Goal: Transaction & Acquisition: Obtain resource

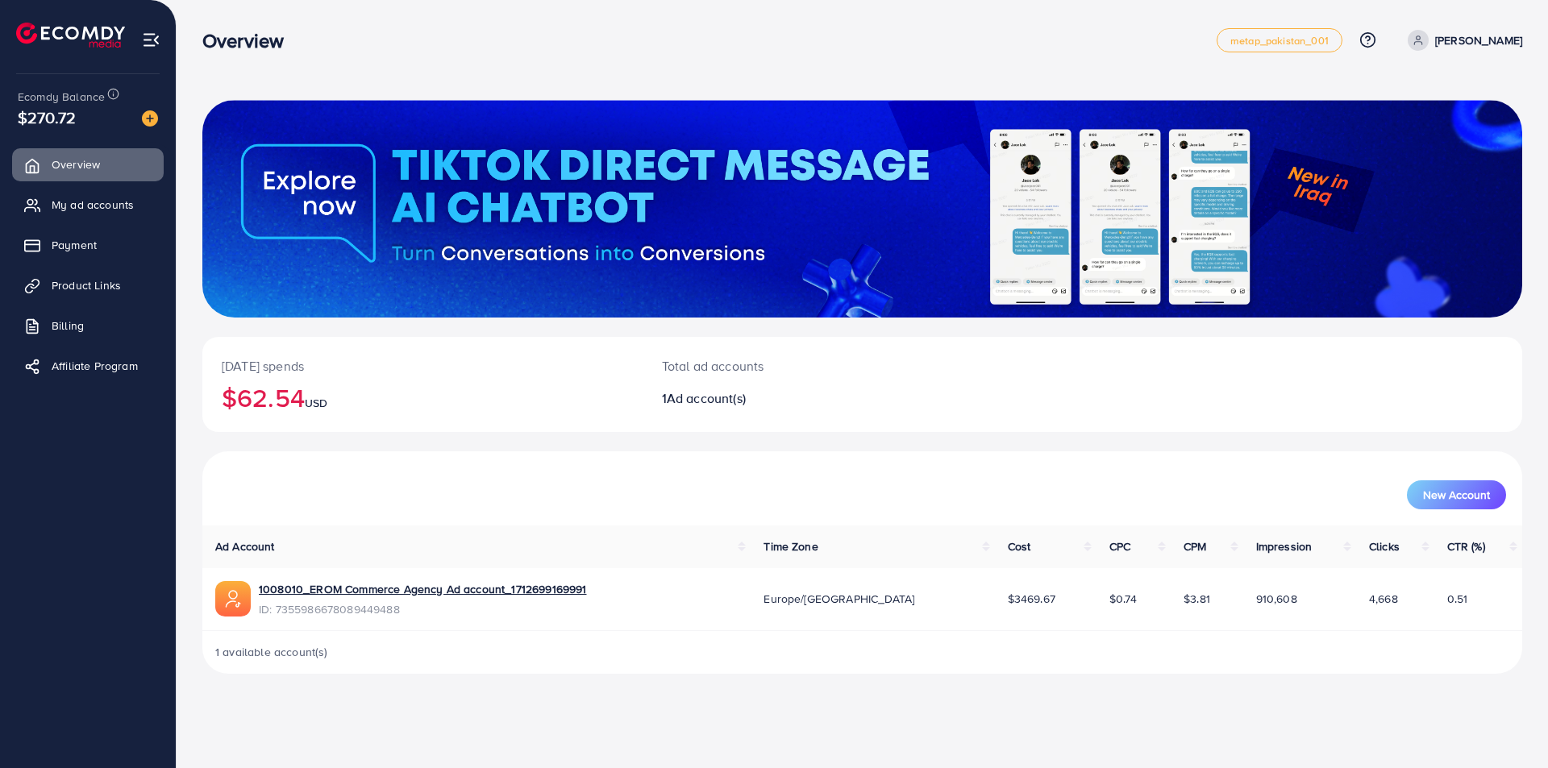
click at [478, 370] on p "[DATE] spends" at bounding box center [422, 365] width 401 height 19
drag, startPoint x: 283, startPoint y: 393, endPoint x: 389, endPoint y: 396, distance: 105.6
click at [387, 396] on h2 "$62.54 USD" at bounding box center [422, 397] width 401 height 31
click at [389, 396] on h2 "$62.54 USD" at bounding box center [422, 397] width 401 height 31
click at [56, 210] on span "My ad accounts" at bounding box center [97, 205] width 82 height 16
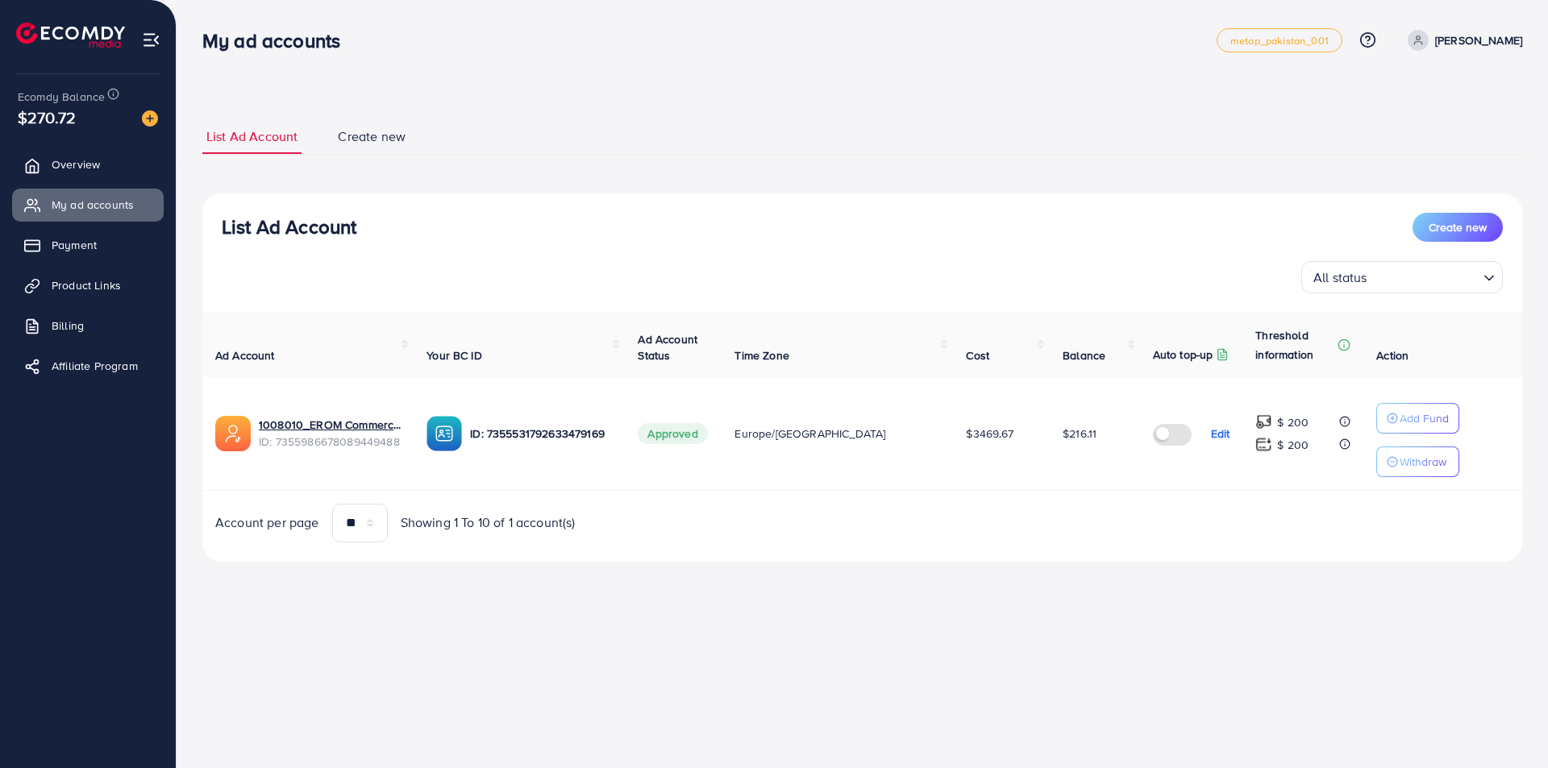
click at [1158, 439] on label at bounding box center [1175, 433] width 45 height 19
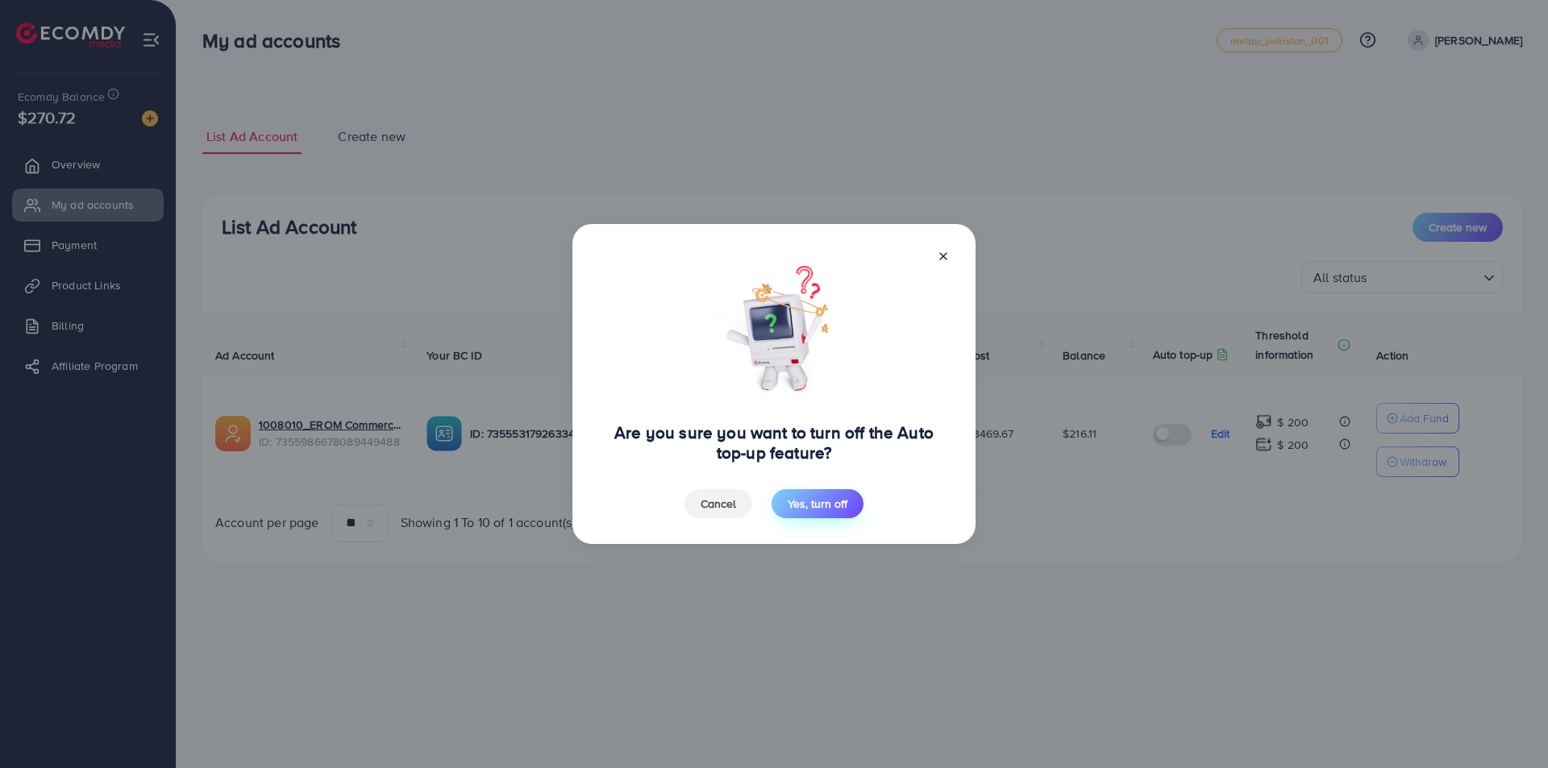
click at [825, 501] on span "Yes, turn off" at bounding box center [818, 504] width 60 height 16
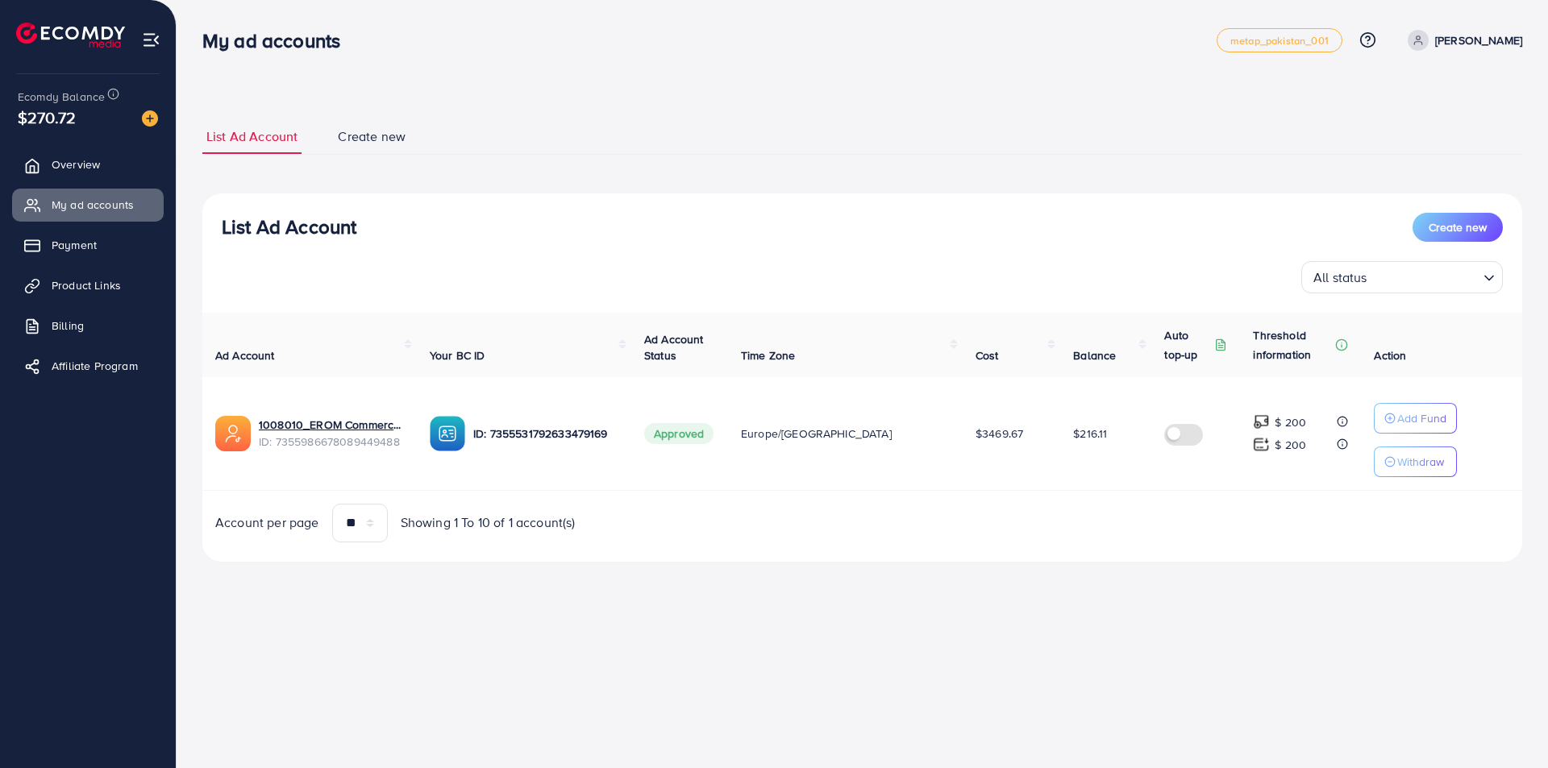
click at [985, 452] on td "$3469.67" at bounding box center [1012, 434] width 98 height 114
click at [975, 434] on span "$3469.67" at bounding box center [999, 434] width 48 height 16
click at [56, 157] on span "Overview" at bounding box center [80, 164] width 48 height 16
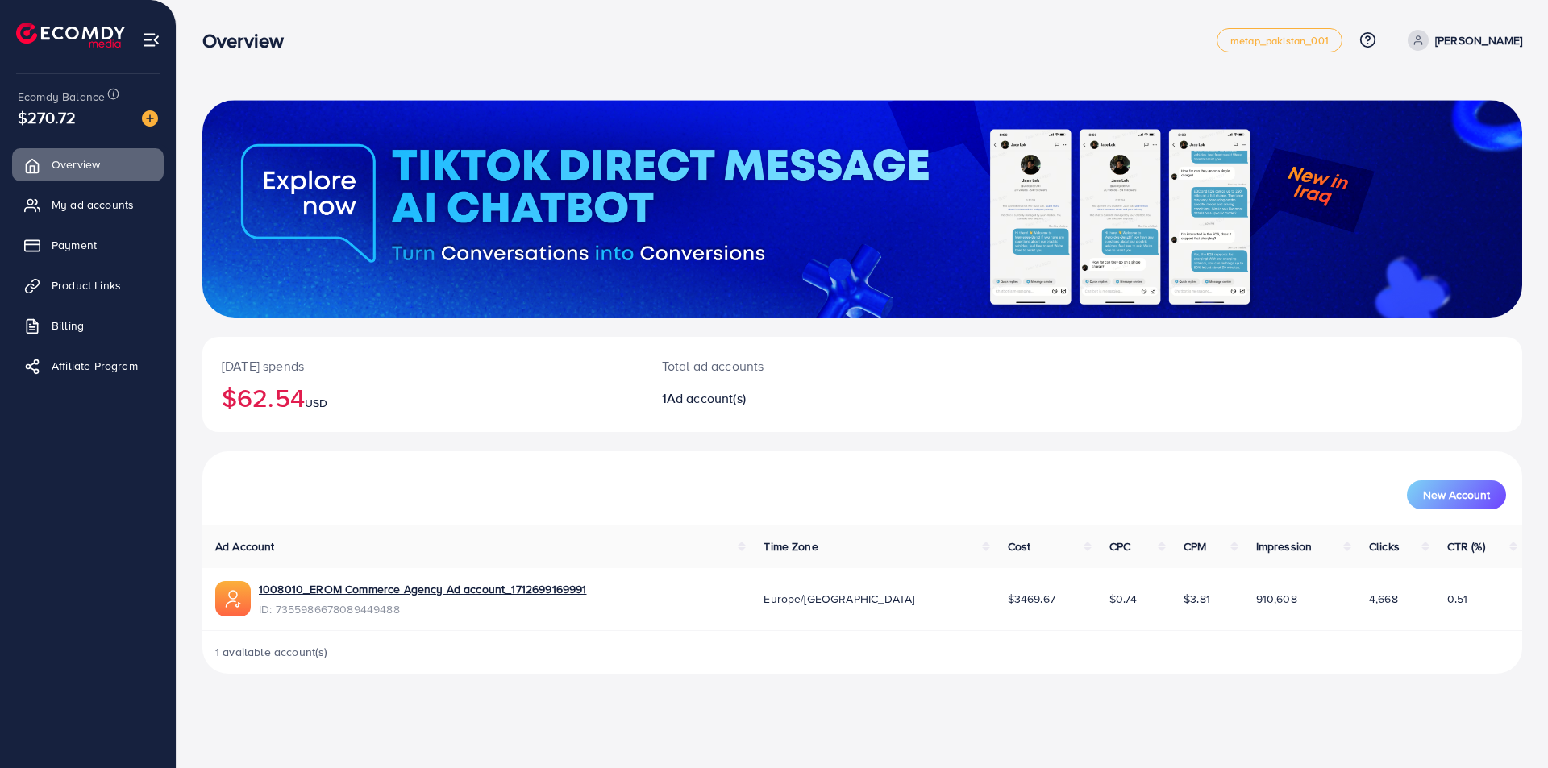
click at [234, 391] on h2 "$62.54 USD" at bounding box center [422, 397] width 401 height 31
click at [376, 418] on div "[DATE] spends $62.54 USD" at bounding box center [422, 384] width 440 height 95
click at [35, 211] on icon at bounding box center [36, 205] width 16 height 16
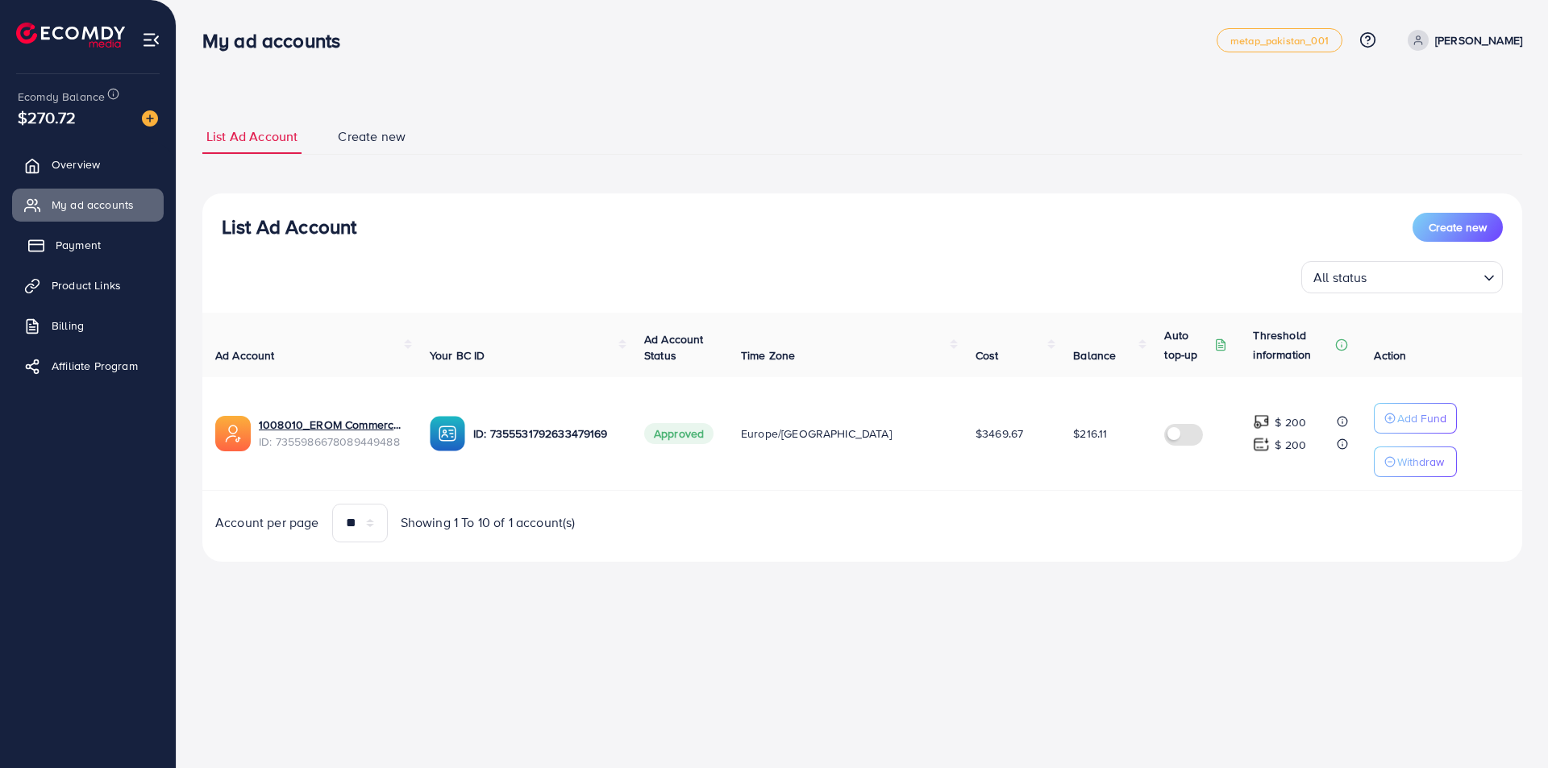
click at [81, 252] on span "Payment" at bounding box center [78, 245] width 45 height 16
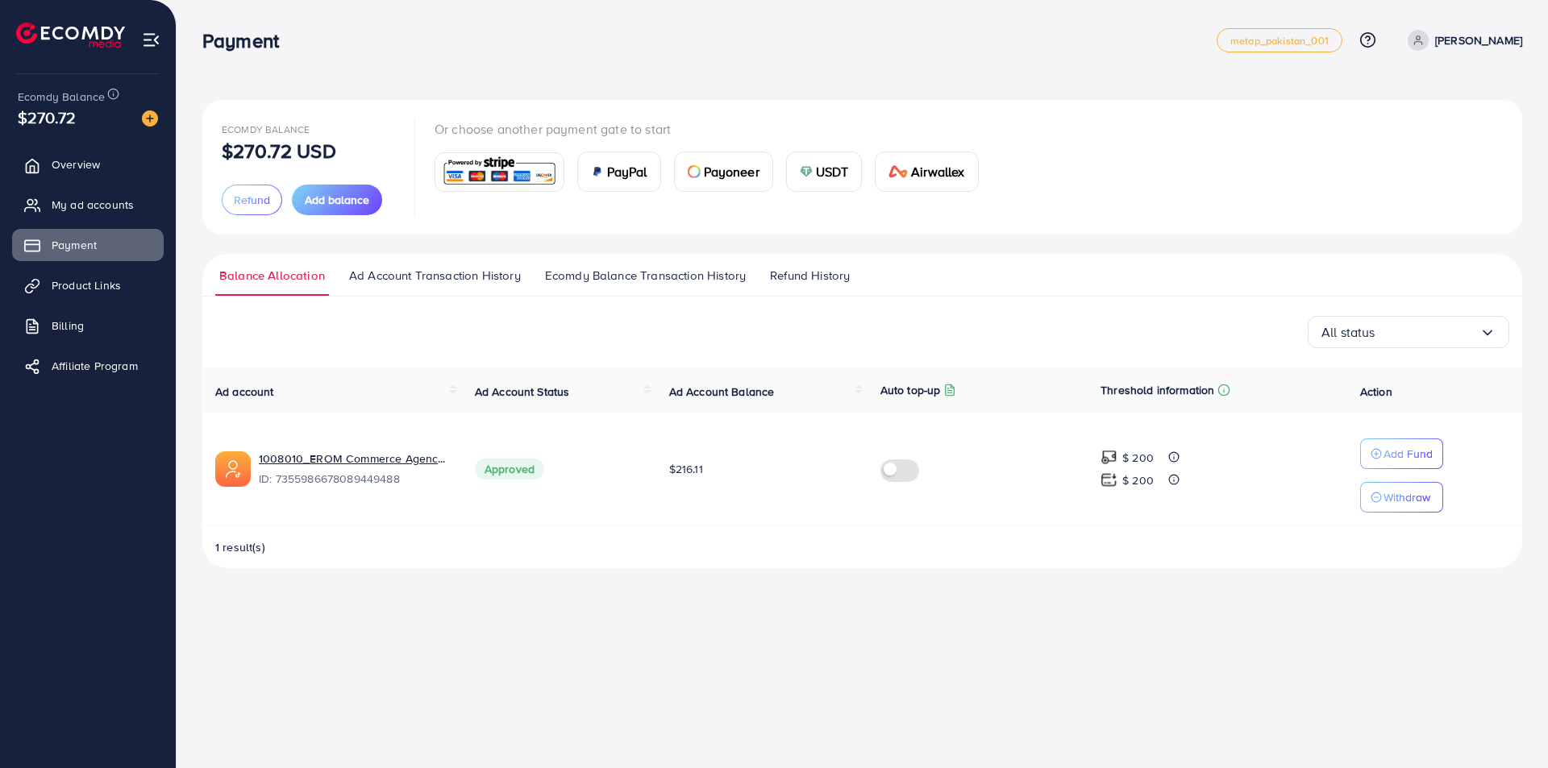
click at [434, 274] on span "Ad Account Transaction History" at bounding box center [435, 276] width 172 height 18
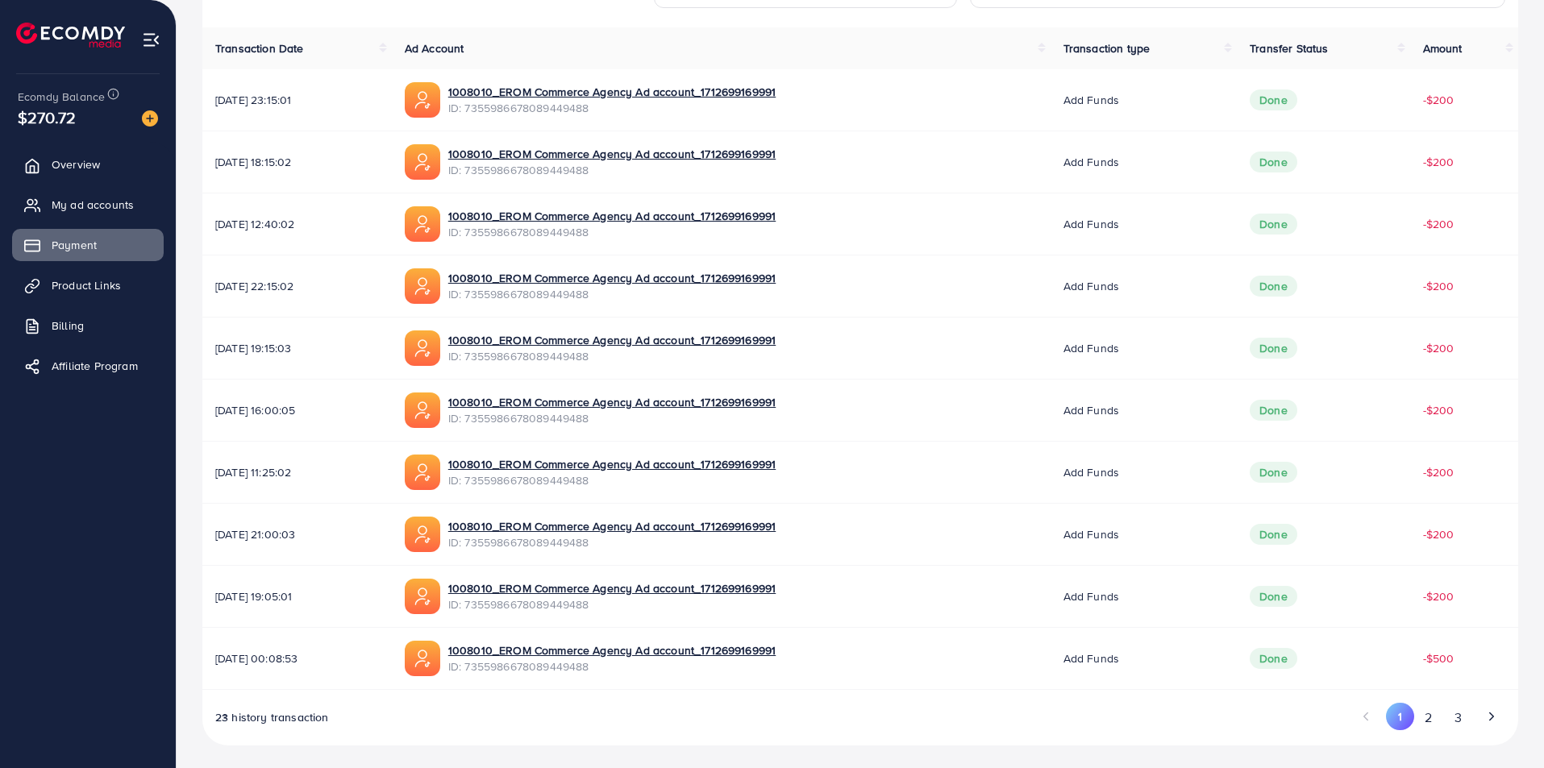
scroll to position [343, 0]
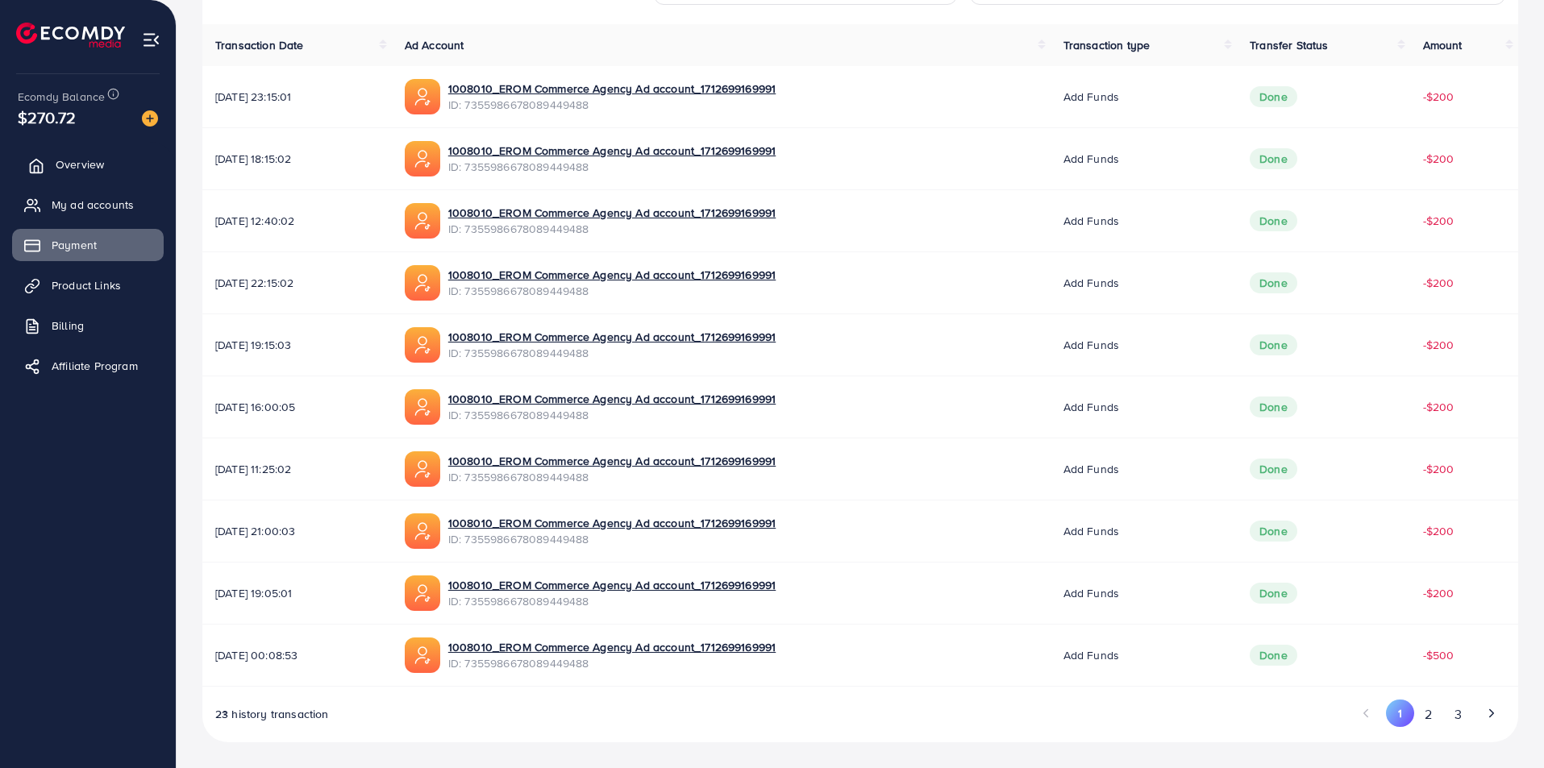
click at [88, 176] on link "Overview" at bounding box center [88, 164] width 152 height 32
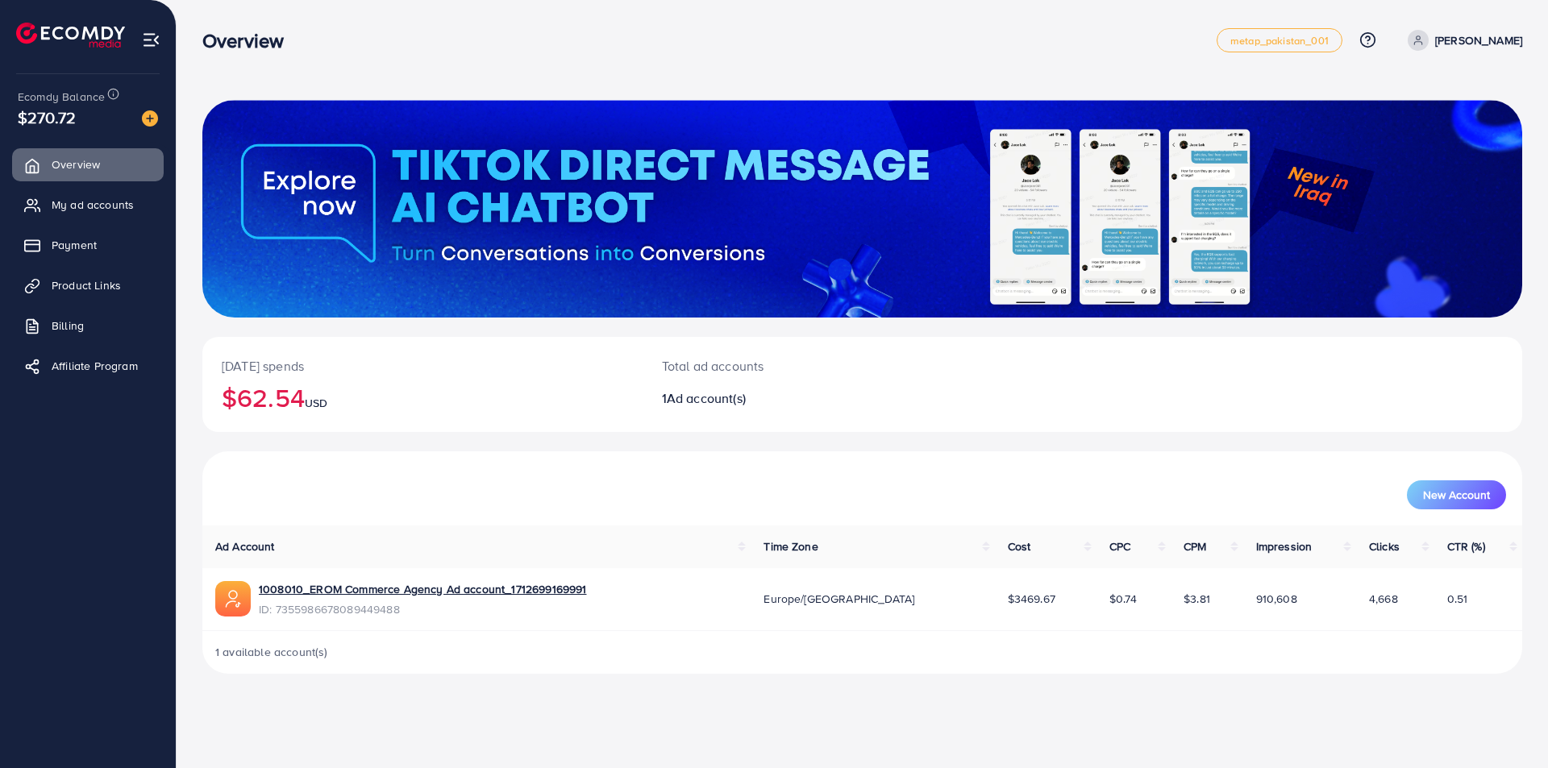
click at [252, 413] on h2 "$62.54 USD" at bounding box center [422, 397] width 401 height 31
click at [239, 405] on h2 "$62.54 USD" at bounding box center [422, 397] width 401 height 31
click at [688, 396] on span "Ad account(s)" at bounding box center [706, 398] width 79 height 18
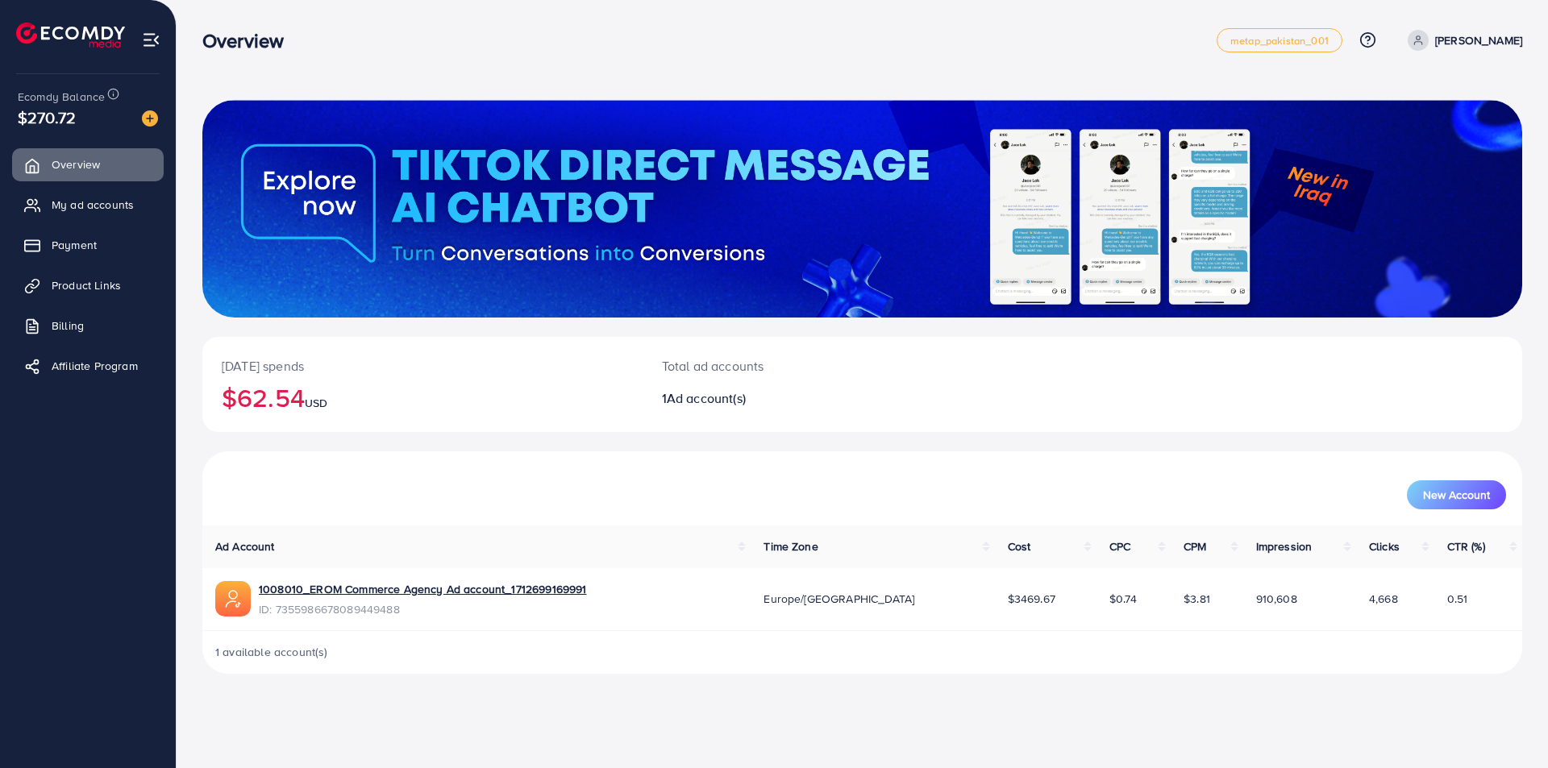
drag, startPoint x: 665, startPoint y: 399, endPoint x: 974, endPoint y: 433, distance: 310.6
click at [974, 433] on div "[DATE] spends $62.54 USD Total ad accounts 1 Ad account(s)" at bounding box center [862, 394] width 1320 height 114
click at [792, 389] on div "Total ad accounts 1 Ad account(s)" at bounding box center [807, 384] width 330 height 95
click at [44, 126] on span "$270.72" at bounding box center [47, 117] width 58 height 23
click at [51, 107] on span "$270.72" at bounding box center [47, 117] width 58 height 23
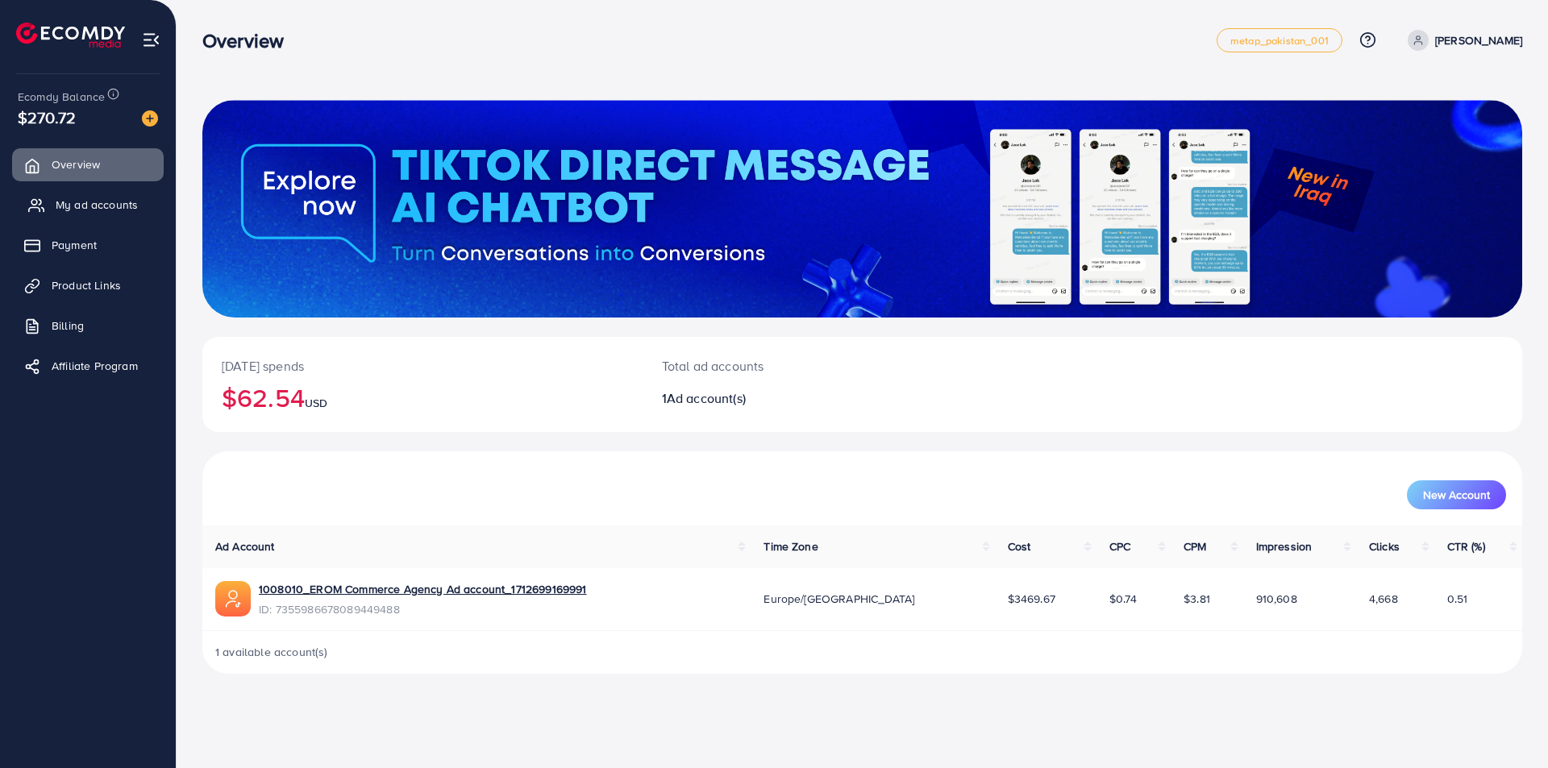
click at [79, 196] on link "My ad accounts" at bounding box center [88, 205] width 152 height 32
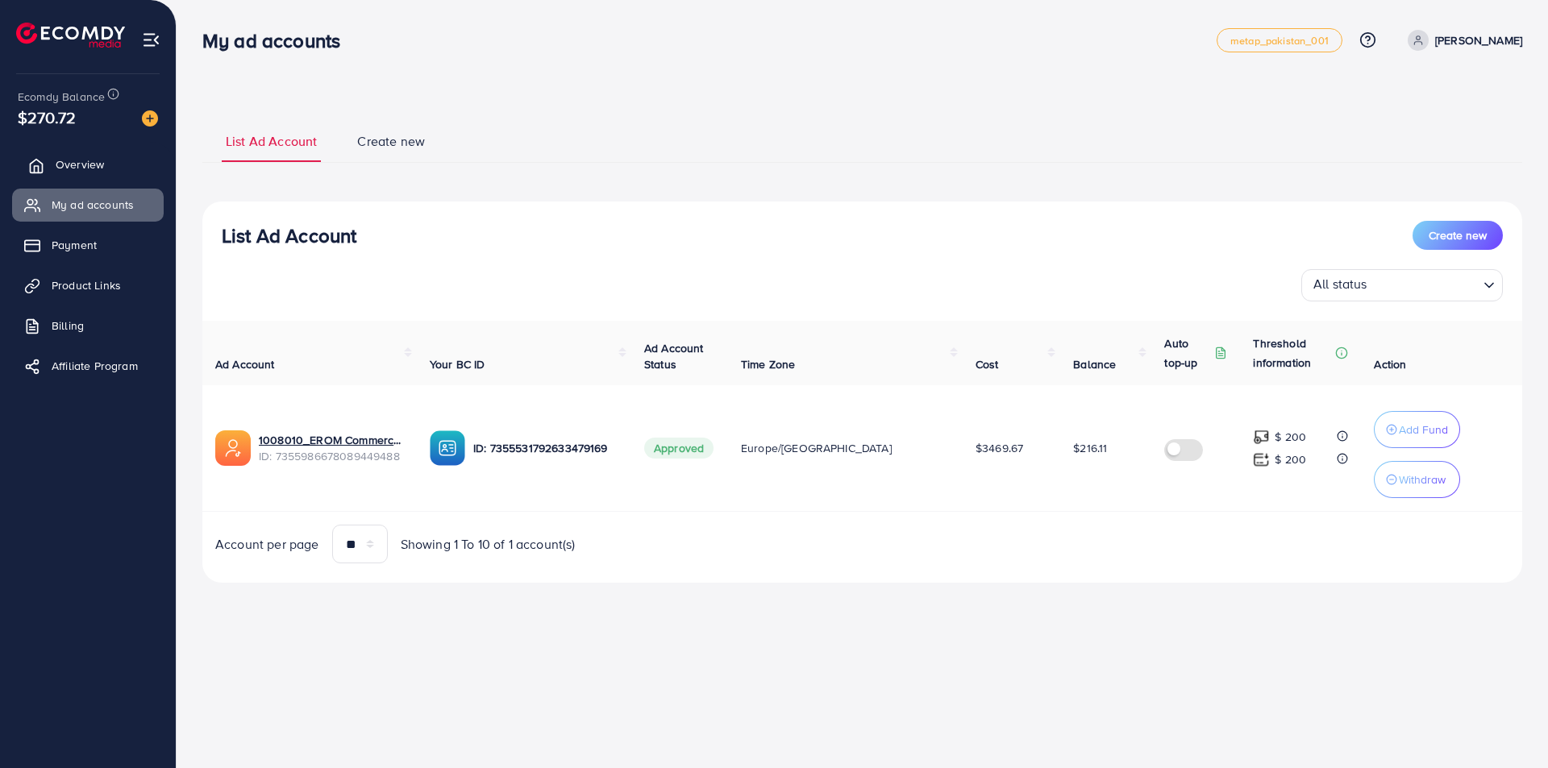
click at [85, 170] on span "Overview" at bounding box center [80, 164] width 48 height 16
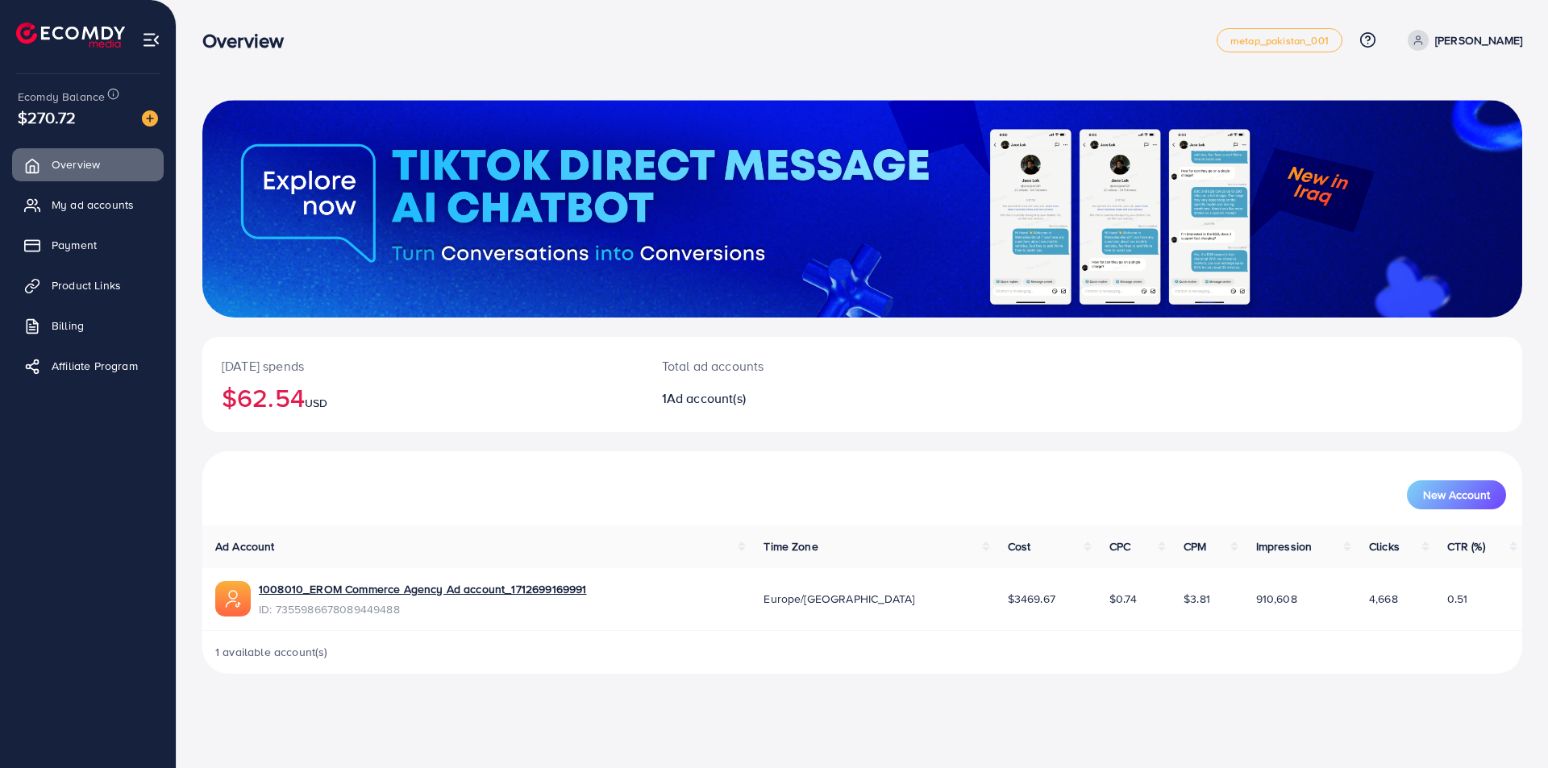
click at [1008, 601] on span "$3469.67" at bounding box center [1032, 599] width 48 height 16
click at [1008, 597] on span "$3469.67" at bounding box center [1032, 599] width 48 height 16
click at [232, 394] on h2 "$62.54 USD" at bounding box center [422, 397] width 401 height 31
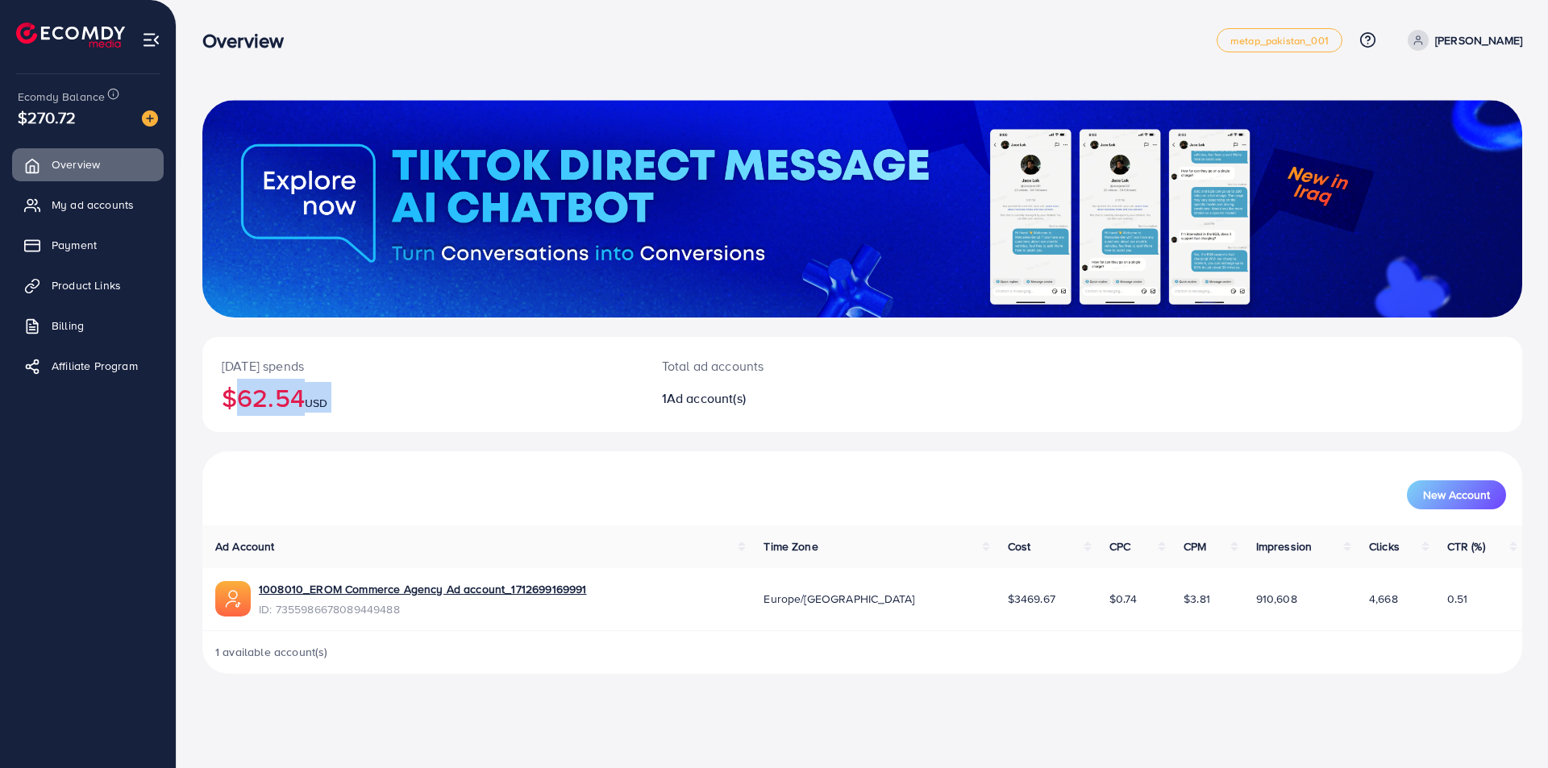
click at [232, 394] on h2 "$62.54 USD" at bounding box center [422, 397] width 401 height 31
click at [260, 413] on h2 "$62.54 USD" at bounding box center [422, 397] width 401 height 31
click at [1008, 600] on span "$3469.67" at bounding box center [1032, 599] width 48 height 16
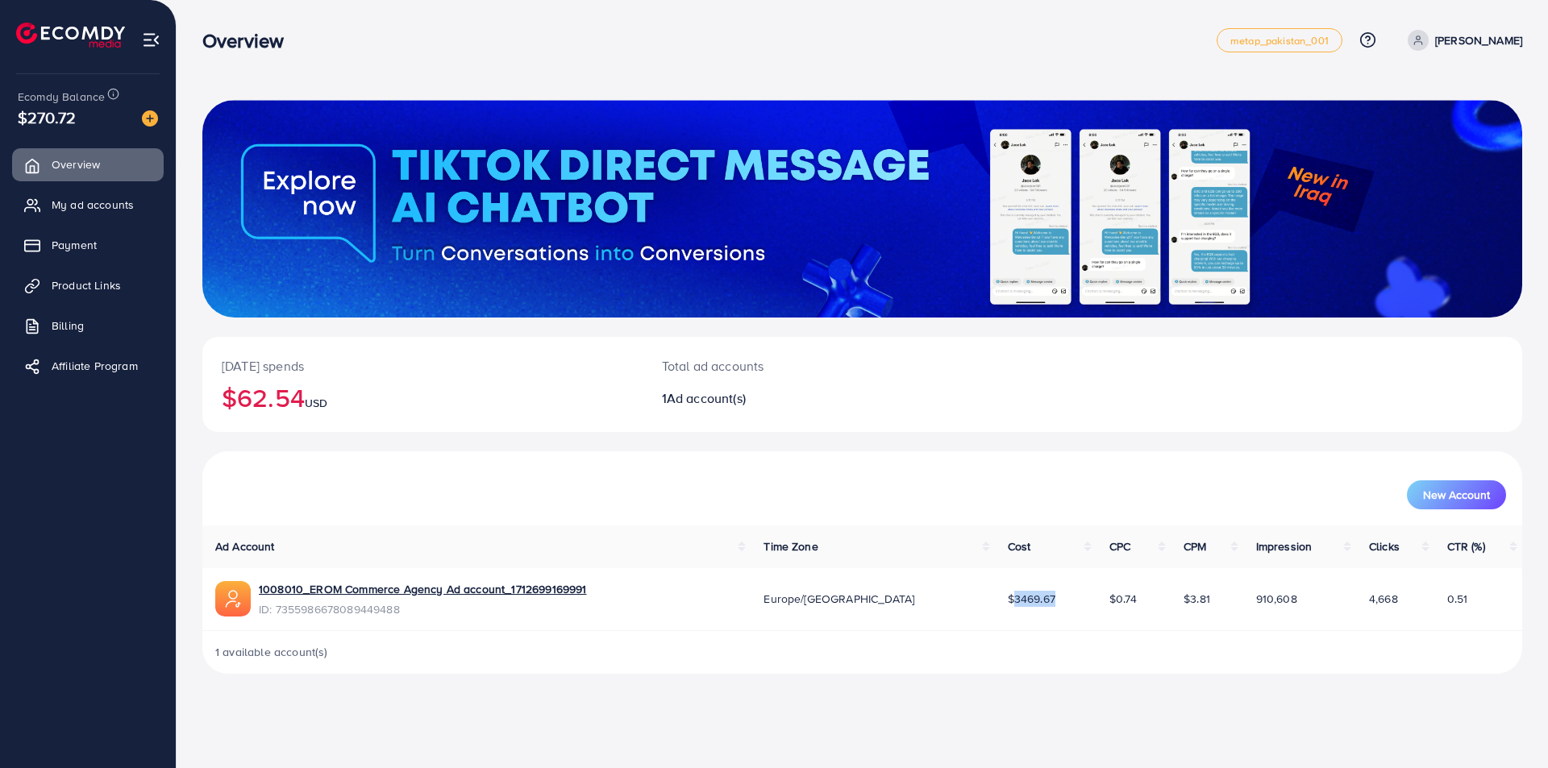
click at [1008, 600] on span "$3469.67" at bounding box center [1032, 599] width 48 height 16
click at [1287, 42] on span "metap_pakistan_001" at bounding box center [1279, 40] width 98 height 10
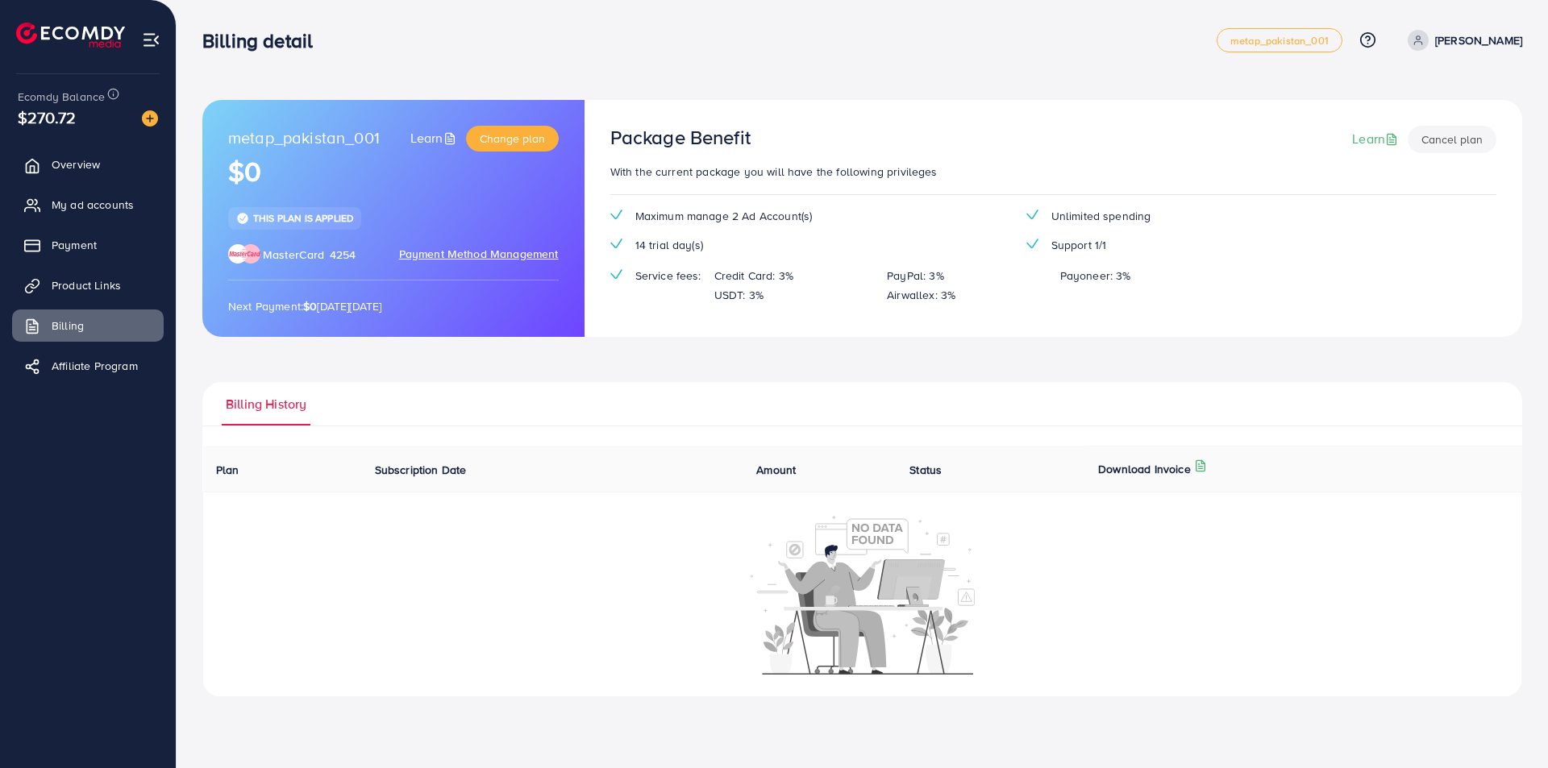
click at [74, 94] on span "Ecomdy Balance" at bounding box center [61, 97] width 87 height 16
click at [155, 112] on img at bounding box center [150, 118] width 16 height 16
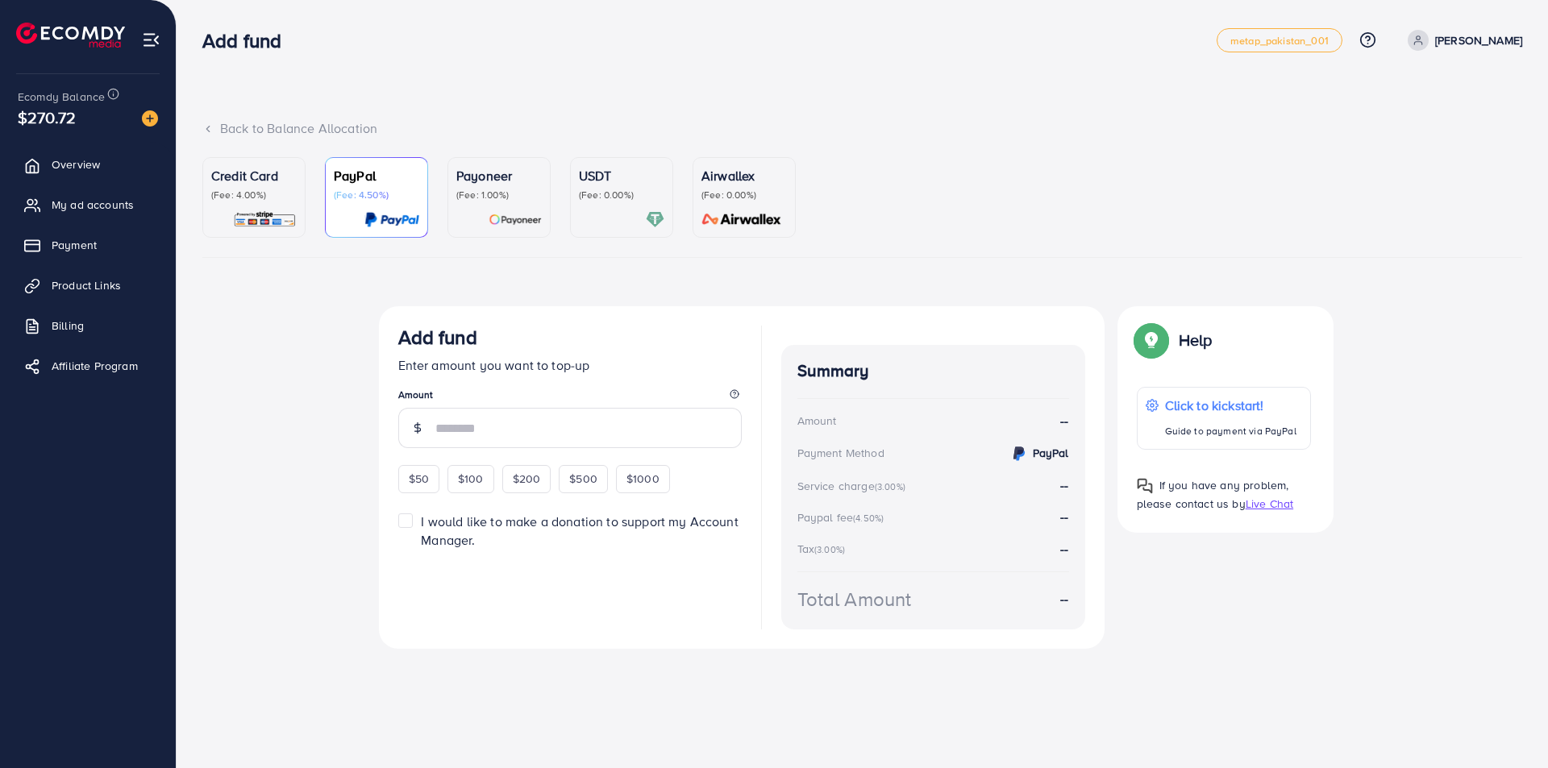
click at [211, 127] on icon at bounding box center [207, 128] width 11 height 11
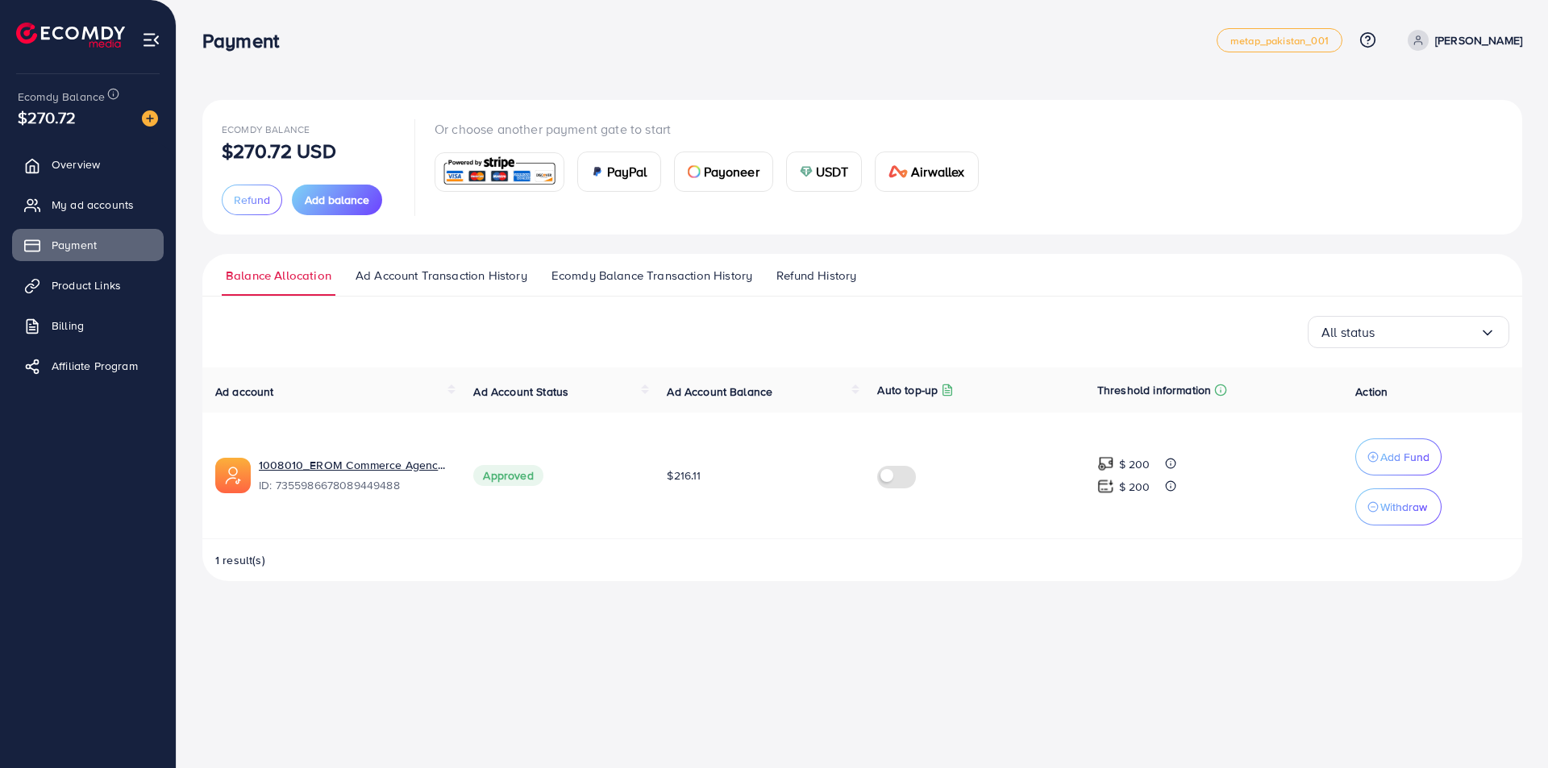
click at [140, 44] on ul at bounding box center [88, 37] width 144 height 64
click at [148, 39] on img at bounding box center [151, 40] width 19 height 19
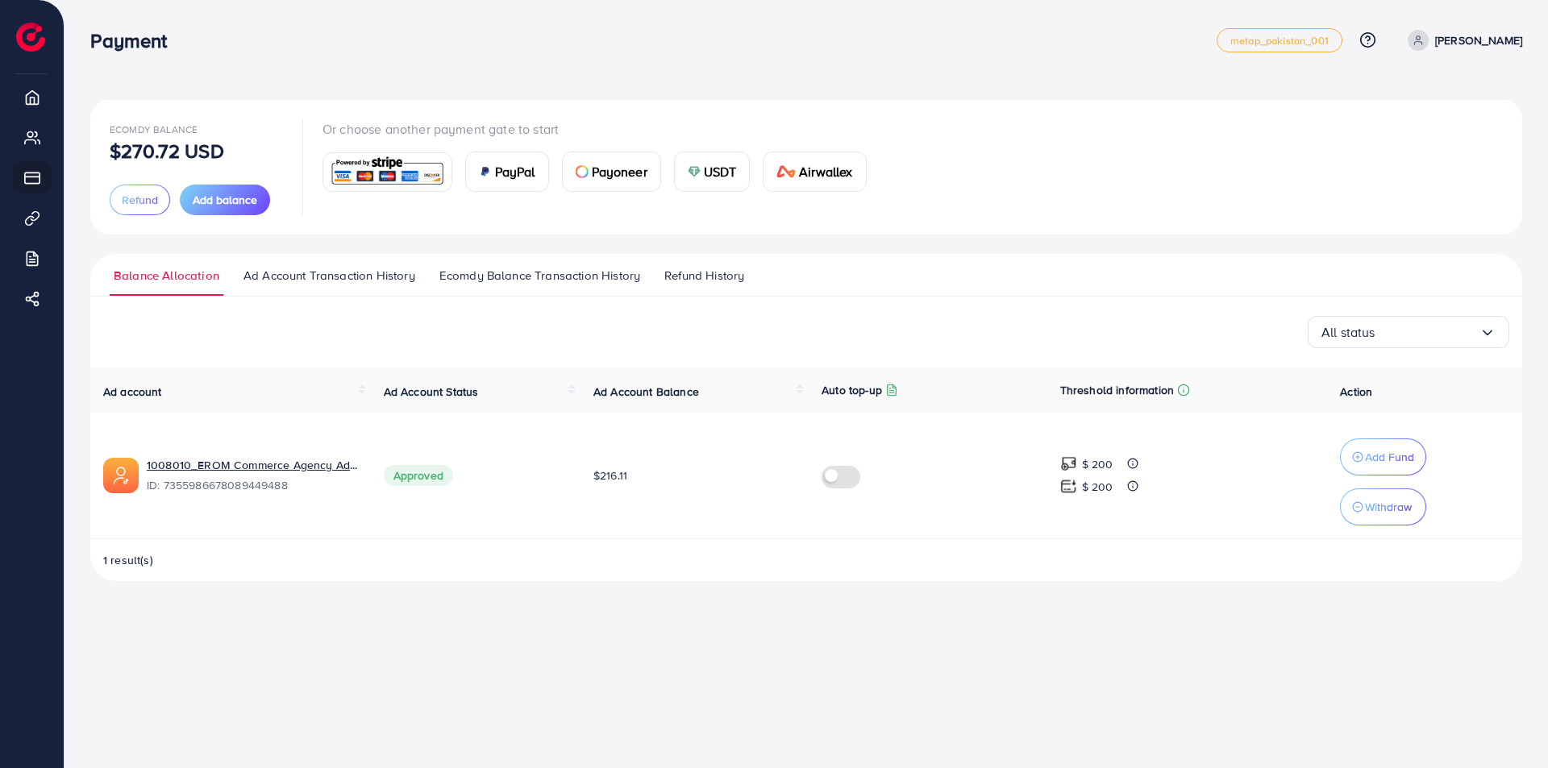
click at [666, 265] on ul "Balance Allocation Ad Account Transaction History Ecomdy Balance Transaction Hi…" at bounding box center [806, 275] width 1432 height 43
click at [676, 271] on span "Refund History" at bounding box center [704, 276] width 80 height 18
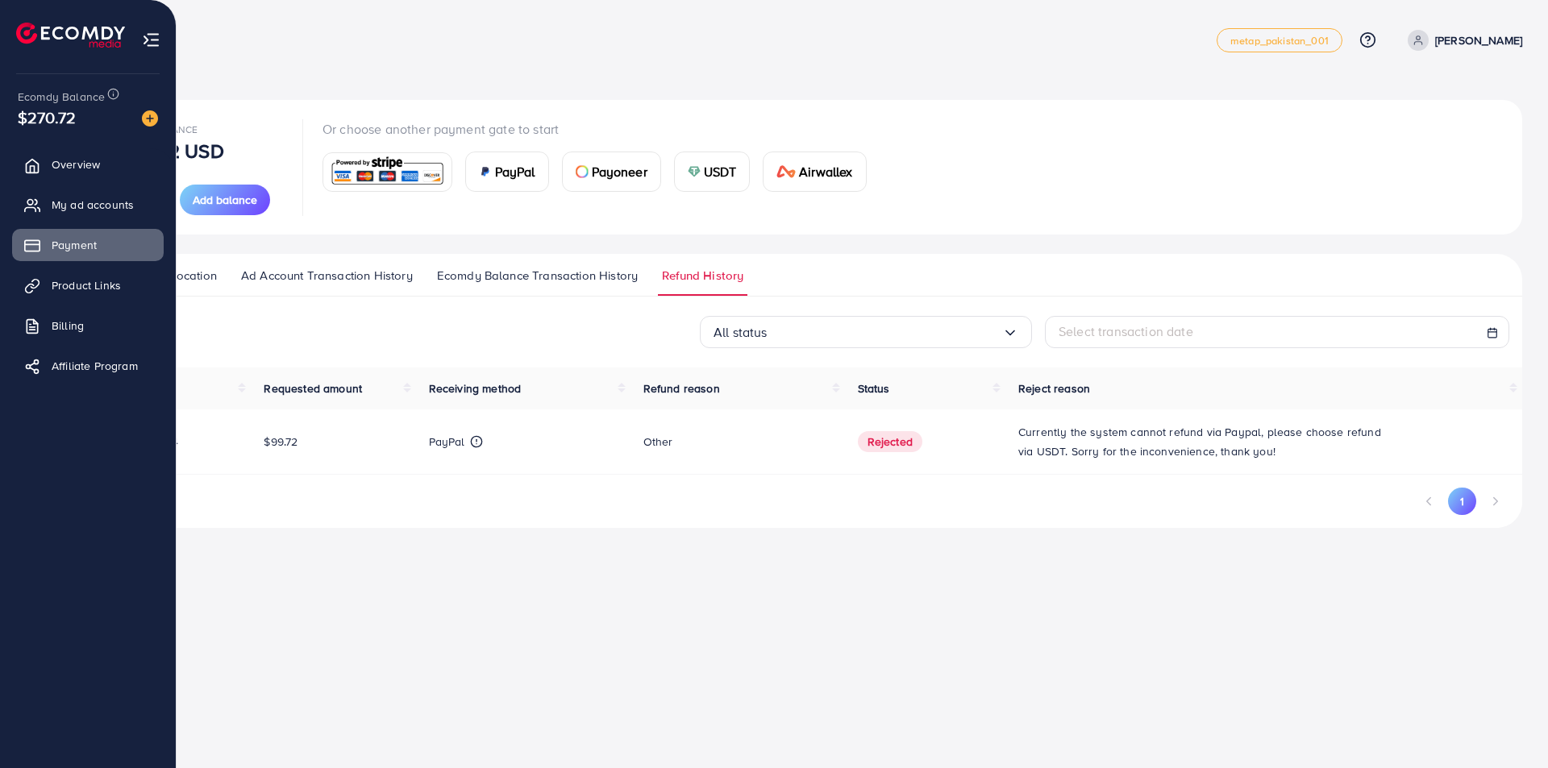
click at [150, 35] on img at bounding box center [151, 40] width 19 height 19
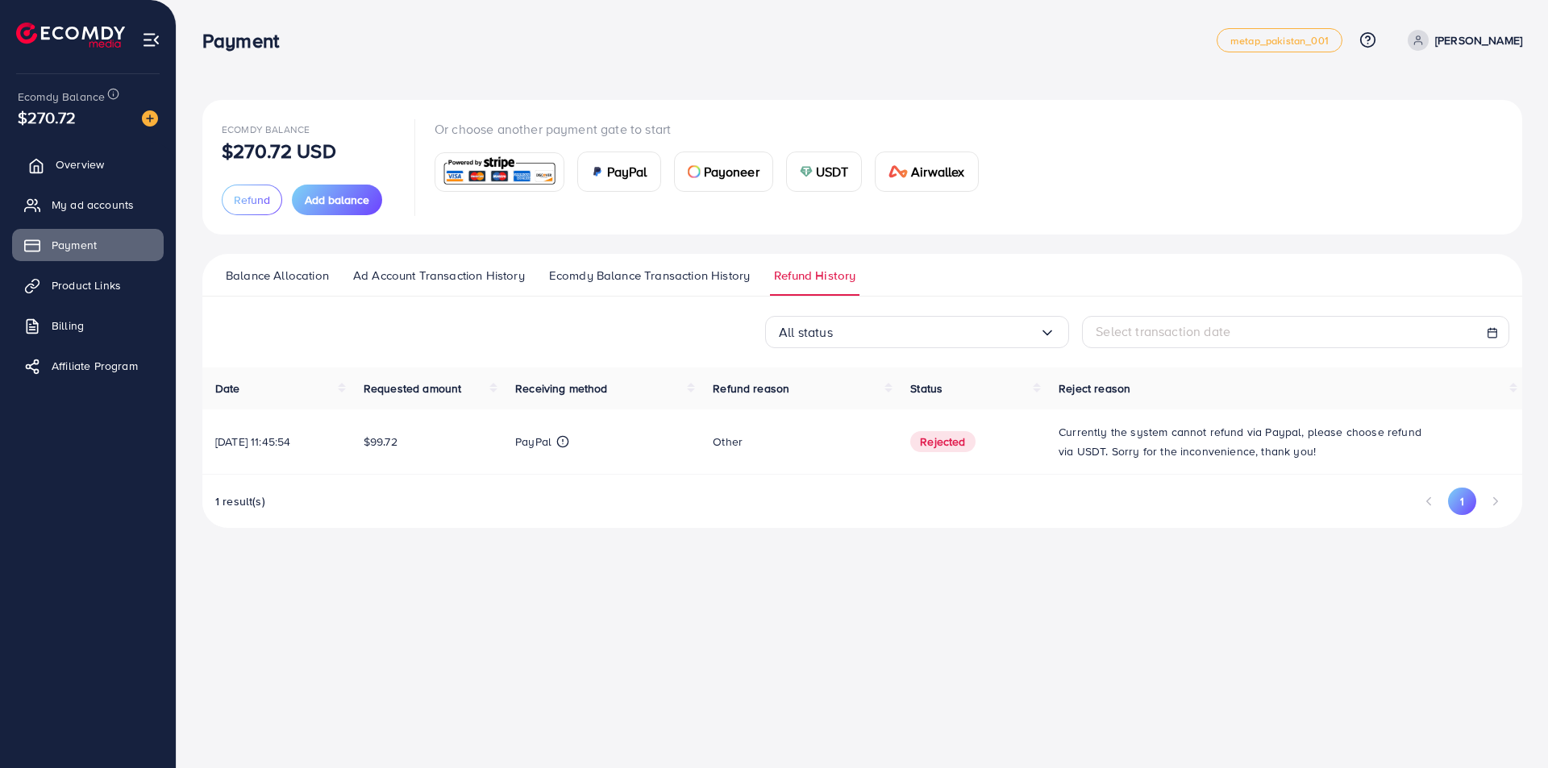
click at [83, 161] on span "Overview" at bounding box center [80, 164] width 48 height 16
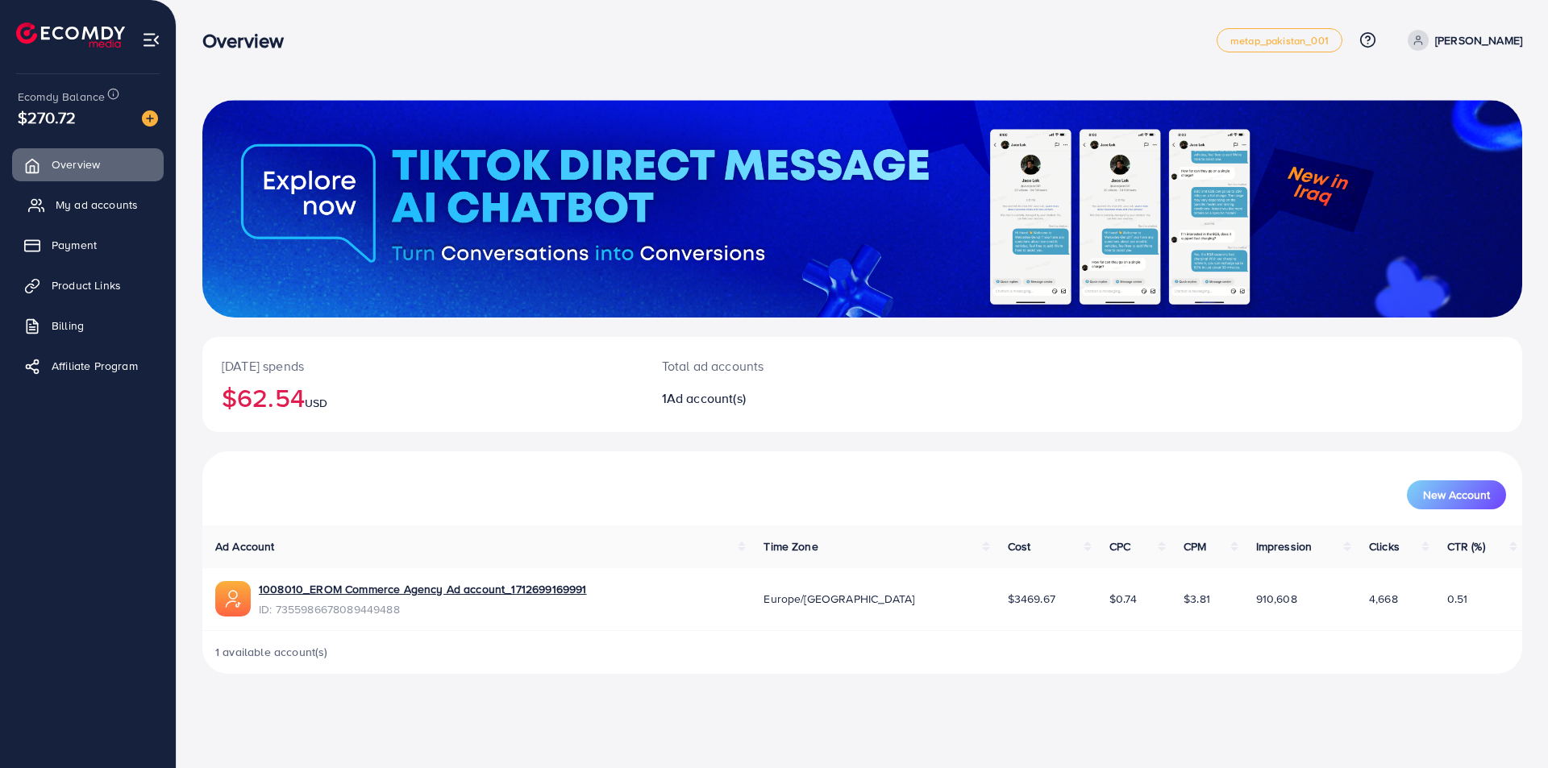
click at [70, 202] on span "My ad accounts" at bounding box center [97, 205] width 82 height 16
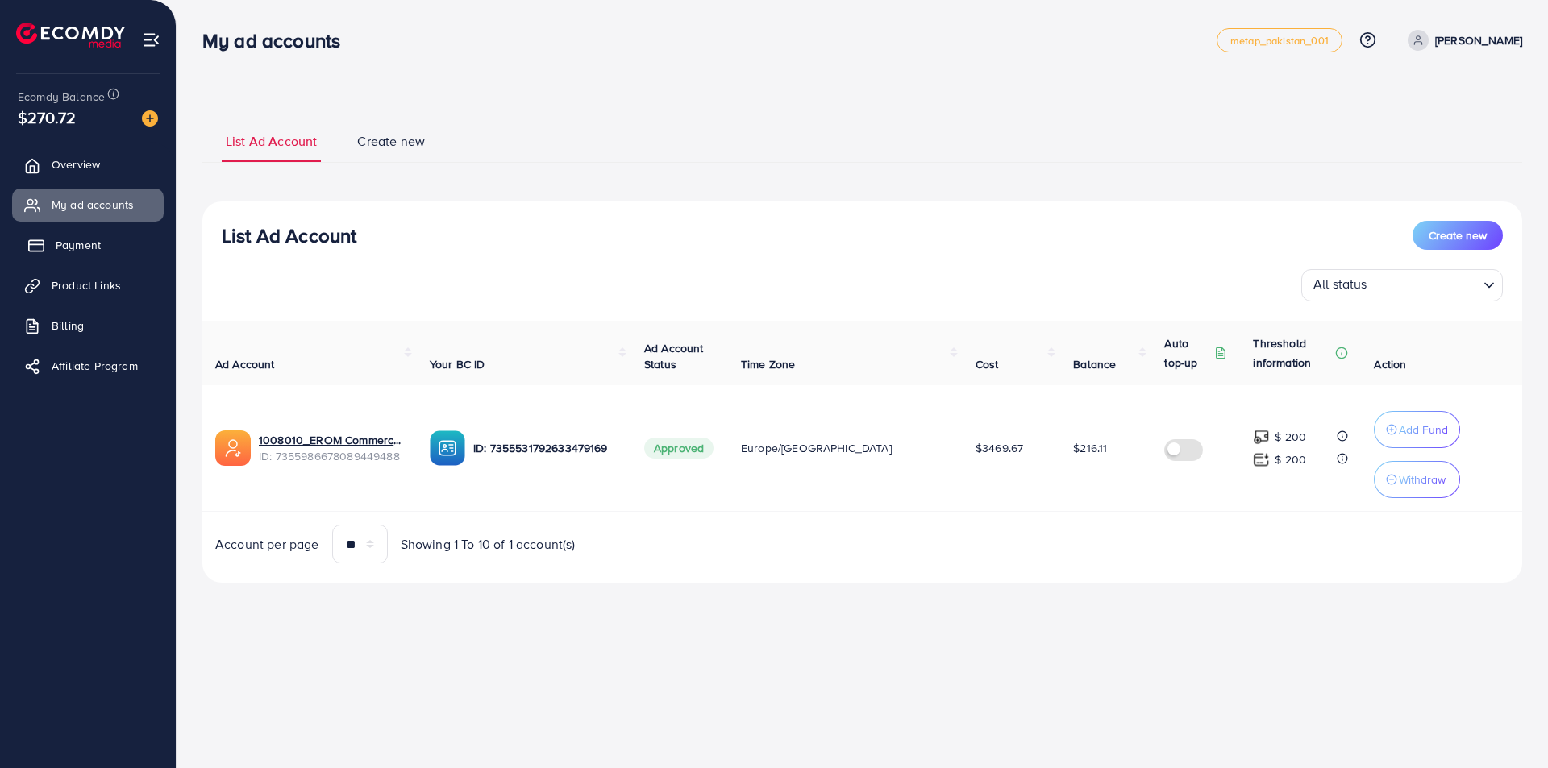
click at [78, 257] on link "Payment" at bounding box center [88, 245] width 152 height 32
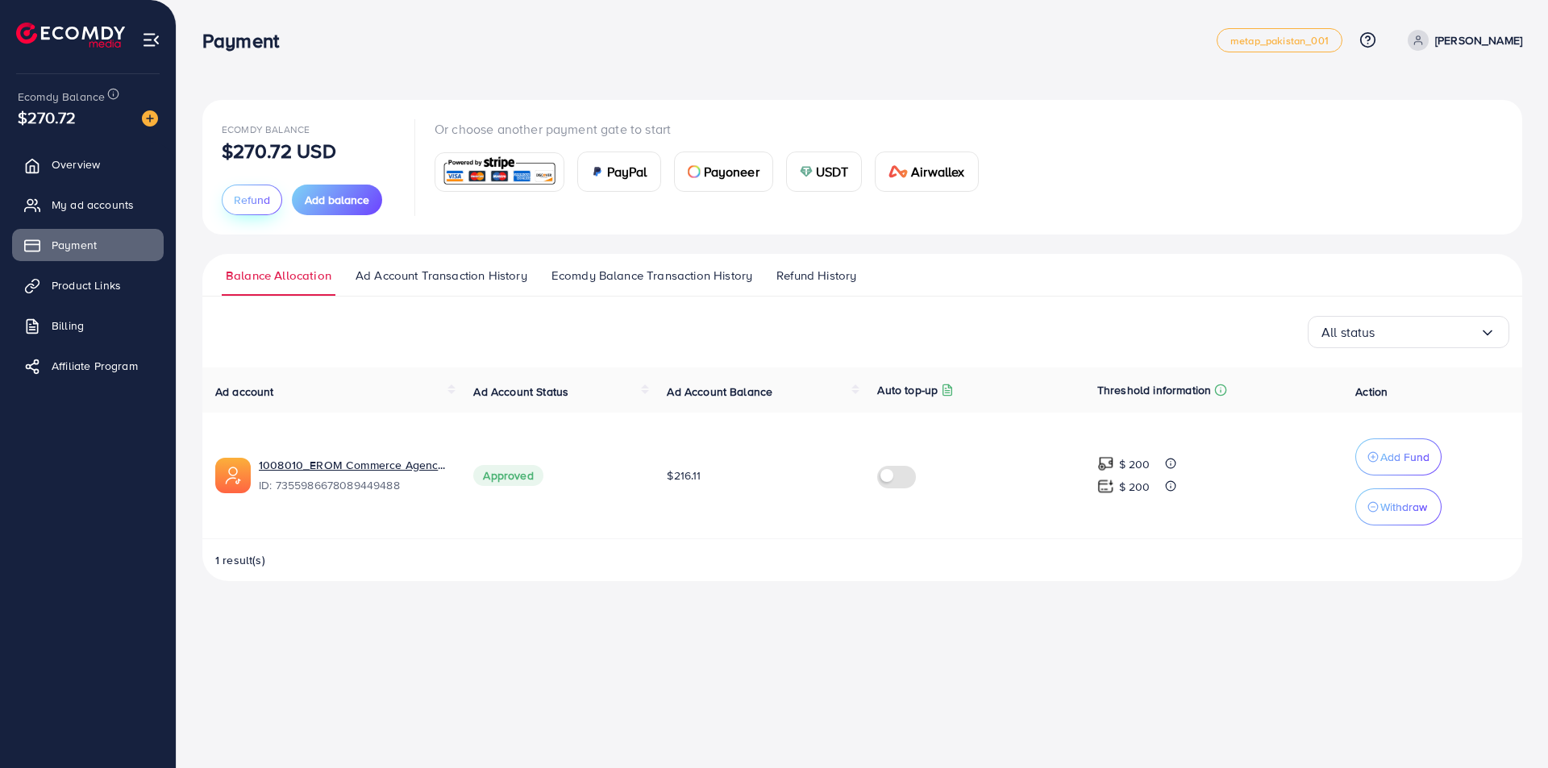
click at [256, 206] on span "Refund" at bounding box center [252, 200] width 36 height 16
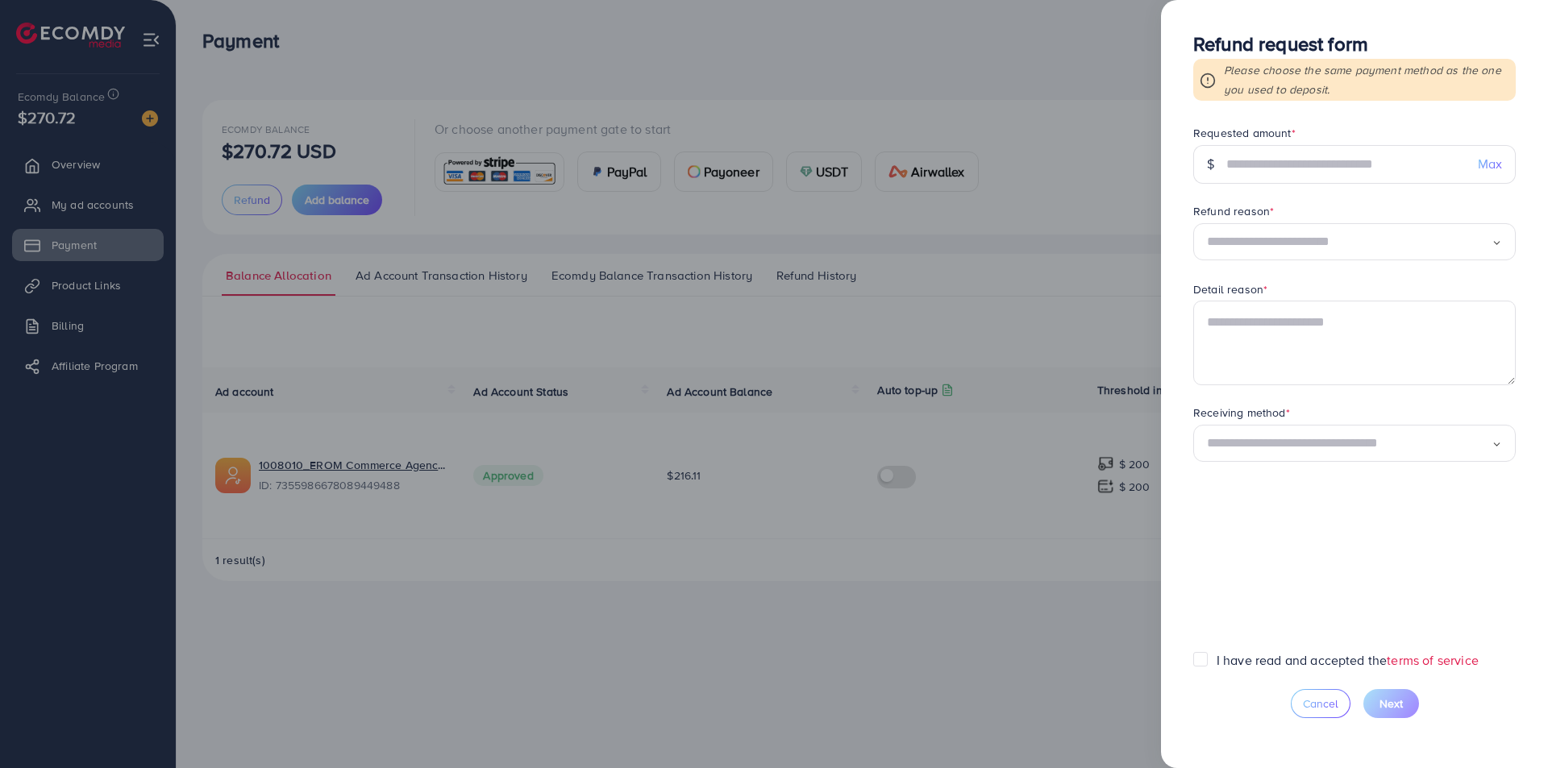
click at [1312, 184] on form "Requested amount * $ Max Refund reason * Loading... Detail reason * Receiving m…" at bounding box center [1354, 388] width 322 height 526
click at [1310, 168] on input "text" at bounding box center [1345, 164] width 239 height 39
click at [887, 550] on div at bounding box center [774, 384] width 1548 height 768
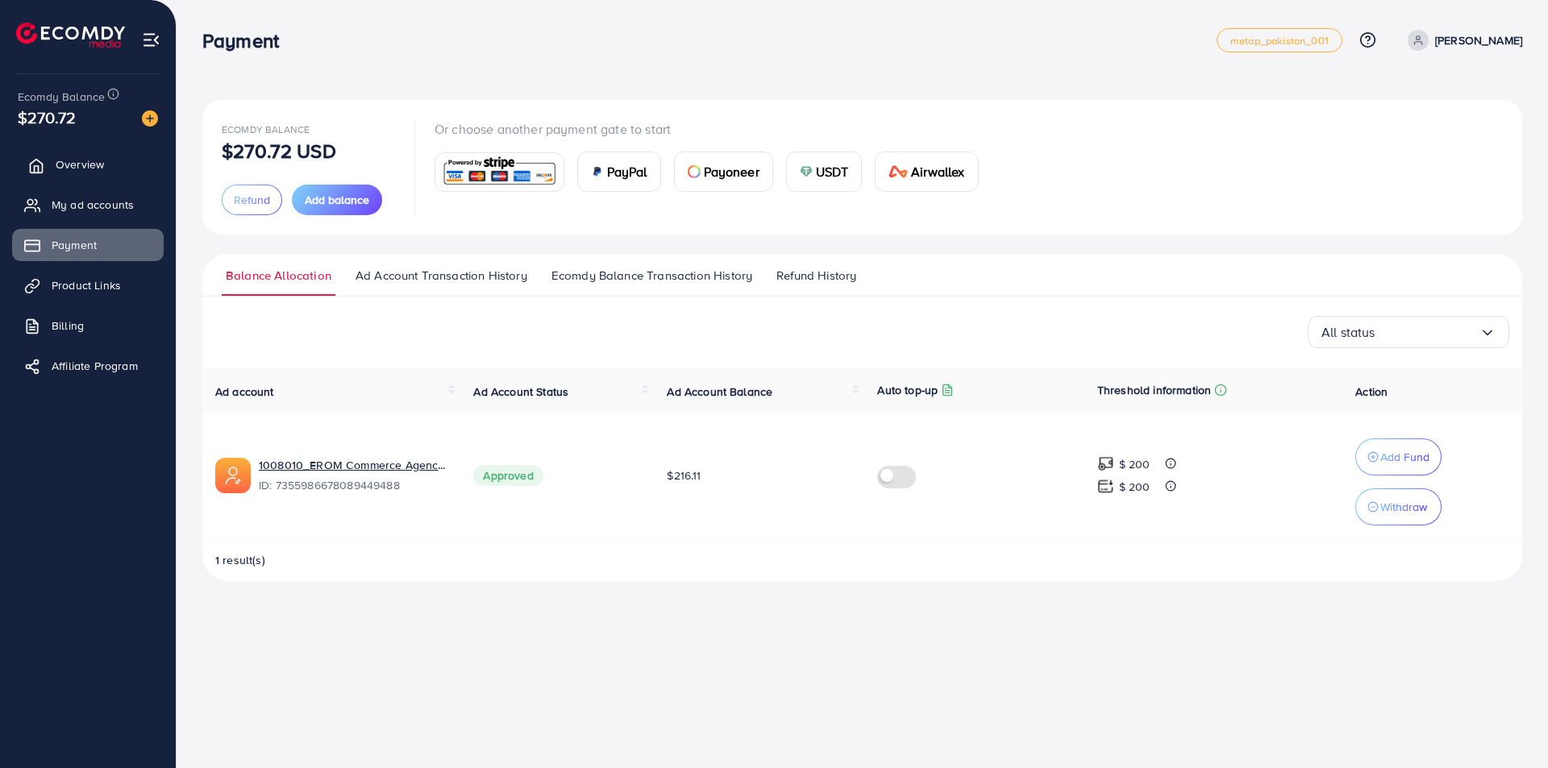
click at [52, 151] on link "Overview" at bounding box center [88, 164] width 152 height 32
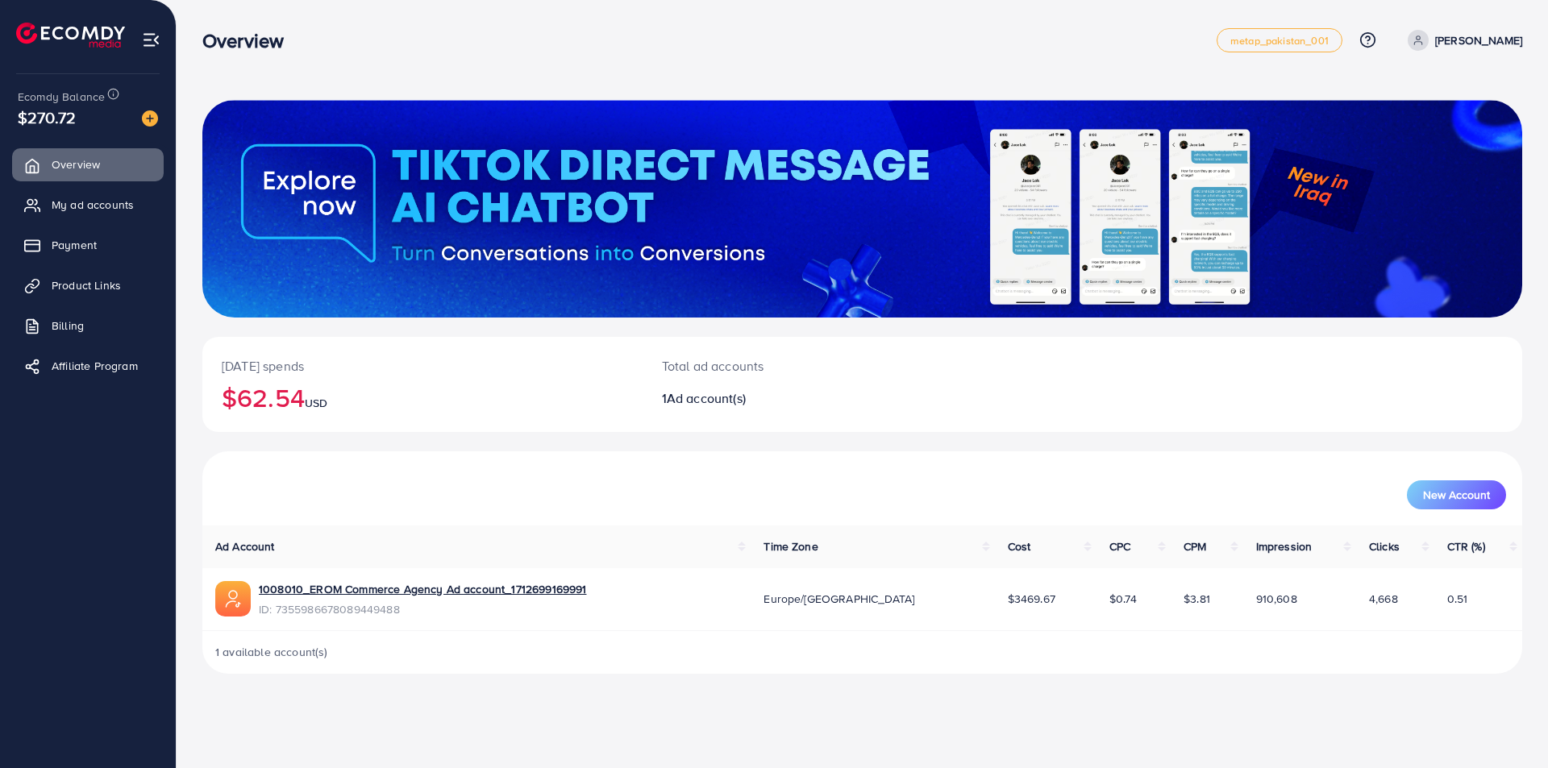
click at [224, 405] on h2 "$62.54 USD" at bounding box center [422, 397] width 401 height 31
click at [226, 405] on h2 "$62.54 USD" at bounding box center [422, 397] width 401 height 31
click at [285, 405] on h2 "$62.54 USD" at bounding box center [422, 397] width 401 height 31
click at [285, 403] on h2 "$62.54 USD" at bounding box center [422, 397] width 401 height 31
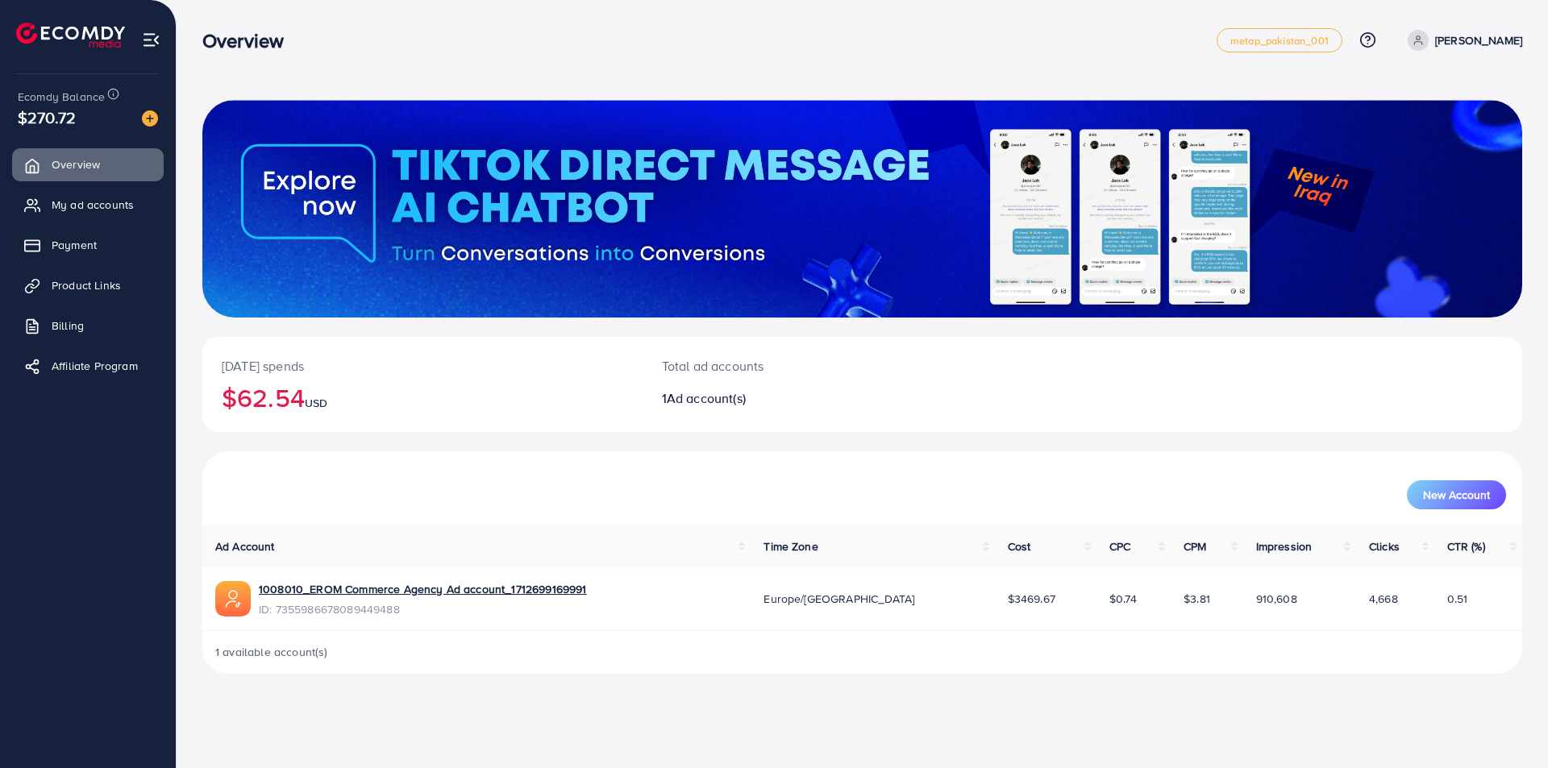
click at [285, 403] on h2 "$62.54 USD" at bounding box center [422, 397] width 401 height 31
click at [285, 401] on h2 "$62.54 USD" at bounding box center [422, 397] width 401 height 31
click at [734, 393] on span "Ad account(s)" at bounding box center [706, 398] width 79 height 18
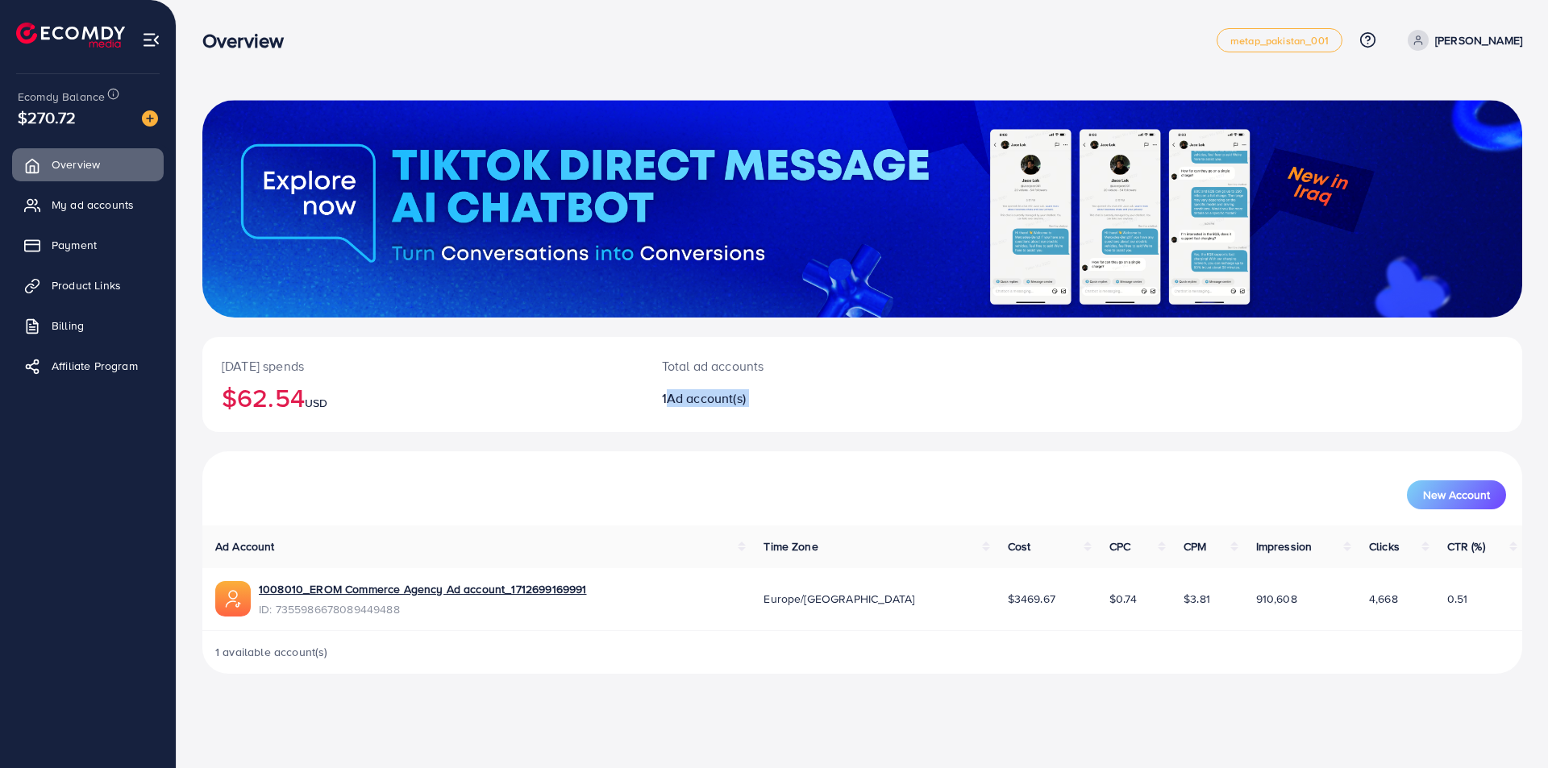
click at [734, 393] on span "Ad account(s)" at bounding box center [706, 398] width 79 height 18
click at [755, 428] on div "Total ad accounts 1 Ad account(s)" at bounding box center [807, 384] width 330 height 95
click at [237, 401] on h2 "$62.54 USD" at bounding box center [422, 397] width 401 height 31
click at [237, 399] on h2 "$62.54 USD" at bounding box center [422, 397] width 401 height 31
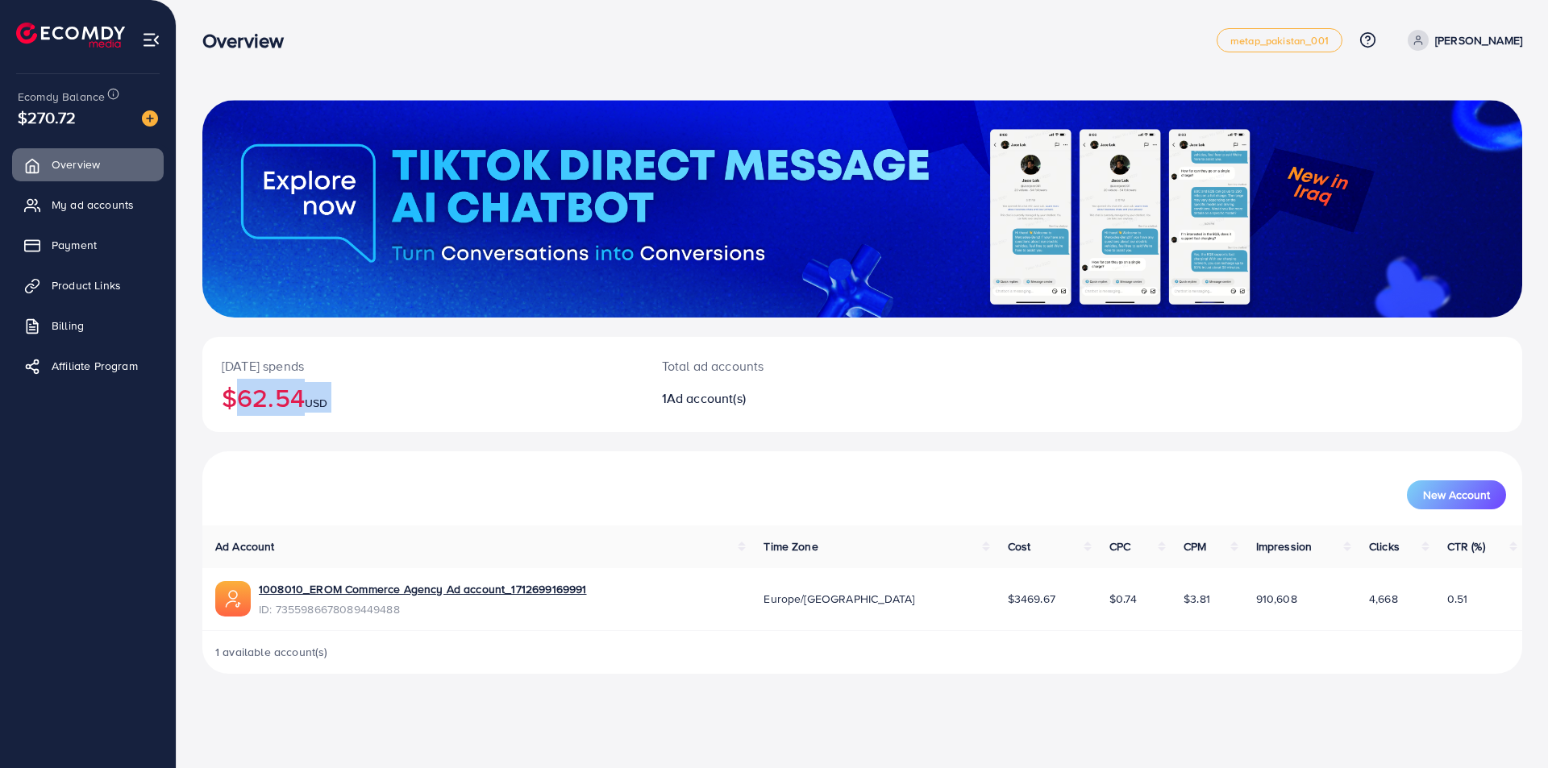
click at [255, 386] on h2 "$62.54 USD" at bounding box center [422, 397] width 401 height 31
click at [351, 418] on div "[DATE] spends $62.54 USD" at bounding box center [422, 384] width 440 height 95
drag, startPoint x: 960, startPoint y: 603, endPoint x: 1048, endPoint y: 603, distance: 87.9
click at [1048, 603] on tr "1008010_EROM Commerce Agency Ad account_1712699169991 ID: 7355986678089449488 […" at bounding box center [862, 599] width 1320 height 63
click at [1048, 603] on td "$3469.67" at bounding box center [1046, 599] width 102 height 63
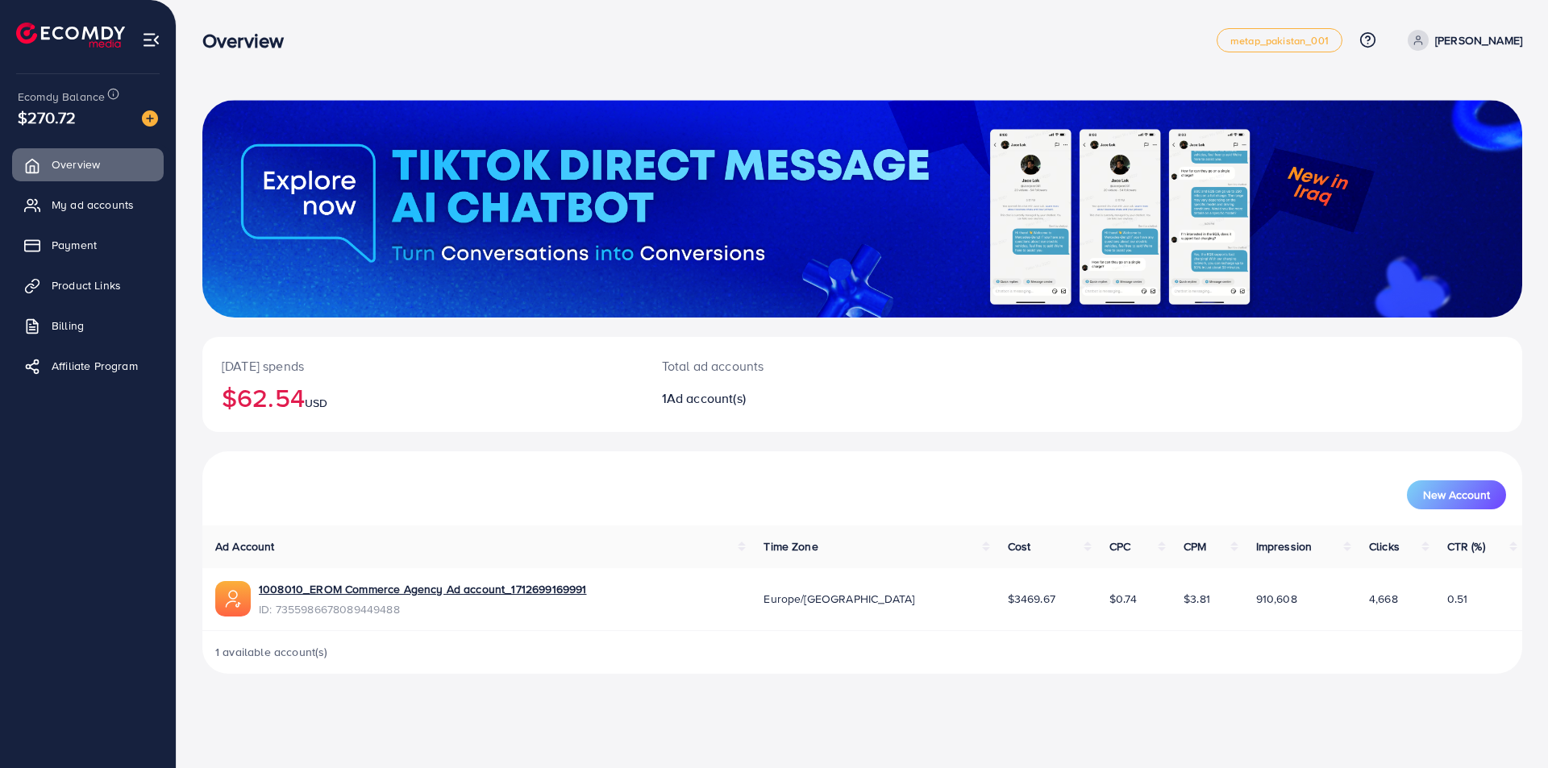
click at [1048, 603] on td "$3469.67" at bounding box center [1046, 599] width 102 height 63
click at [1047, 603] on td "$3469.67" at bounding box center [1046, 599] width 102 height 63
click at [1096, 595] on td "$0.74" at bounding box center [1133, 599] width 74 height 63
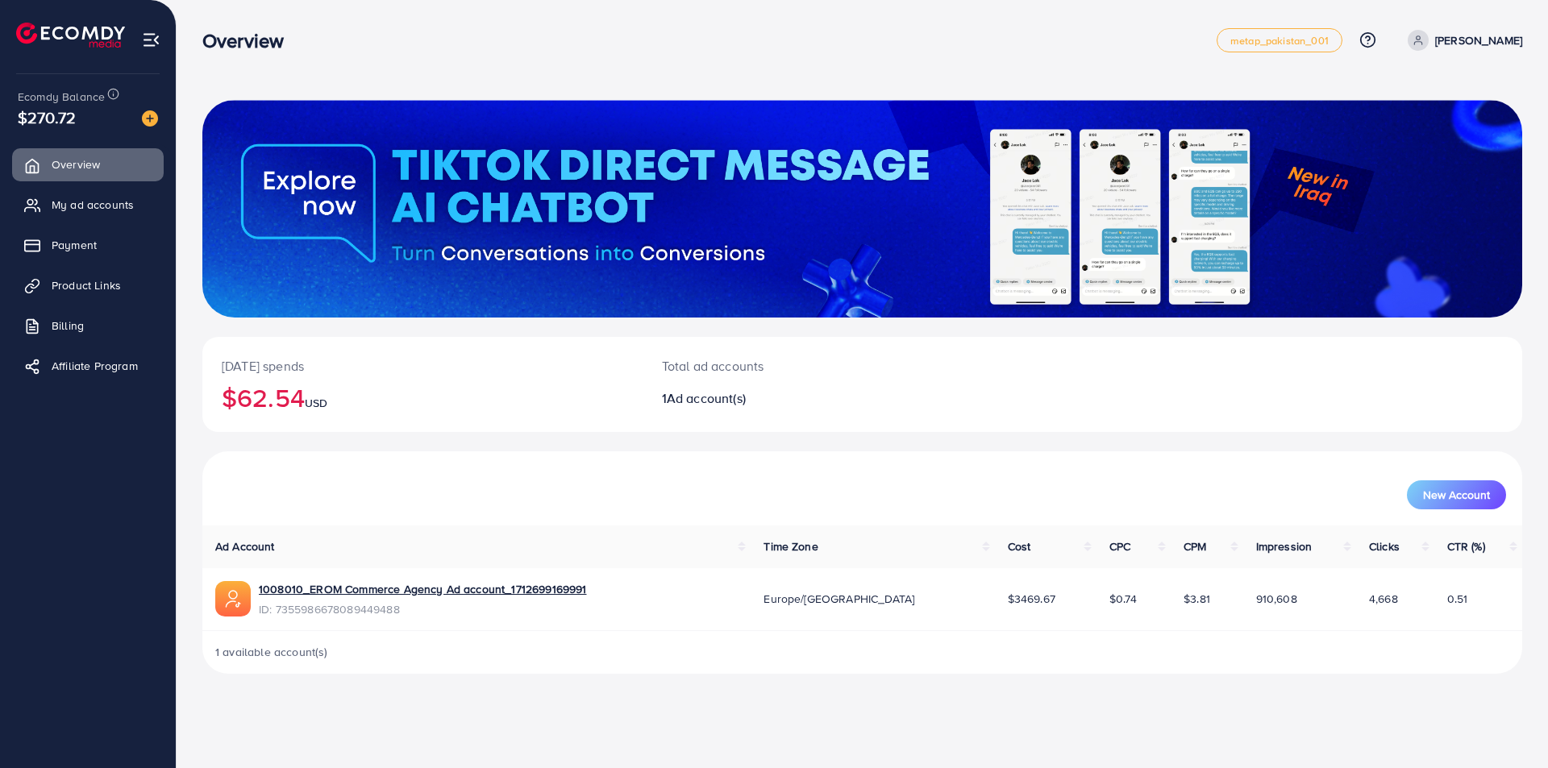
drag, startPoint x: 237, startPoint y: 620, endPoint x: 245, endPoint y: 622, distance: 8.2
click at [239, 620] on td "1008010_EROM Commerce Agency Ad account_1712699169991 ID: 7355986678089449488" at bounding box center [476, 599] width 548 height 63
click at [274, 658] on span "1 available account(s)" at bounding box center [271, 652] width 113 height 16
click at [121, 191] on link "My ad accounts" at bounding box center [88, 205] width 152 height 32
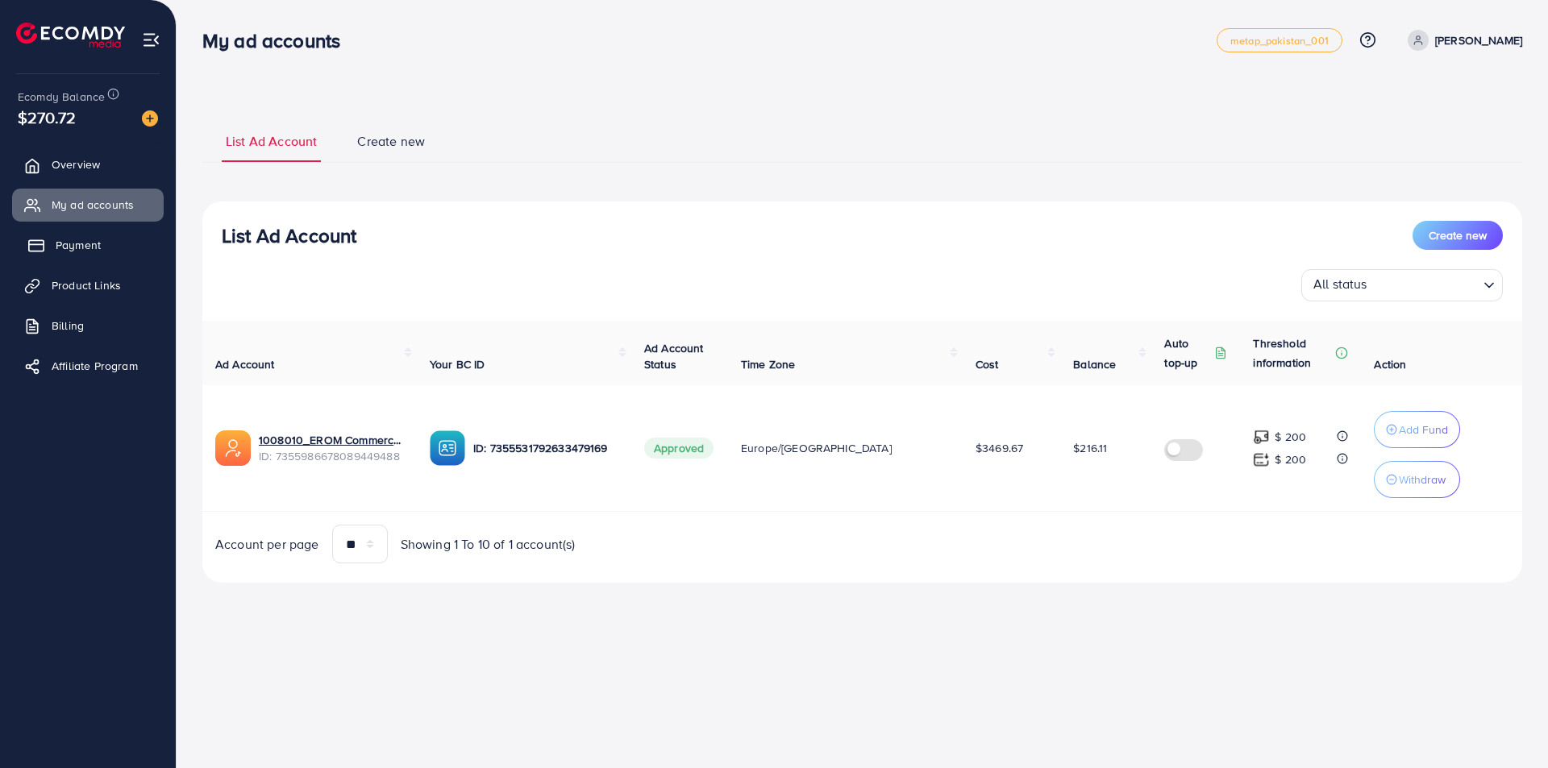
click at [40, 241] on rect at bounding box center [36, 246] width 15 height 10
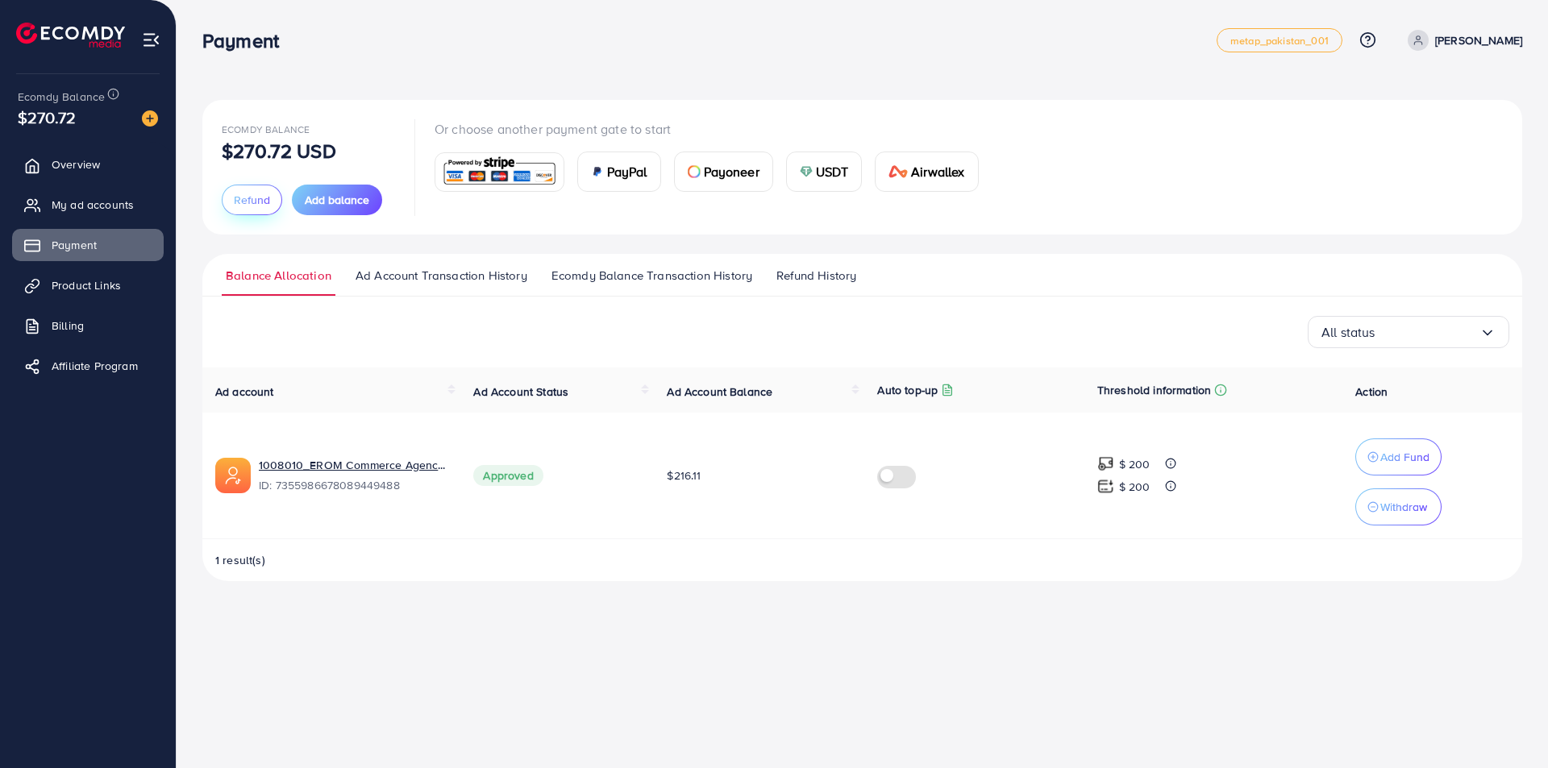
click at [252, 209] on button "Refund" at bounding box center [252, 200] width 60 height 31
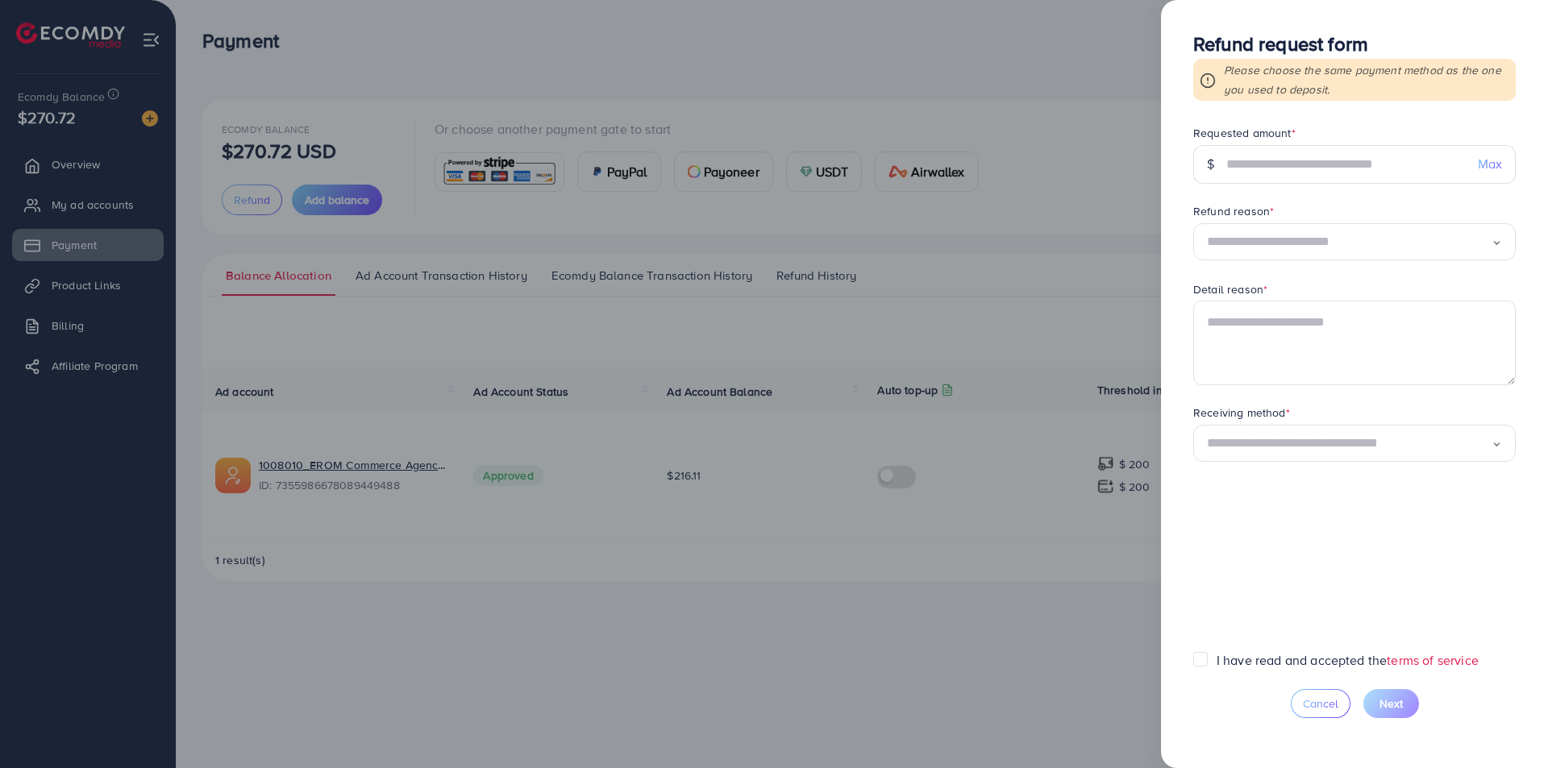
click at [1295, 185] on form "Requested amount * $ Max Refund reason * Loading... Detail reason * Receiving m…" at bounding box center [1354, 388] width 322 height 526
click at [1299, 173] on input "text" at bounding box center [1345, 164] width 239 height 39
type input "******"
click at [1266, 227] on div "Loading..." at bounding box center [1354, 242] width 322 height 38
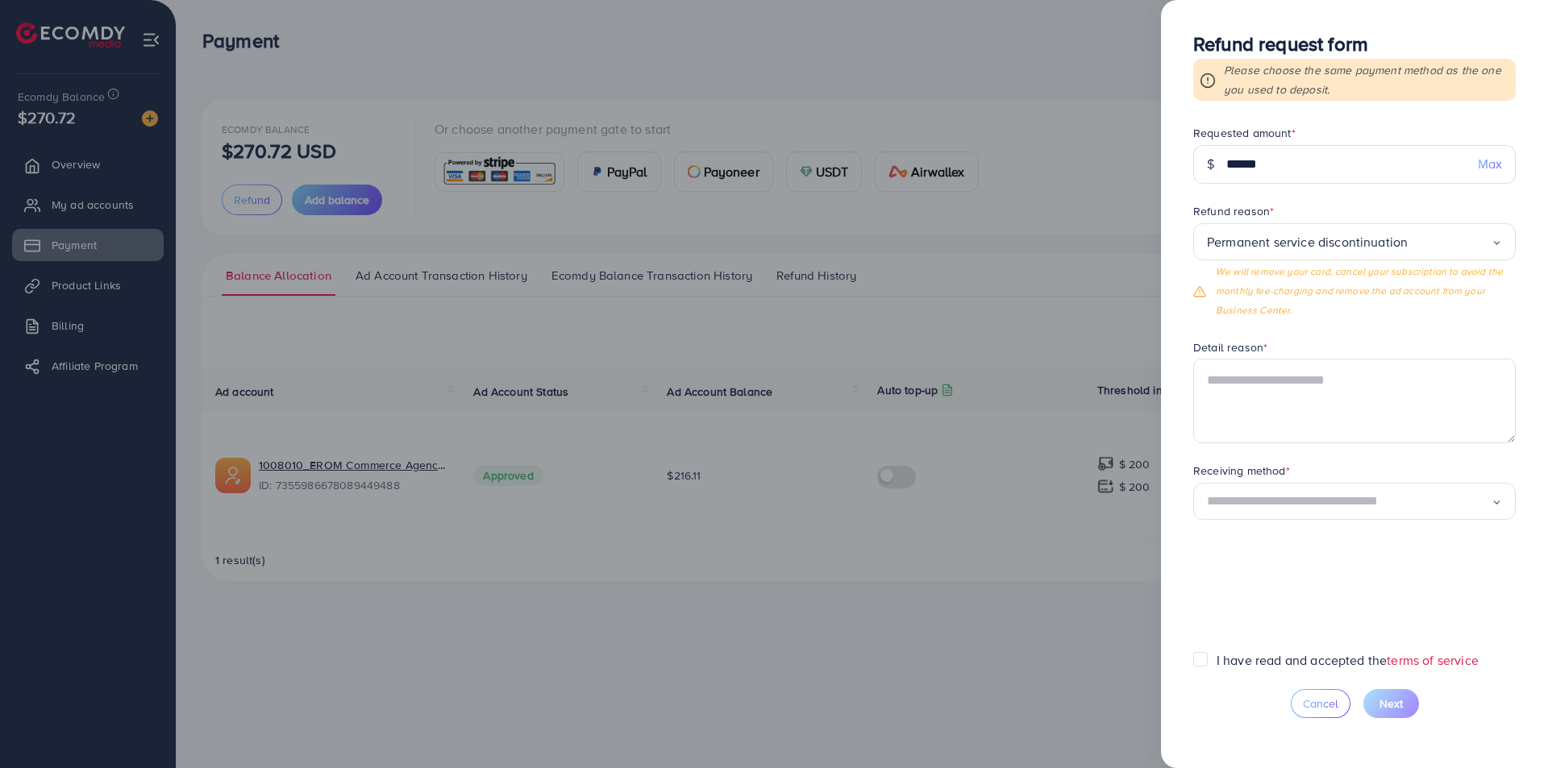
click at [1290, 288] on span "Permanent service discontinuation Loading... Permanent service discontinuation …" at bounding box center [1354, 271] width 322 height 97
click at [1279, 375] on textarea at bounding box center [1354, 401] width 322 height 84
click at [1281, 382] on textarea "**********" at bounding box center [1354, 401] width 322 height 84
click at [1268, 382] on textarea "**********" at bounding box center [1354, 401] width 322 height 84
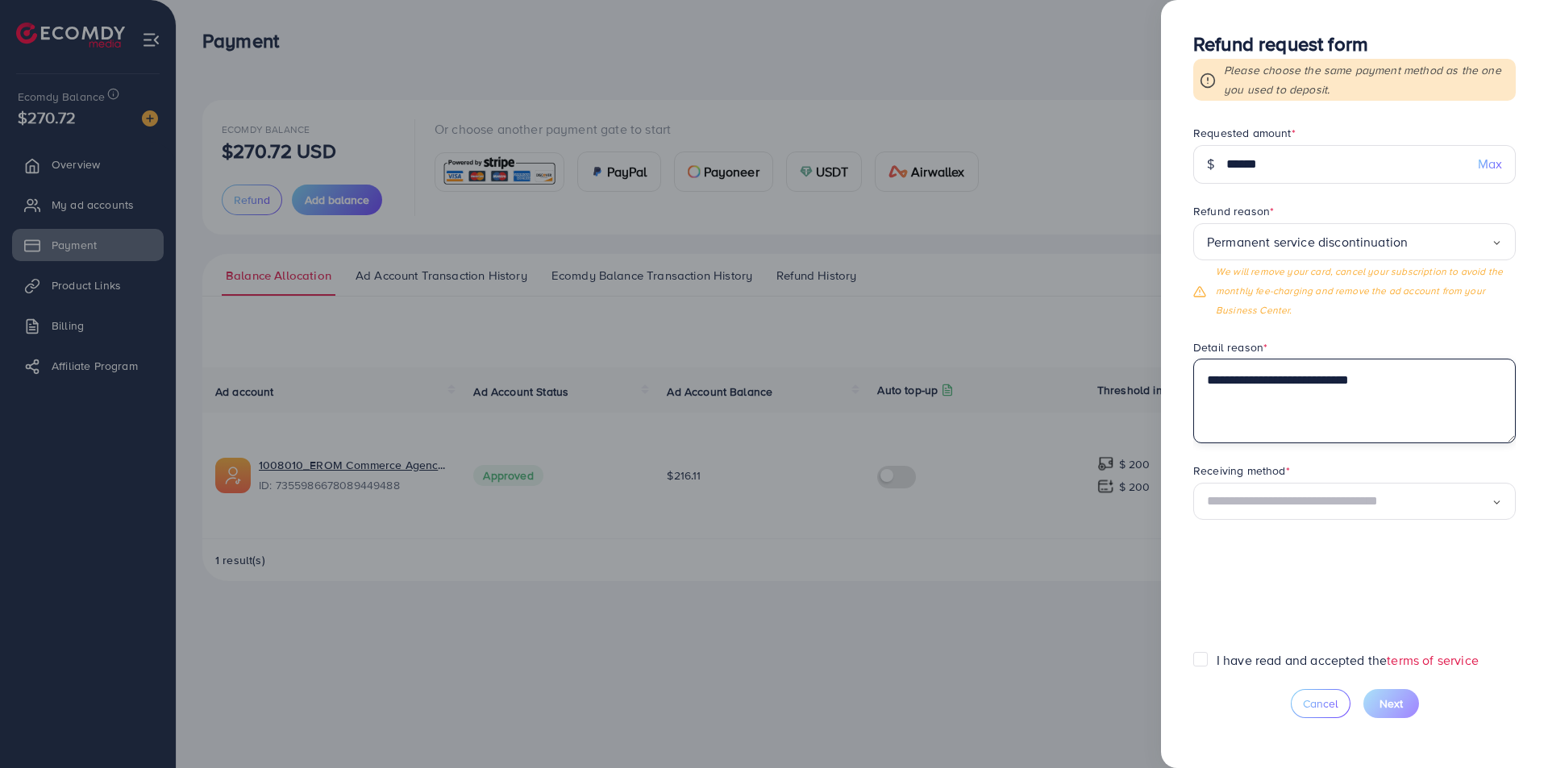
click at [1268, 382] on textarea "**********" at bounding box center [1354, 401] width 322 height 84
type textarea "**********"
click at [1258, 252] on div "Permanent service discontinuation" at bounding box center [1349, 242] width 285 height 25
click at [1277, 290] on span "Permanent service discontinuation Loading... Permanent service discontinuation …" at bounding box center [1354, 271] width 322 height 97
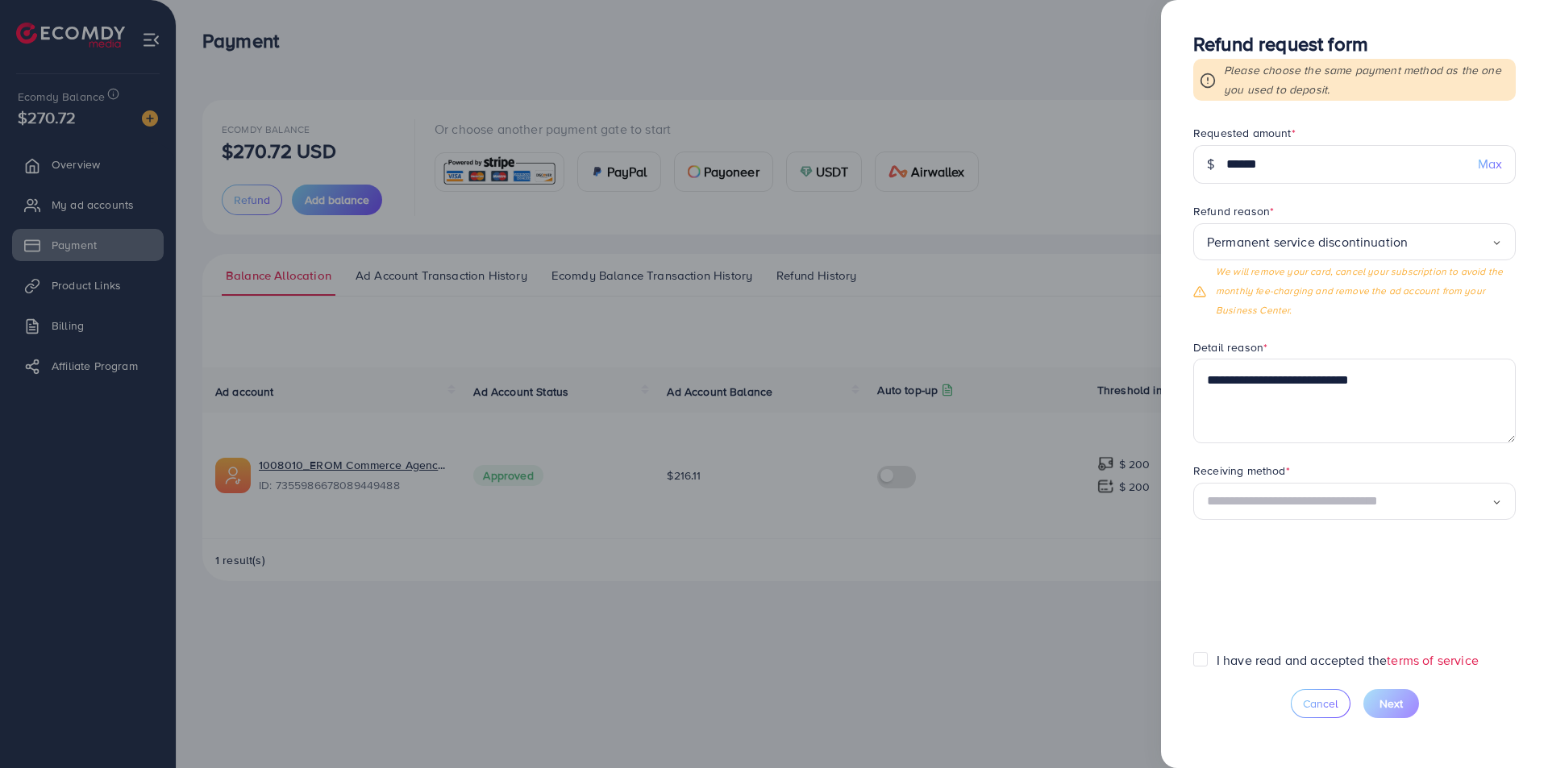
click at [1303, 532] on form "**********" at bounding box center [1354, 388] width 322 height 526
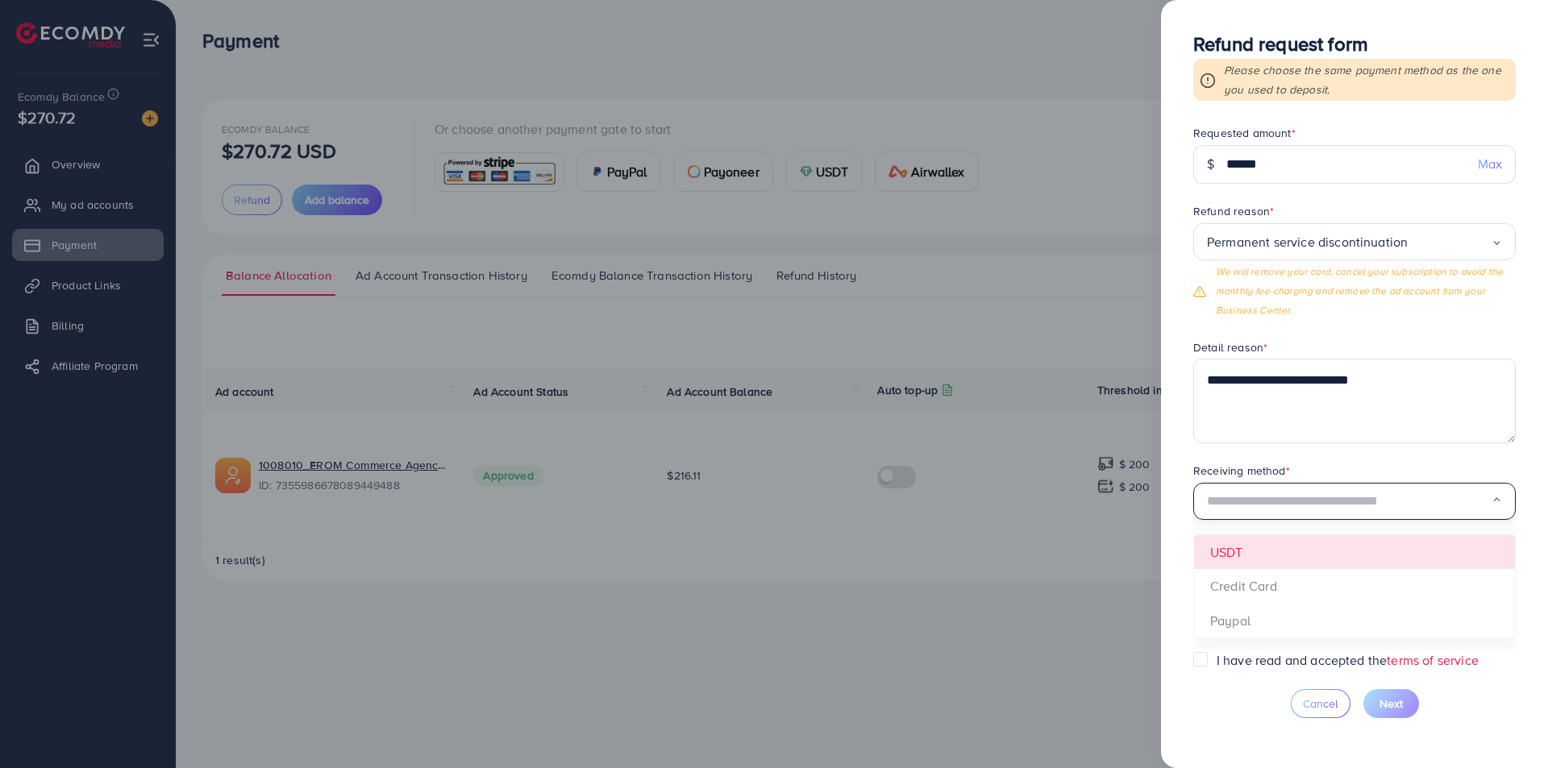
click at [1301, 500] on input "Search for option" at bounding box center [1349, 501] width 285 height 25
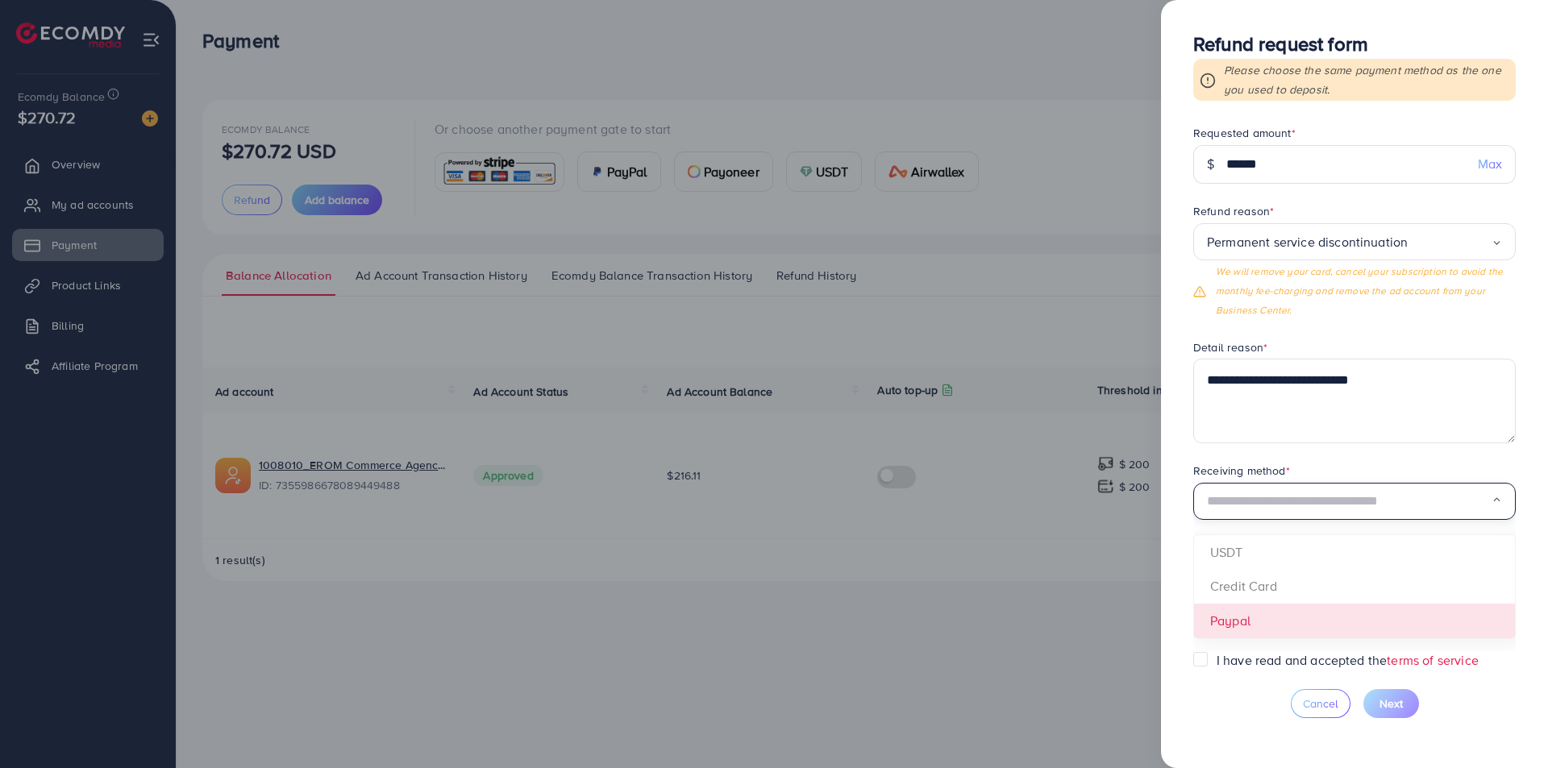
click at [1290, 625] on form "**********" at bounding box center [1354, 388] width 322 height 526
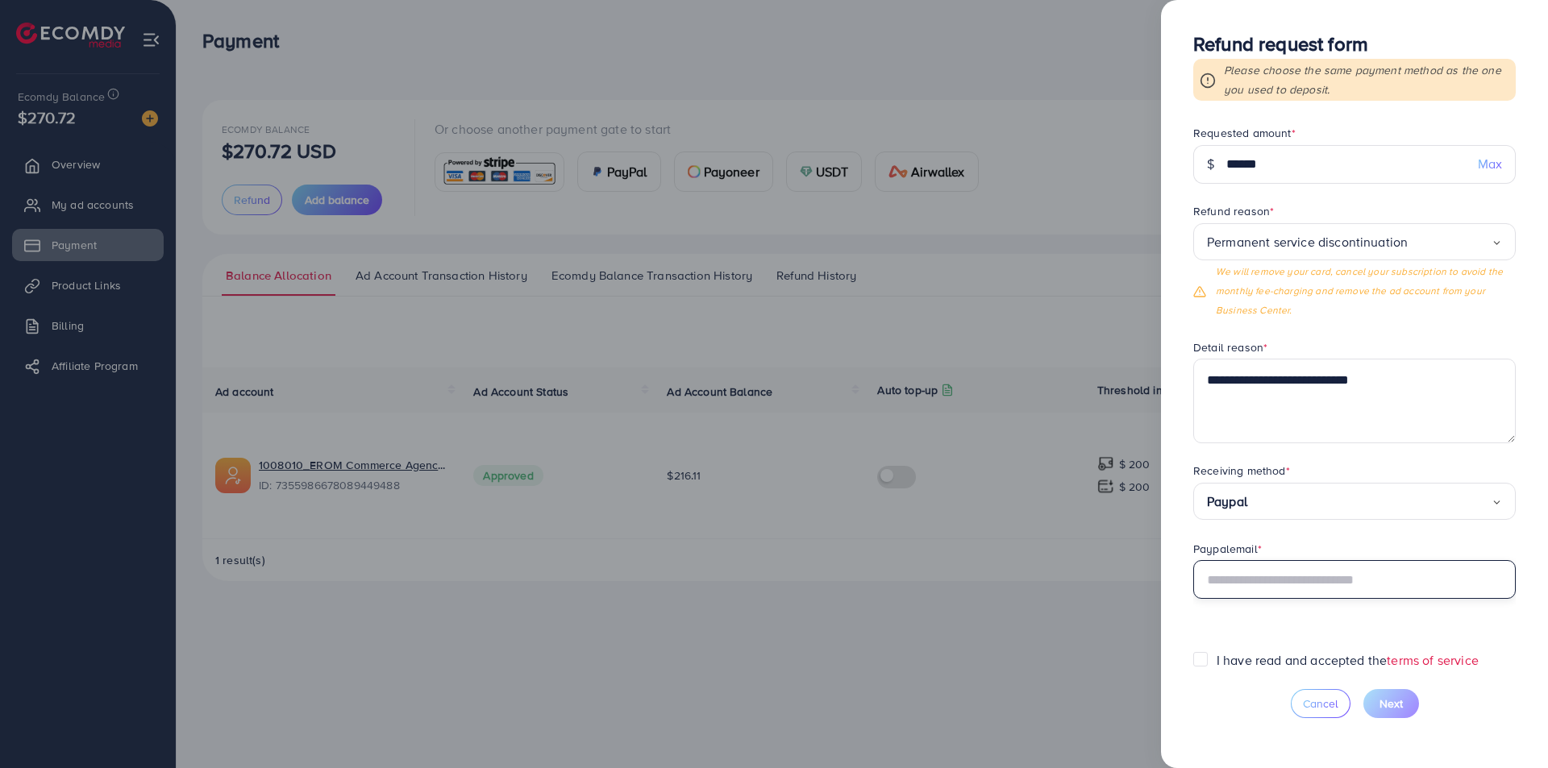
click at [1286, 582] on input "text" at bounding box center [1354, 579] width 322 height 39
type input "**********"
click at [1244, 649] on form "**********" at bounding box center [1354, 388] width 322 height 526
click at [1239, 663] on label "I have read and accepted the terms of service" at bounding box center [1347, 660] width 262 height 19
click at [1397, 704] on span "Next" at bounding box center [1390, 704] width 23 height 16
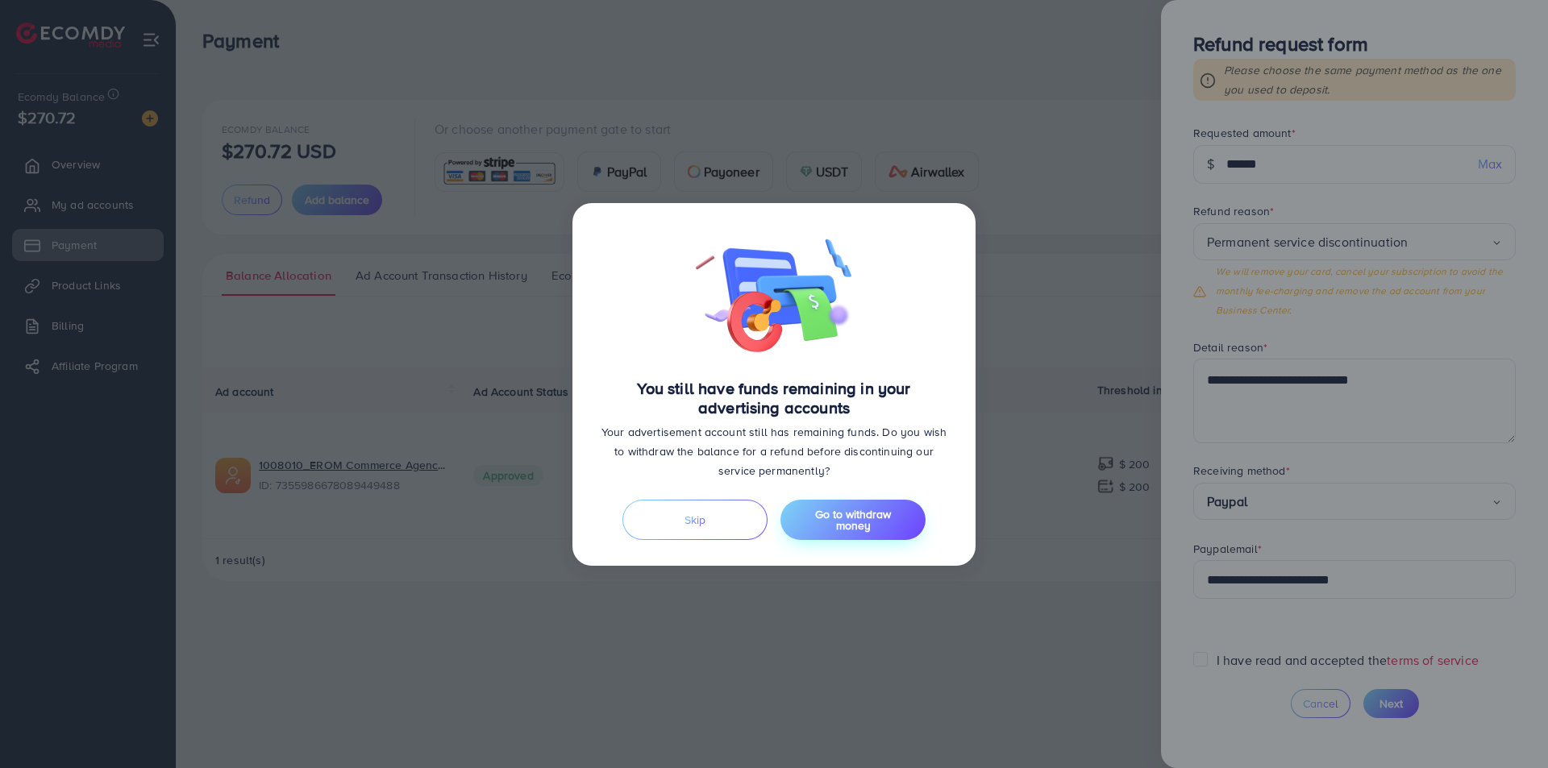
click at [863, 524] on span "Go to withdraw money" at bounding box center [853, 519] width 76 height 27
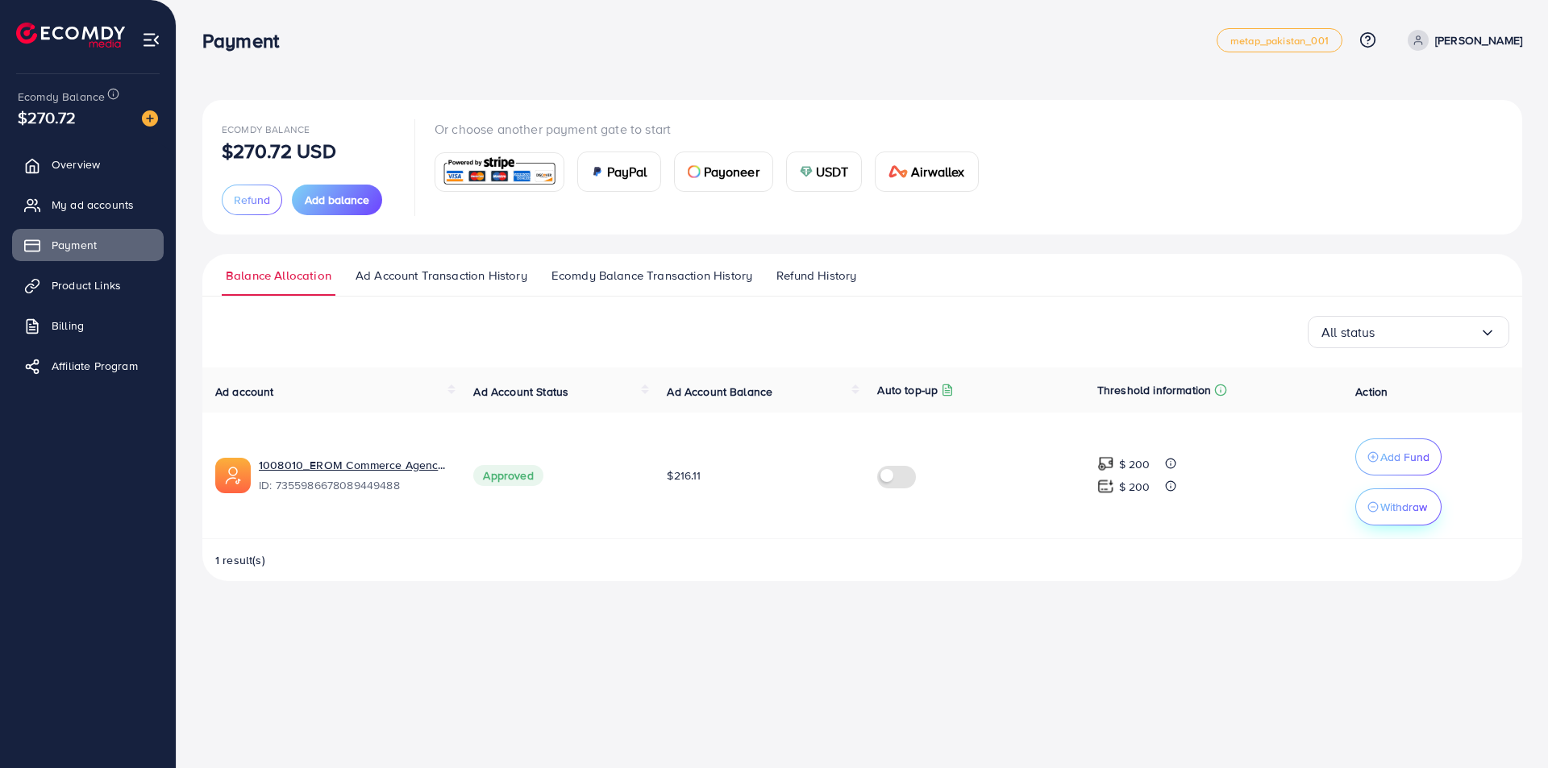
click at [1380, 503] on p "Withdraw" at bounding box center [1403, 506] width 47 height 19
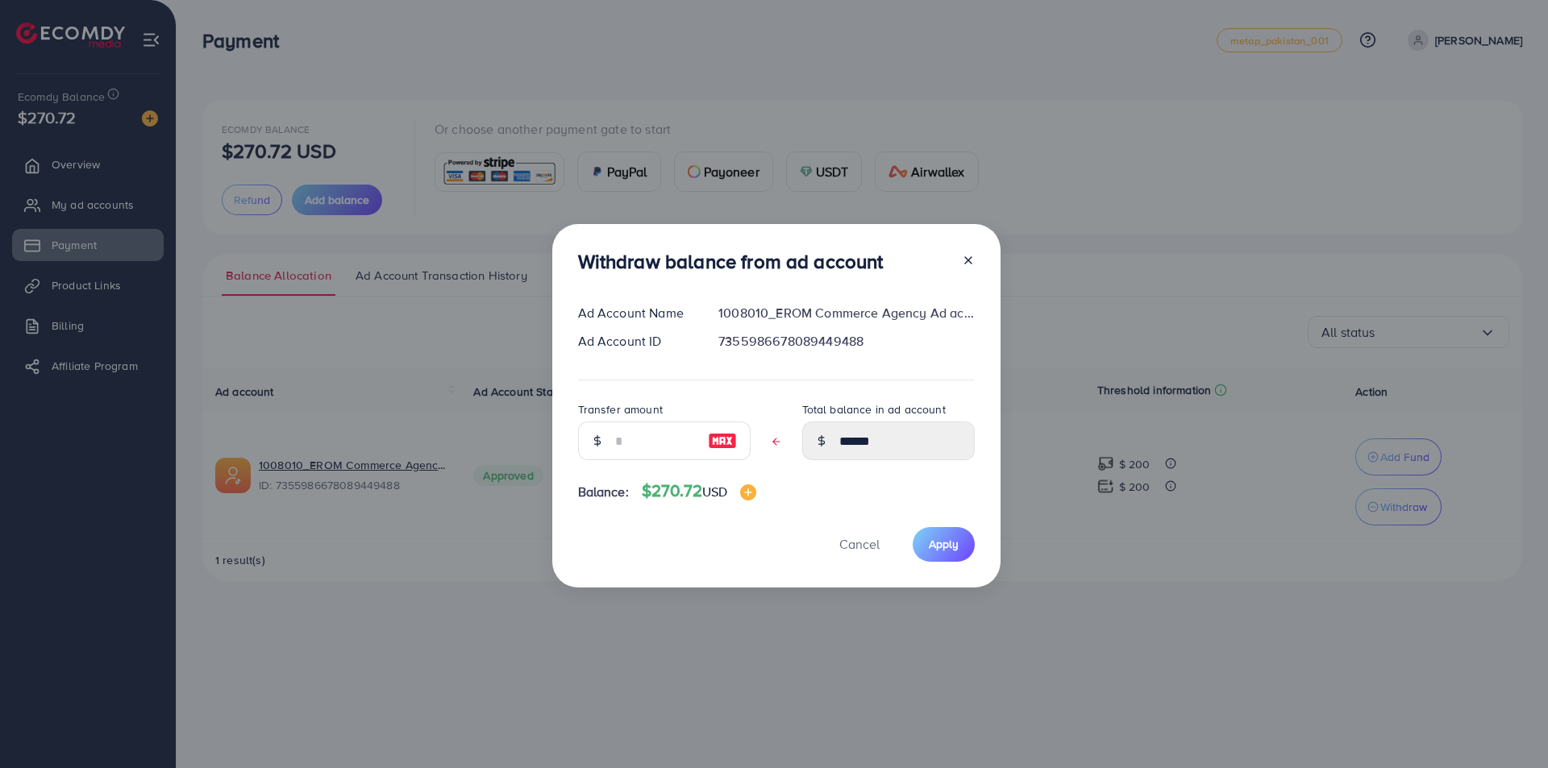
click at [716, 441] on img at bounding box center [722, 440] width 29 height 19
type input "******"
type input "****"
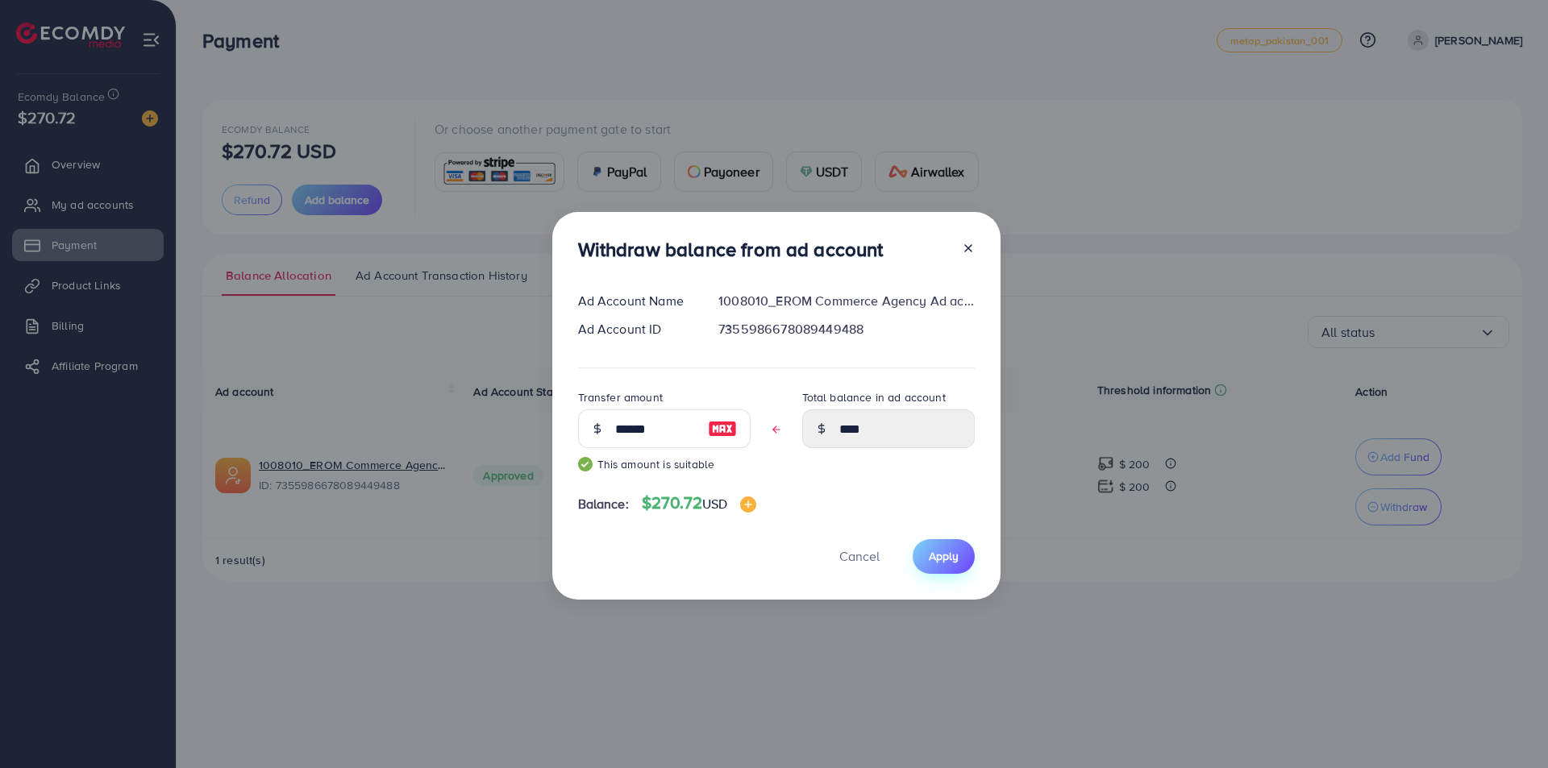
click at [944, 558] on span "Apply" at bounding box center [944, 556] width 30 height 16
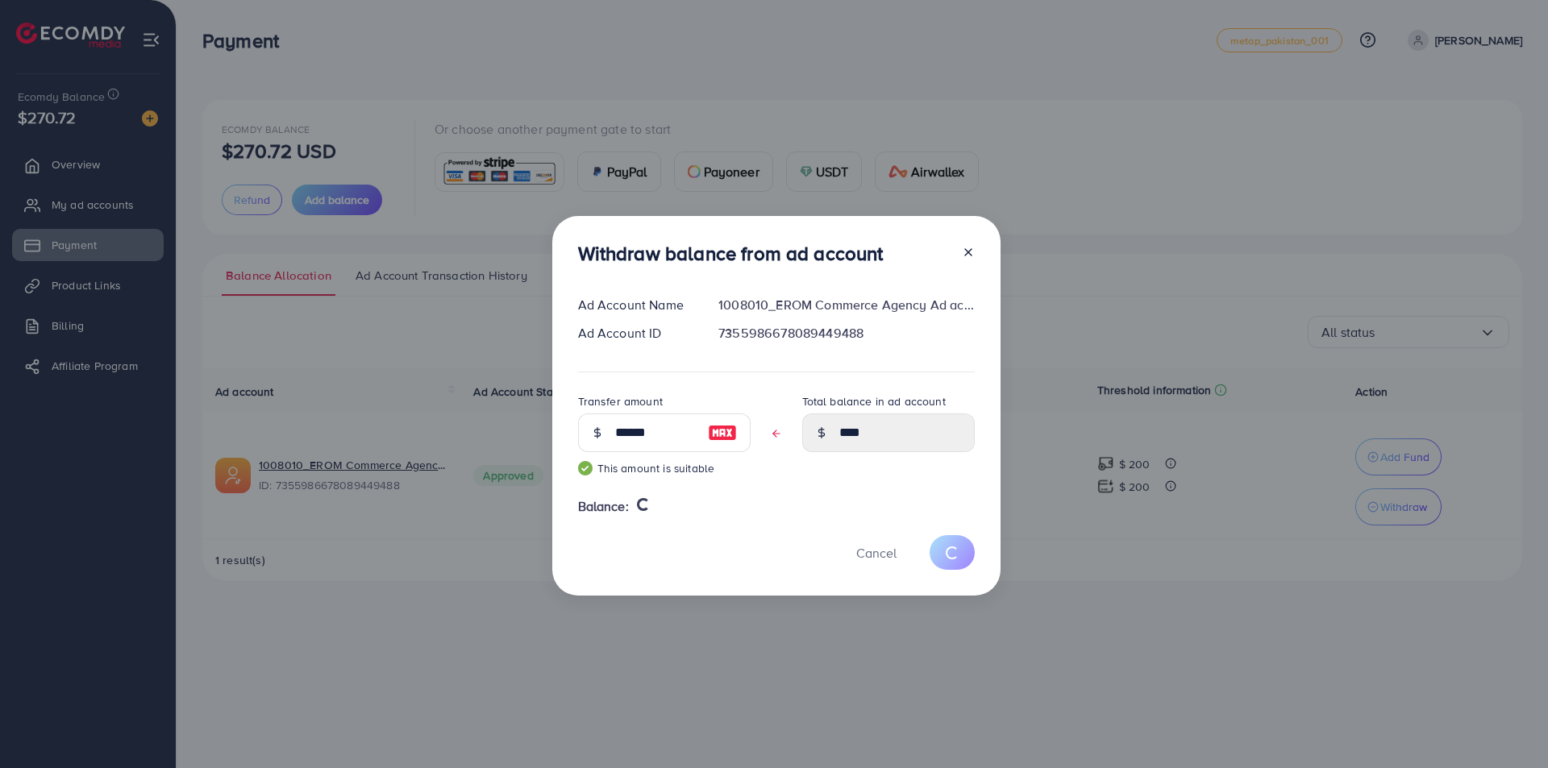
type input "******"
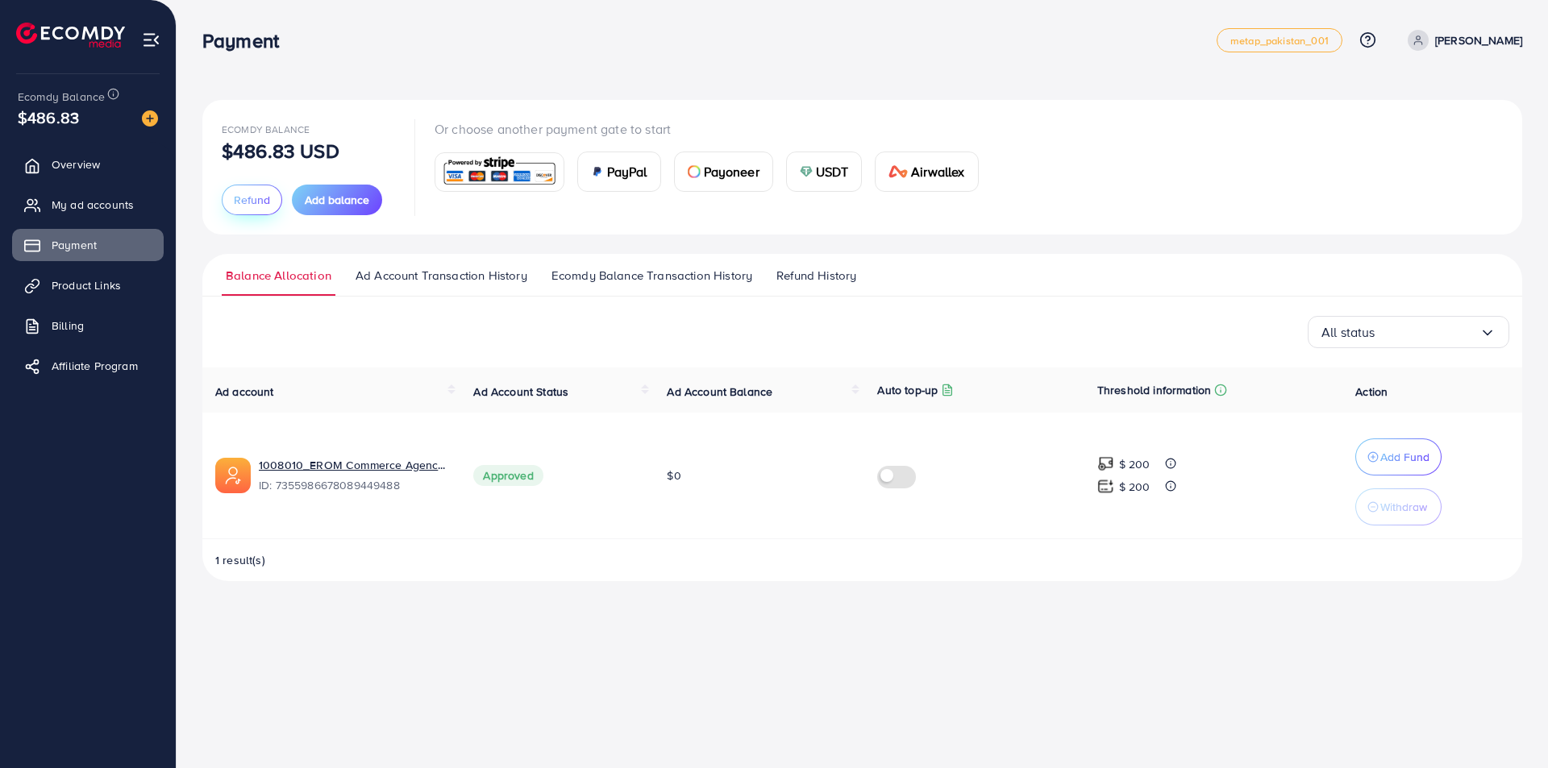
click at [255, 202] on span "Refund" at bounding box center [252, 200] width 36 height 16
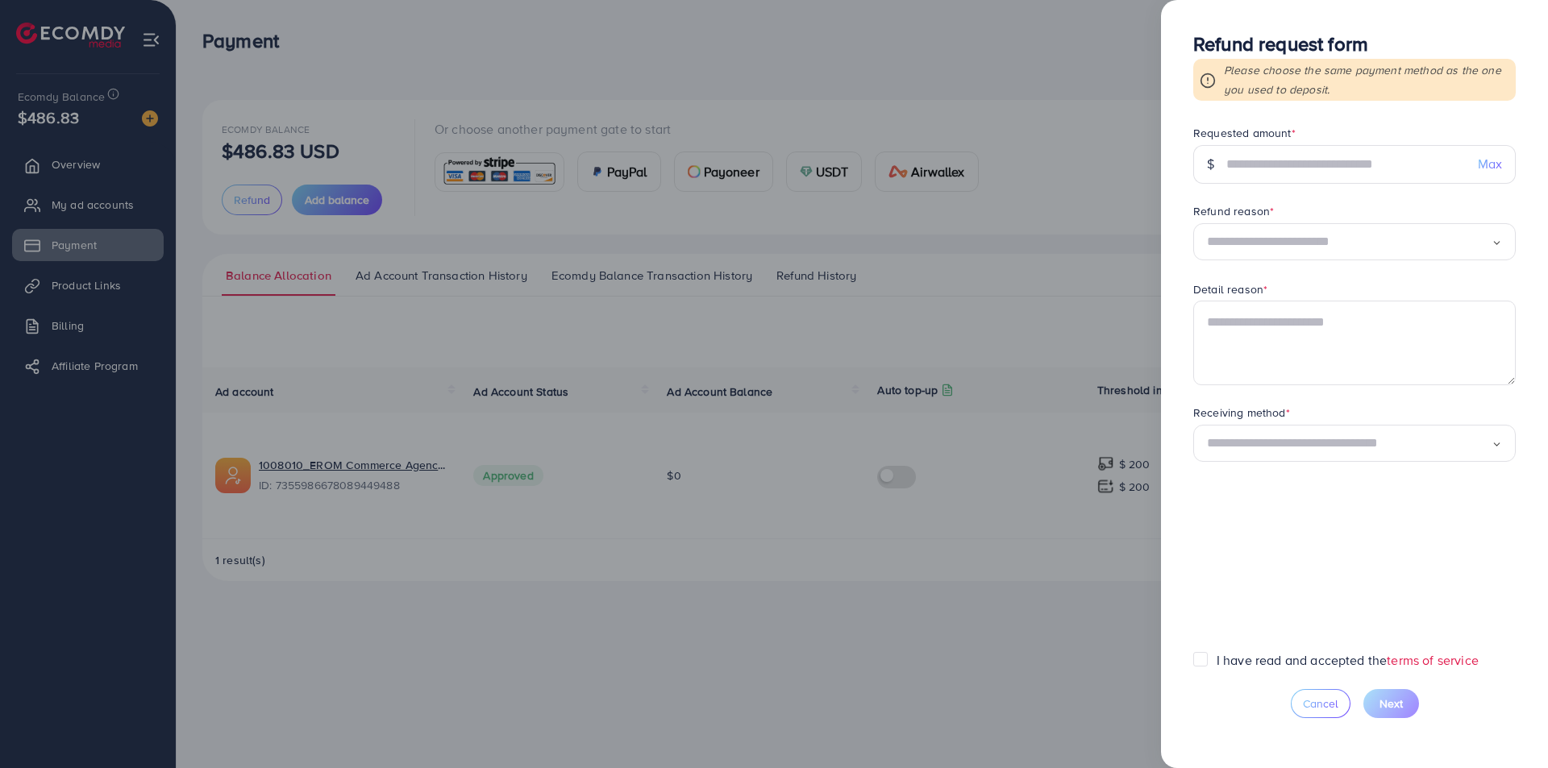
click at [1263, 251] on input "Search for option" at bounding box center [1349, 242] width 285 height 25
click at [1261, 227] on div "Loading..." at bounding box center [1354, 242] width 322 height 38
click at [996, 333] on div at bounding box center [774, 384] width 1548 height 768
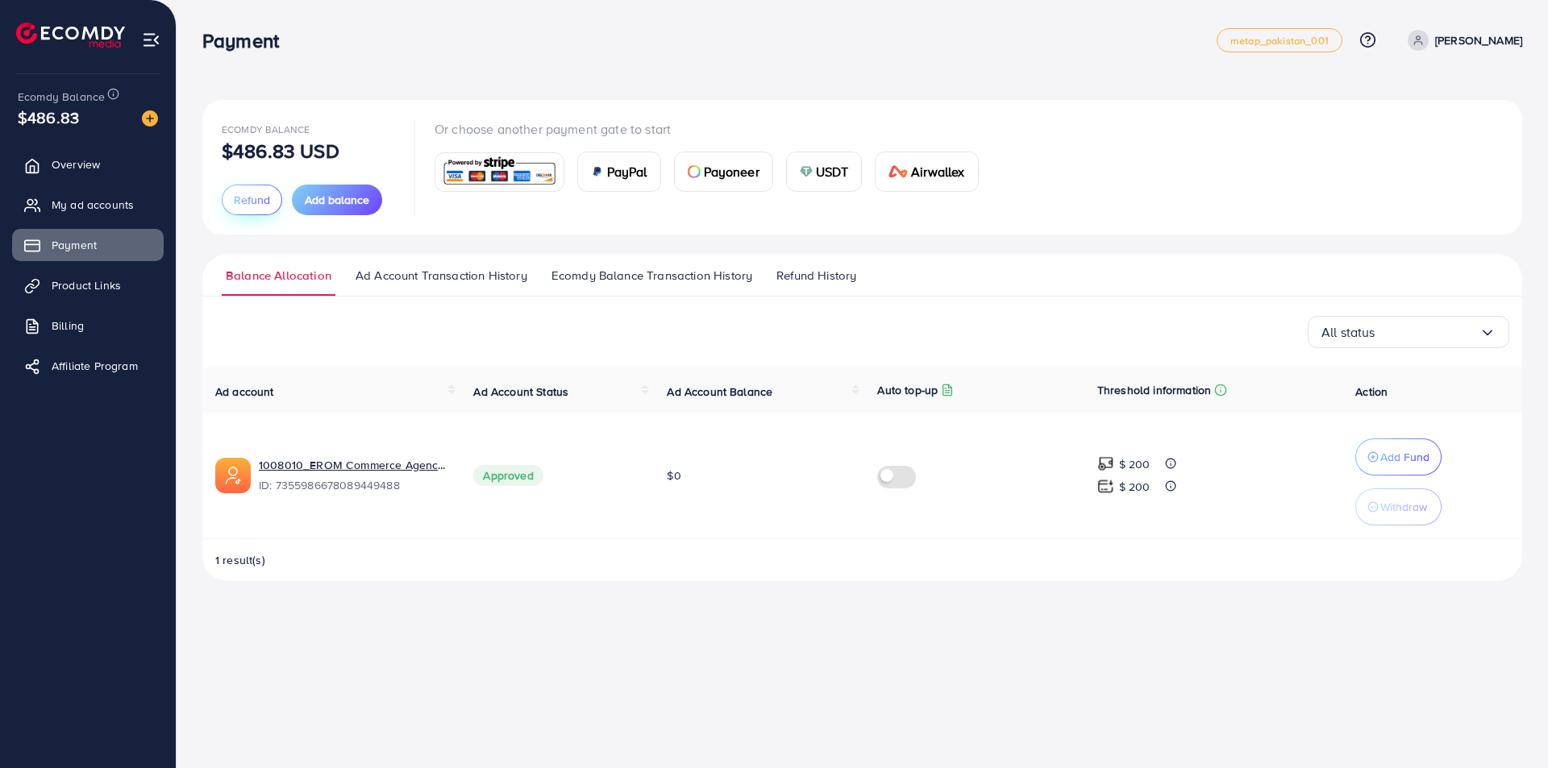
click at [230, 198] on button "Refund" at bounding box center [252, 200] width 60 height 31
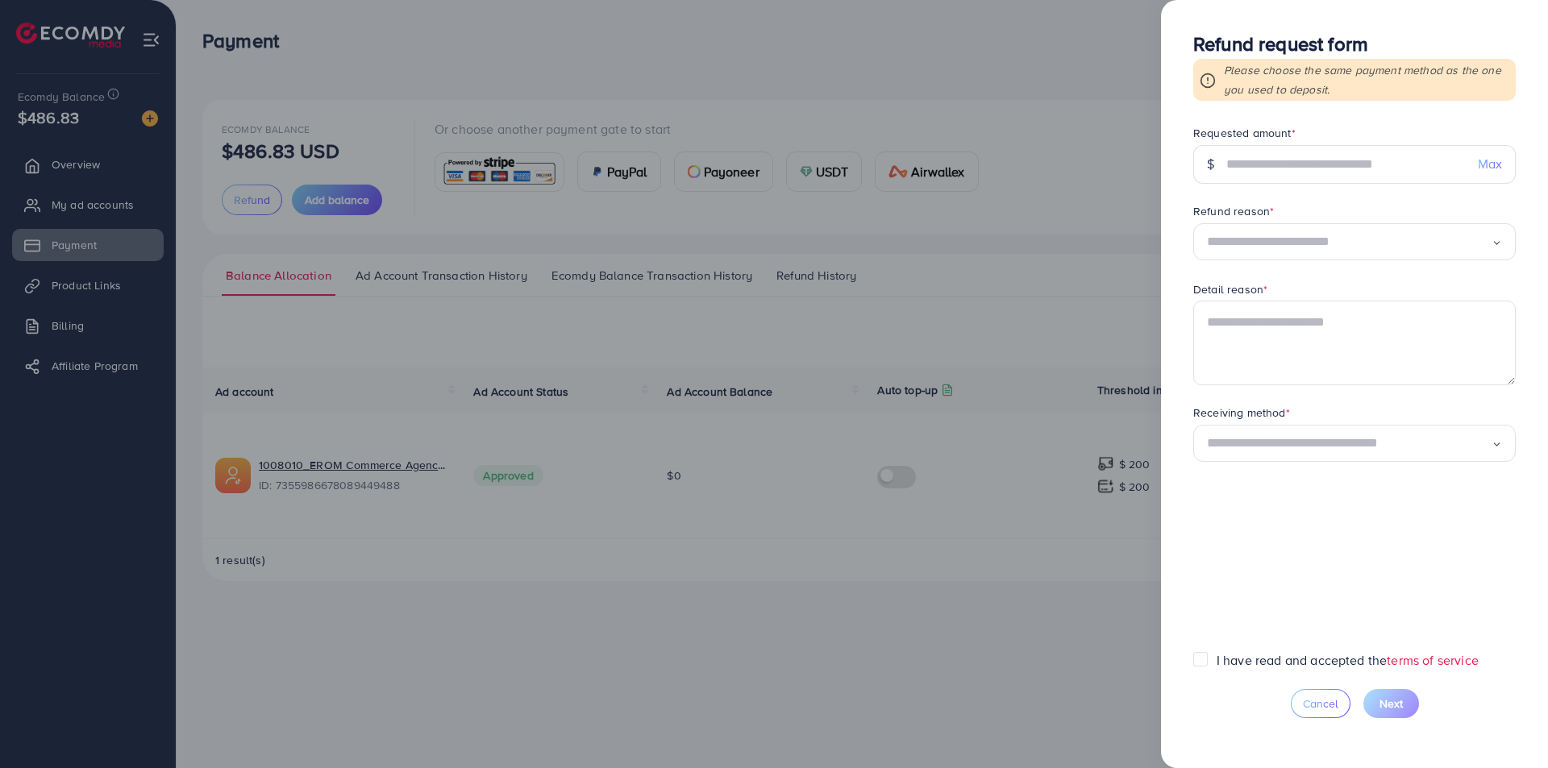
click at [1485, 167] on span "Max" at bounding box center [1490, 164] width 24 height 19
type input "******"
click at [1361, 295] on div "Detail reason *" at bounding box center [1354, 291] width 322 height 20
click at [1352, 265] on form "Requested amount * $ ****** Max Refund reason * Loading... Detail reason * Rece…" at bounding box center [1354, 388] width 322 height 526
click at [1341, 244] on input "Search for option" at bounding box center [1349, 242] width 285 height 25
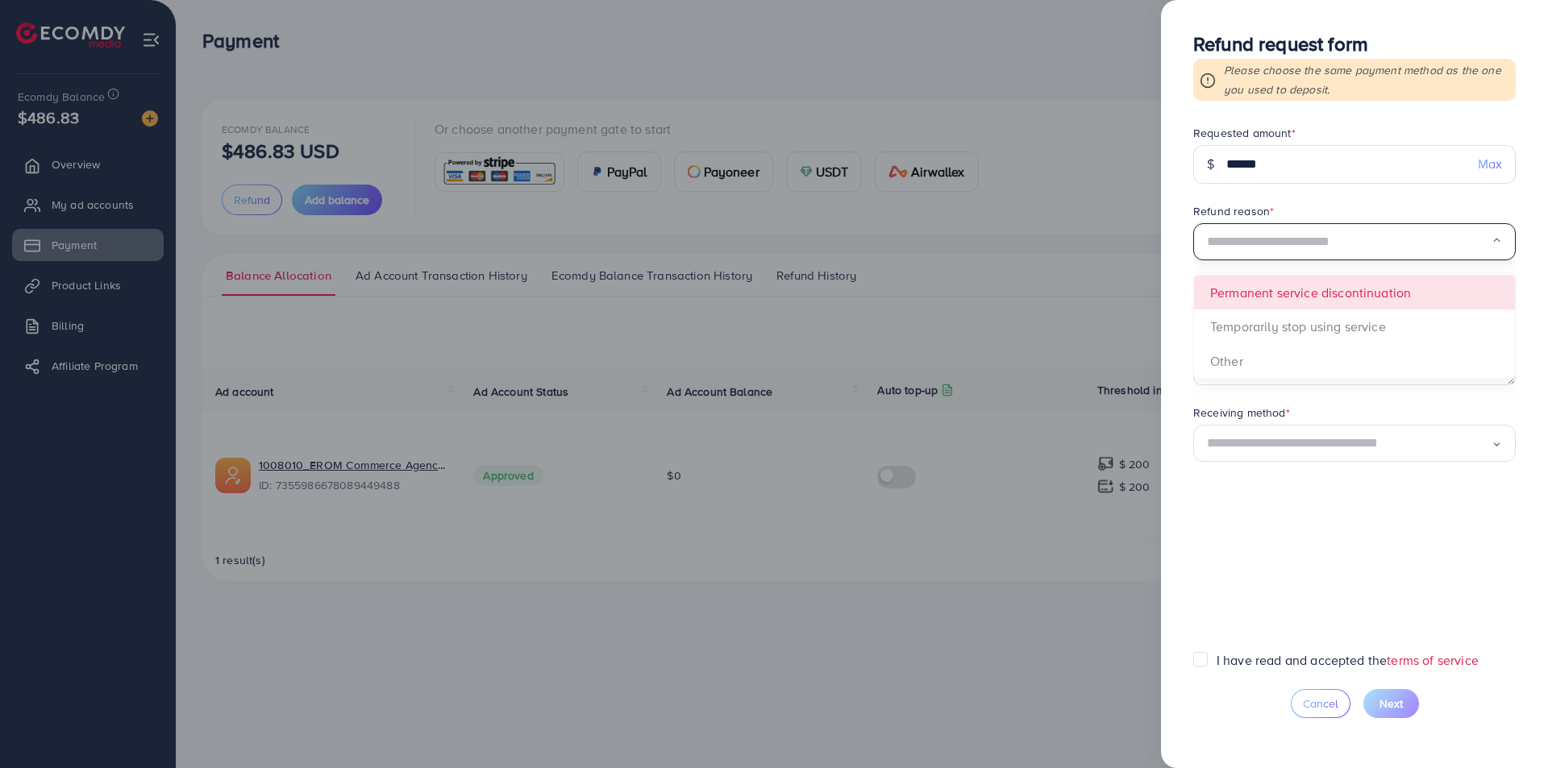
click at [1265, 262] on span "Loading... Permanent service discontinuation Temporarily stop using service Oth…" at bounding box center [1354, 242] width 322 height 39
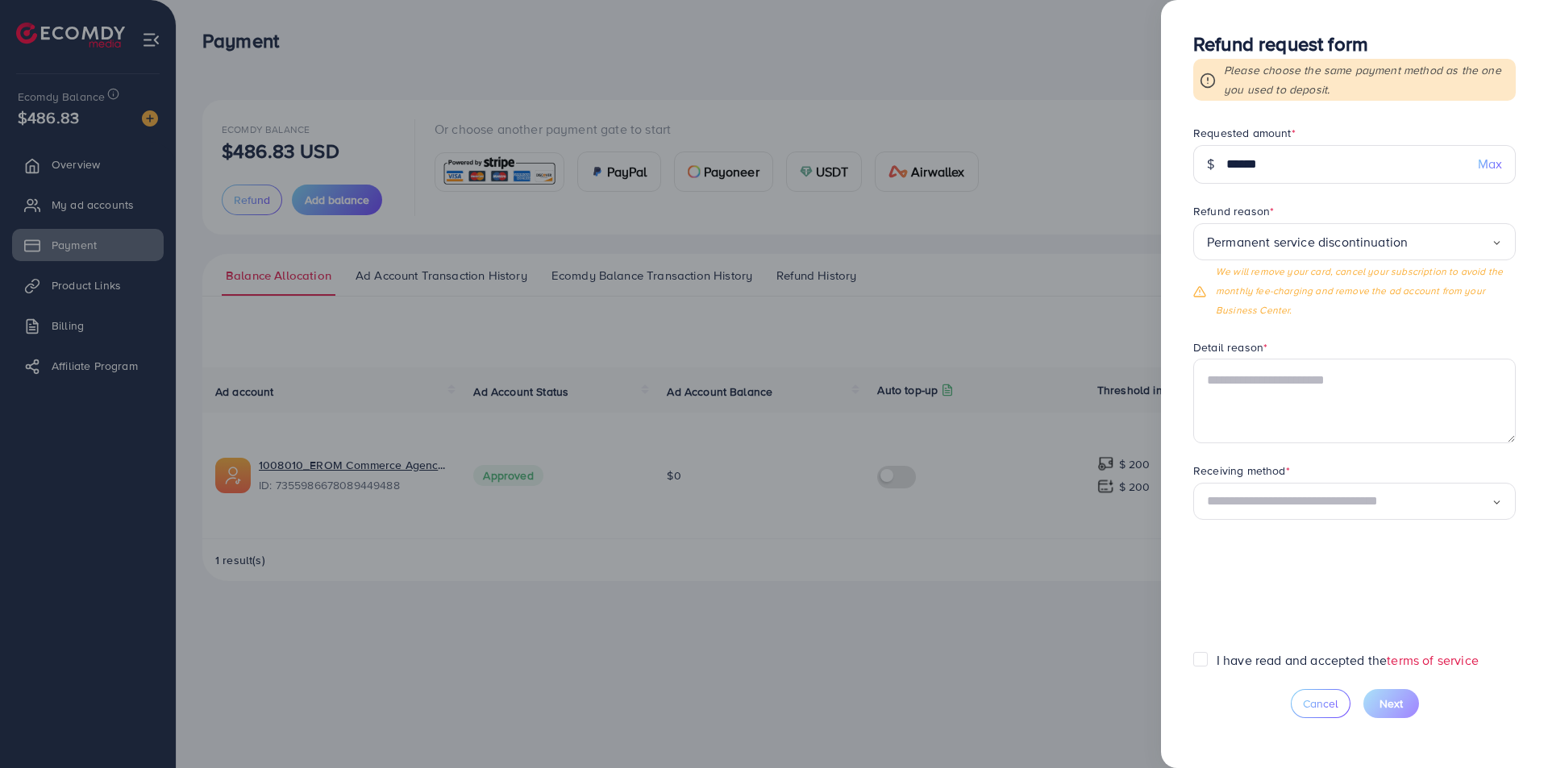
click at [1272, 312] on p "We will remove your card, cancel your subscription to avoid the monthly fee-cha…" at bounding box center [1366, 291] width 300 height 58
click at [1285, 391] on textarea at bounding box center [1354, 401] width 322 height 84
type textarea "**********"
click at [1299, 491] on input "Search for option" at bounding box center [1349, 501] width 285 height 25
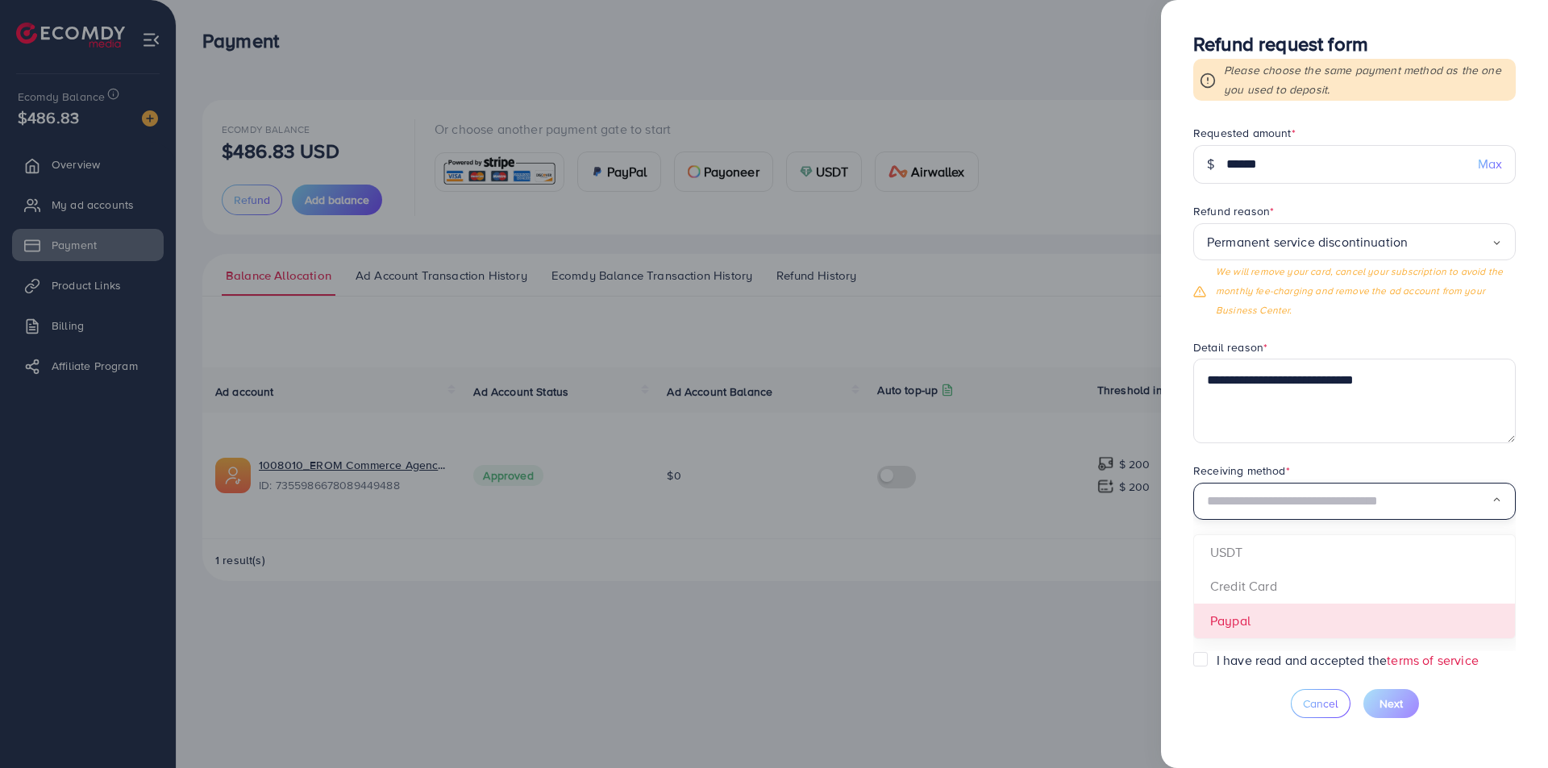
click at [1270, 611] on form "**********" at bounding box center [1354, 388] width 322 height 526
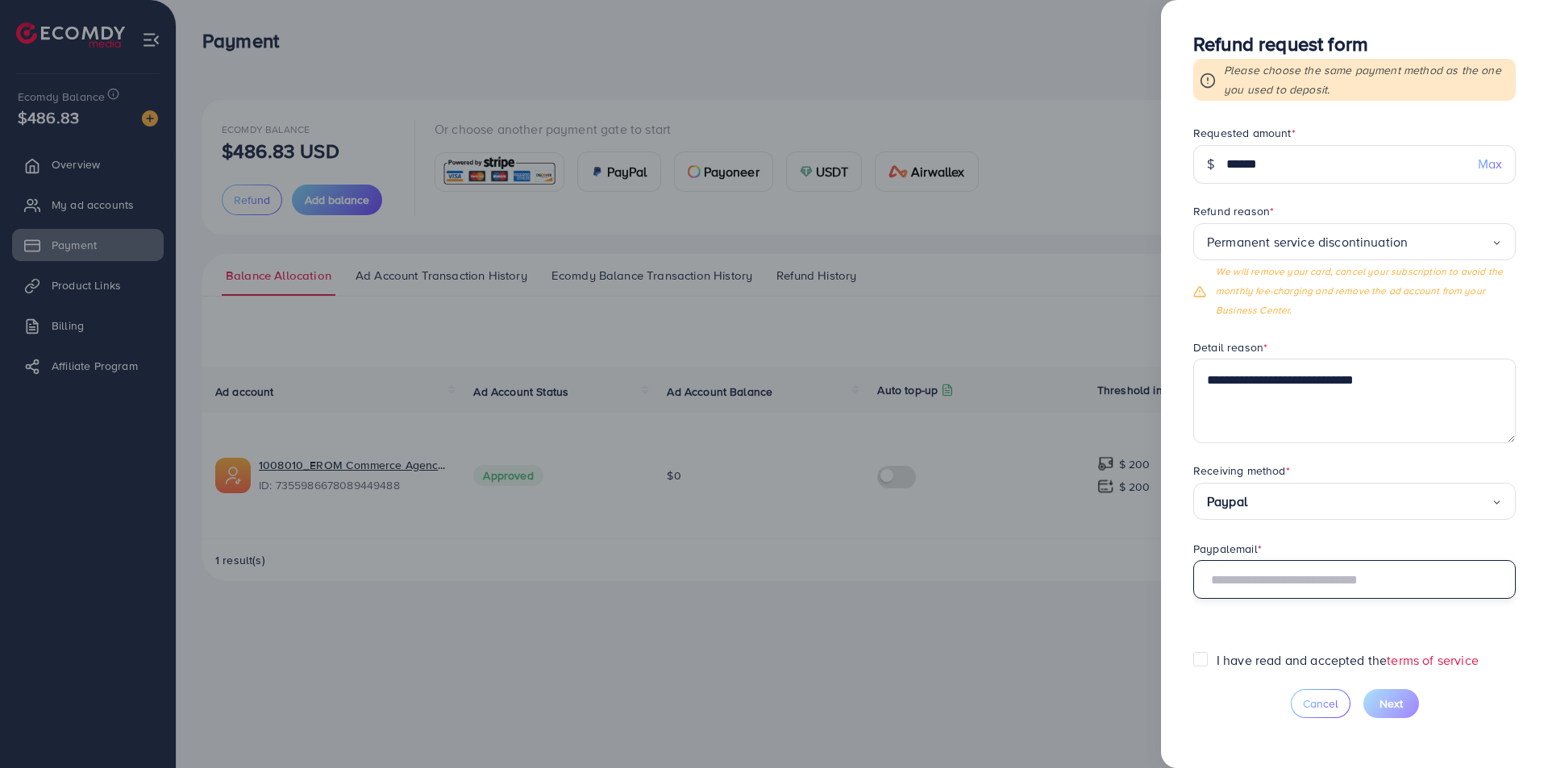
click at [1268, 591] on input "text" at bounding box center [1354, 579] width 322 height 39
type input "**********"
click at [1255, 655] on label "I have read and accepted the terms of service" at bounding box center [1347, 660] width 262 height 19
click at [1379, 702] on span "Next" at bounding box center [1390, 704] width 23 height 16
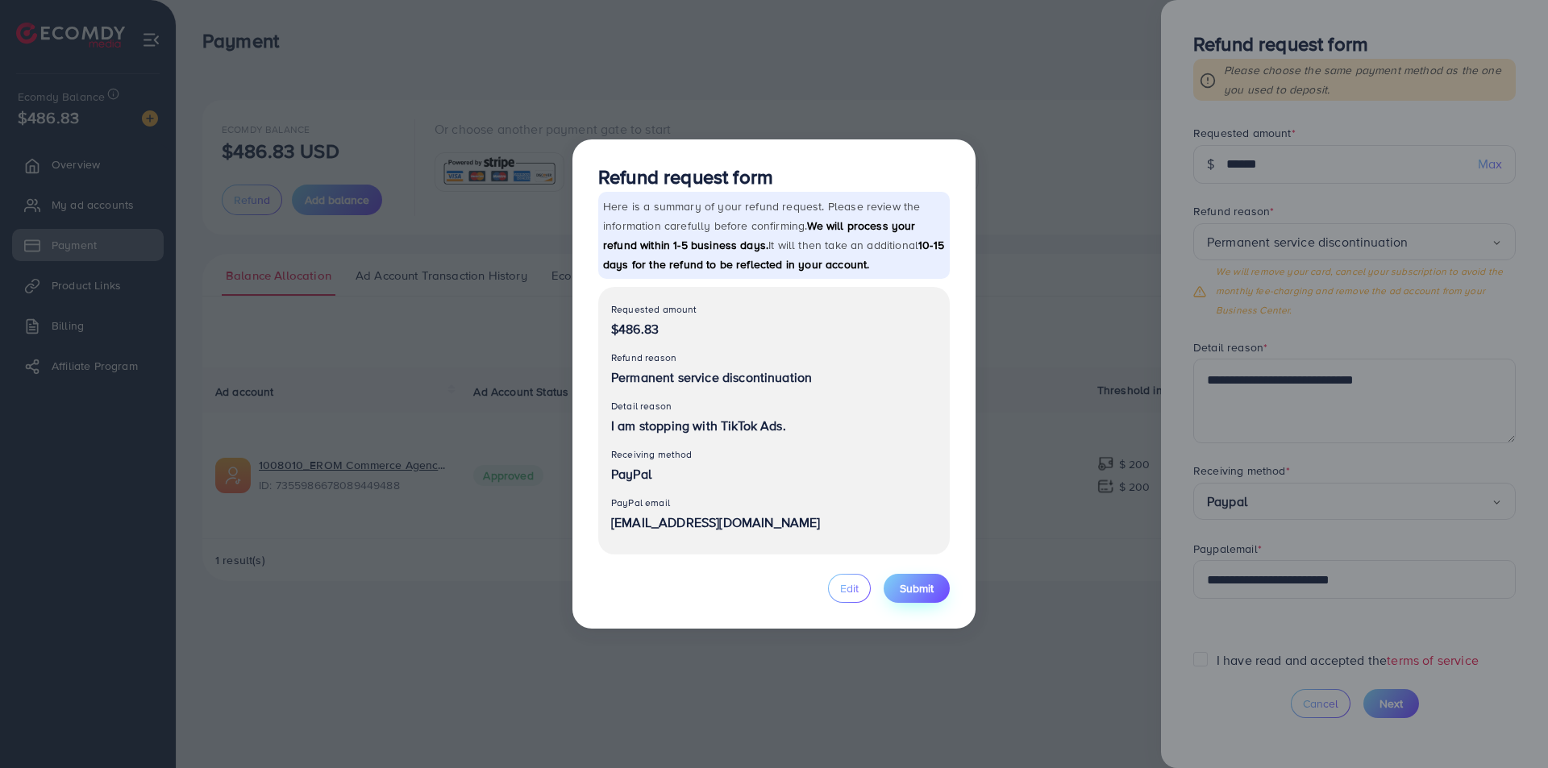
click at [904, 585] on span "Submit" at bounding box center [917, 588] width 34 height 16
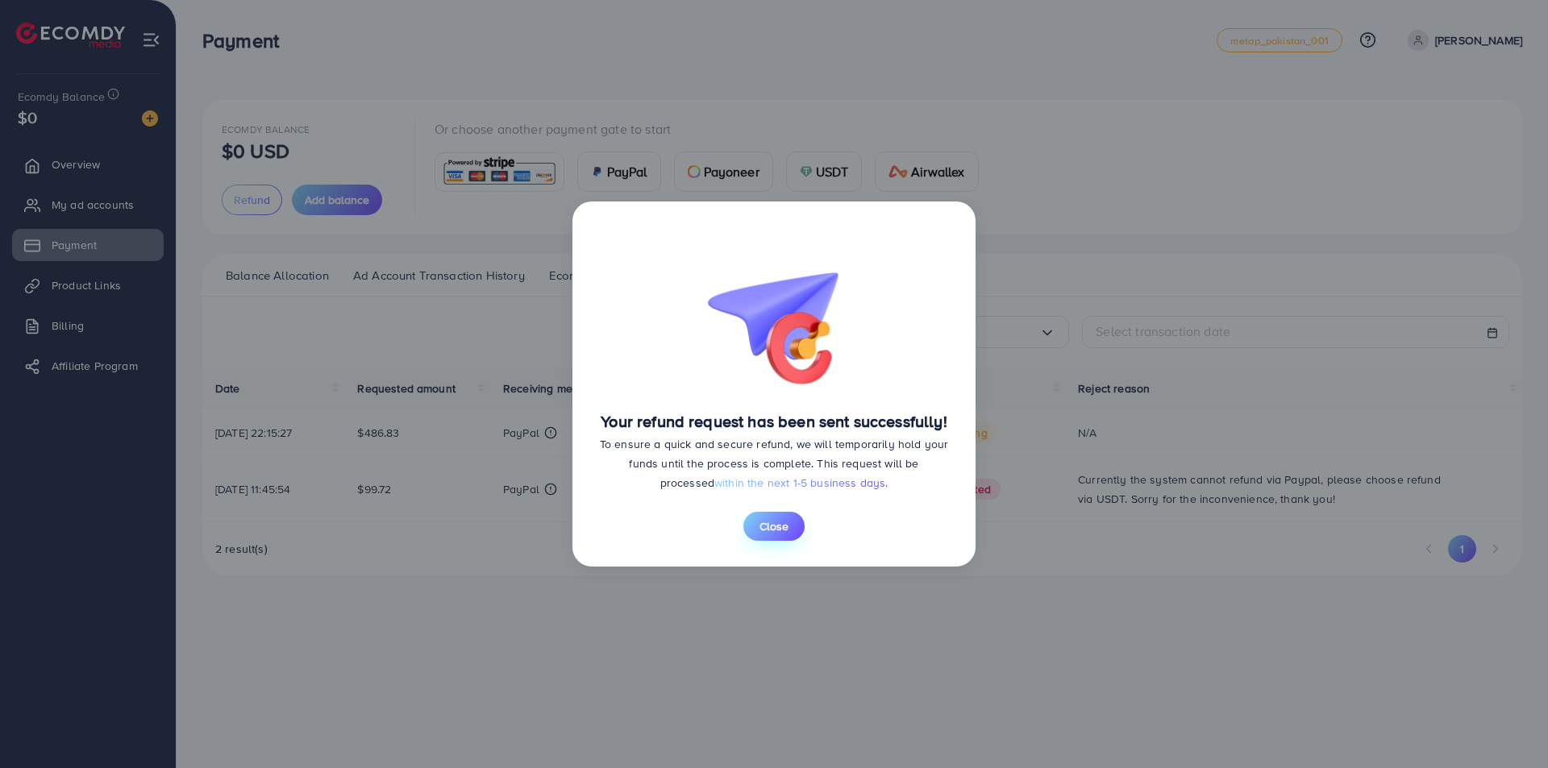
click at [775, 529] on span "Close" at bounding box center [773, 526] width 29 height 16
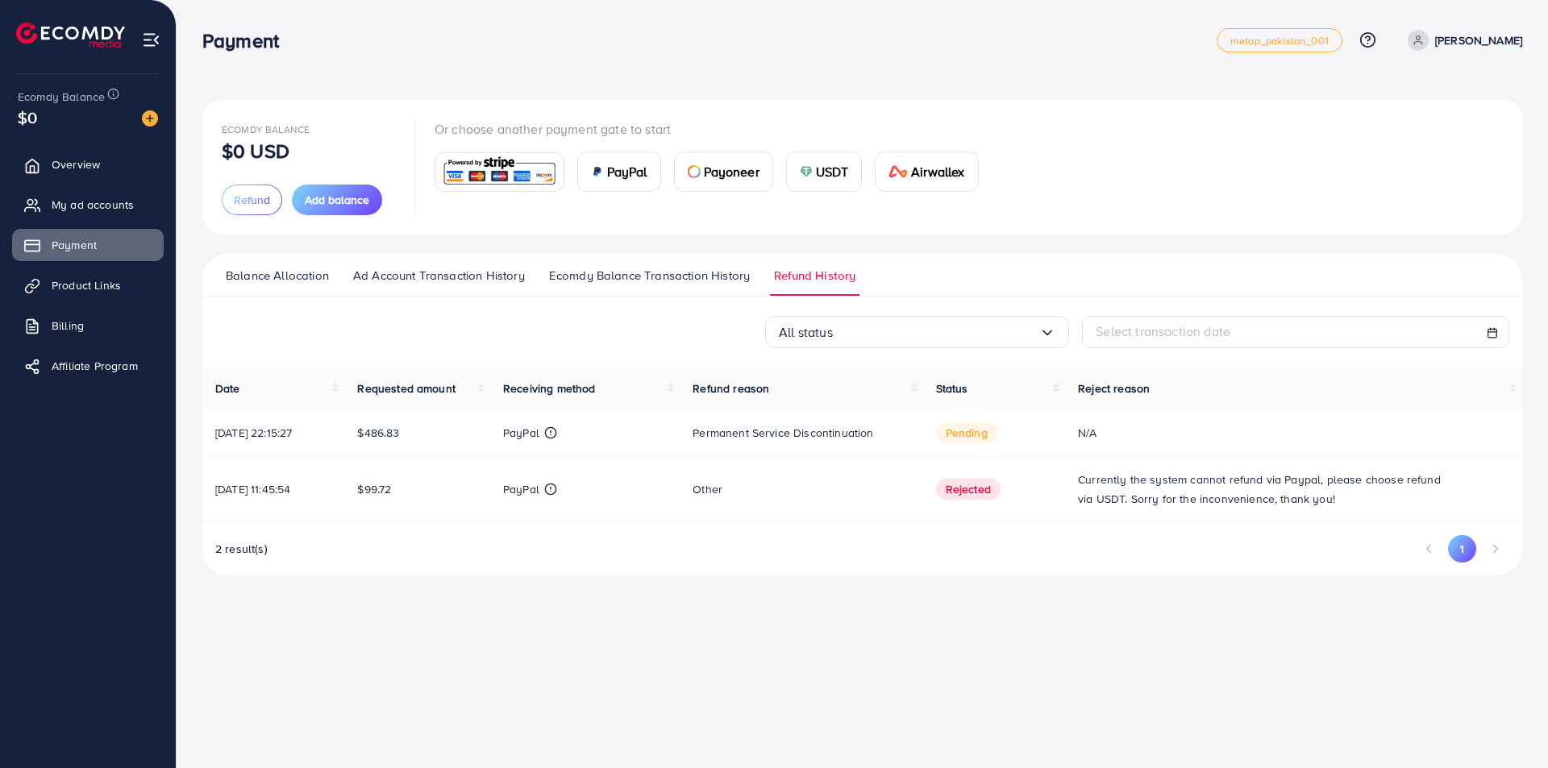
drag, startPoint x: 1083, startPoint y: 431, endPoint x: 1141, endPoint y: 431, distance: 58.0
click at [1141, 431] on div "N/A" at bounding box center [1293, 433] width 431 height 16
click at [1143, 431] on div "N/A" at bounding box center [1293, 433] width 431 height 16
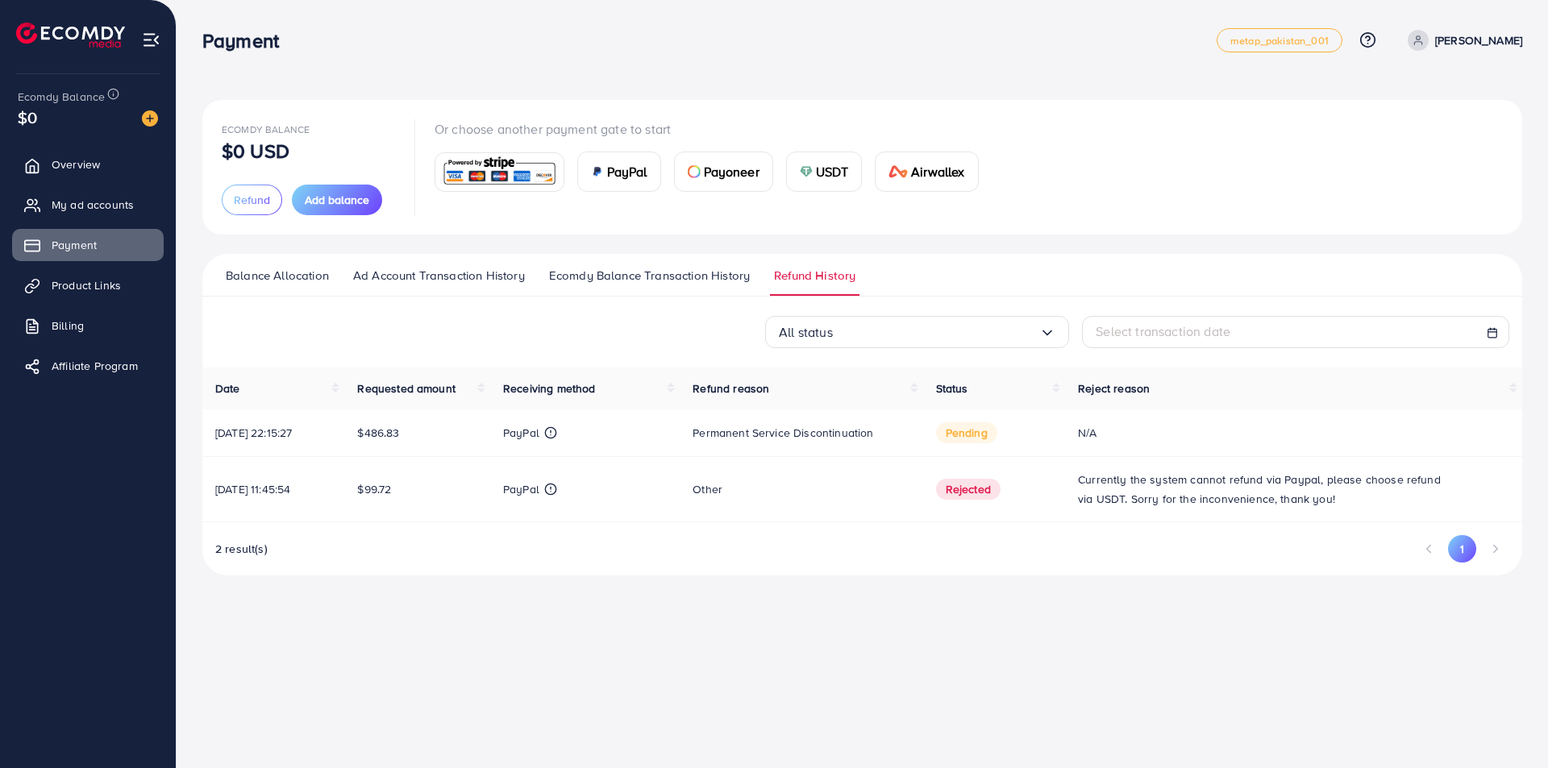
click at [1143, 431] on div "N/A" at bounding box center [1293, 433] width 431 height 16
click at [1143, 432] on div "N/A" at bounding box center [1293, 433] width 431 height 16
click at [1143, 434] on div "N/A" at bounding box center [1293, 433] width 431 height 16
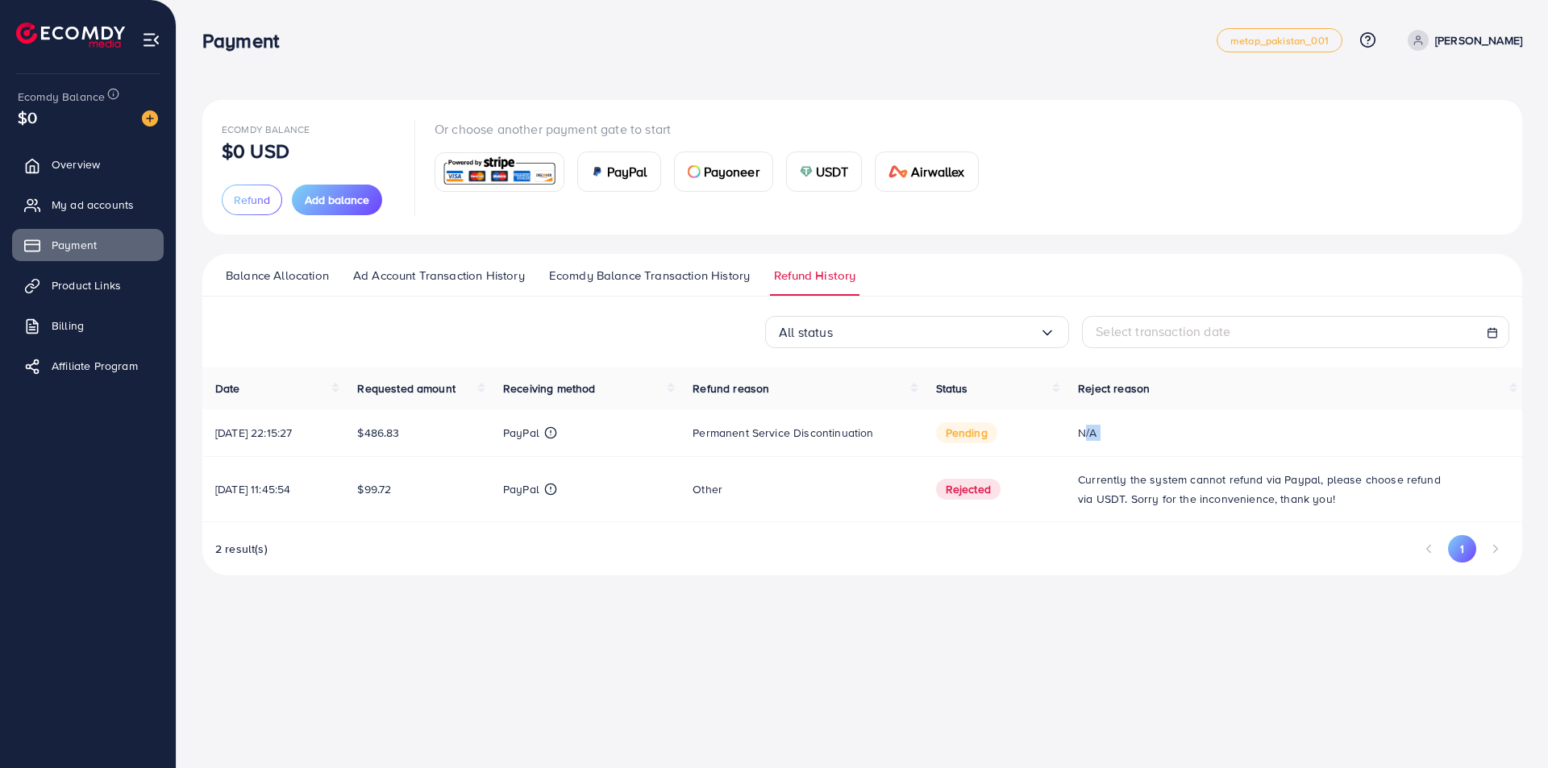
click at [1143, 434] on div "N/A" at bounding box center [1293, 433] width 431 height 16
click at [1133, 444] on td "N/A" at bounding box center [1293, 434] width 457 height 48
